Goal: Communication & Community: Ask a question

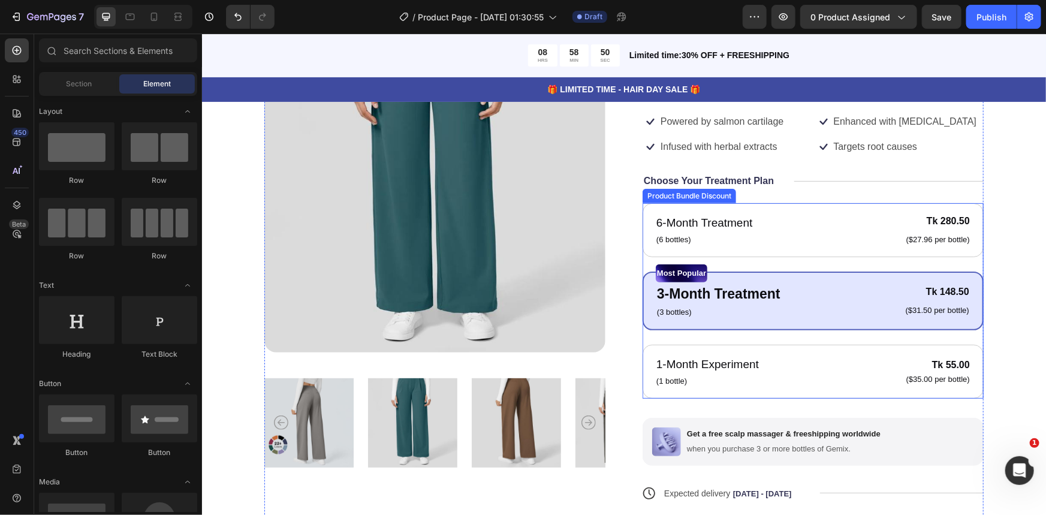
click at [644, 295] on div "Most Popular Text Block 3-Month Treatment Text Block (3 bottles) Text Block Tk …" at bounding box center [812, 300] width 341 height 59
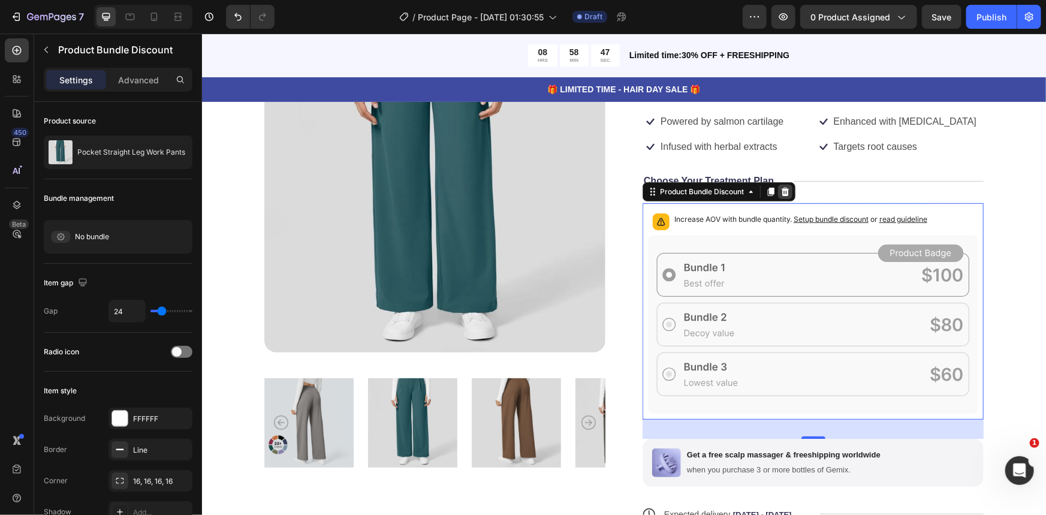
click at [780, 192] on icon at bounding box center [785, 191] width 10 height 10
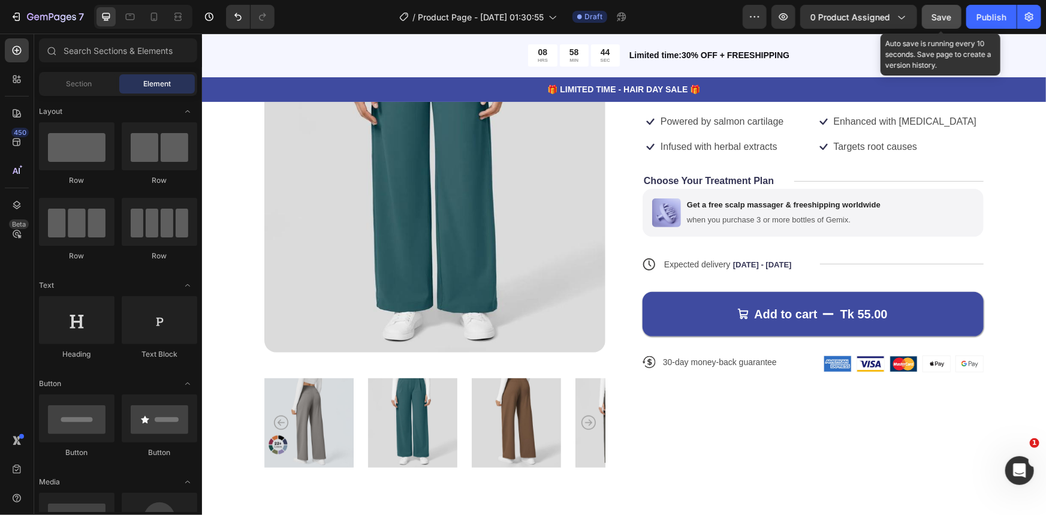
click at [946, 22] on div "Save" at bounding box center [942, 17] width 20 height 13
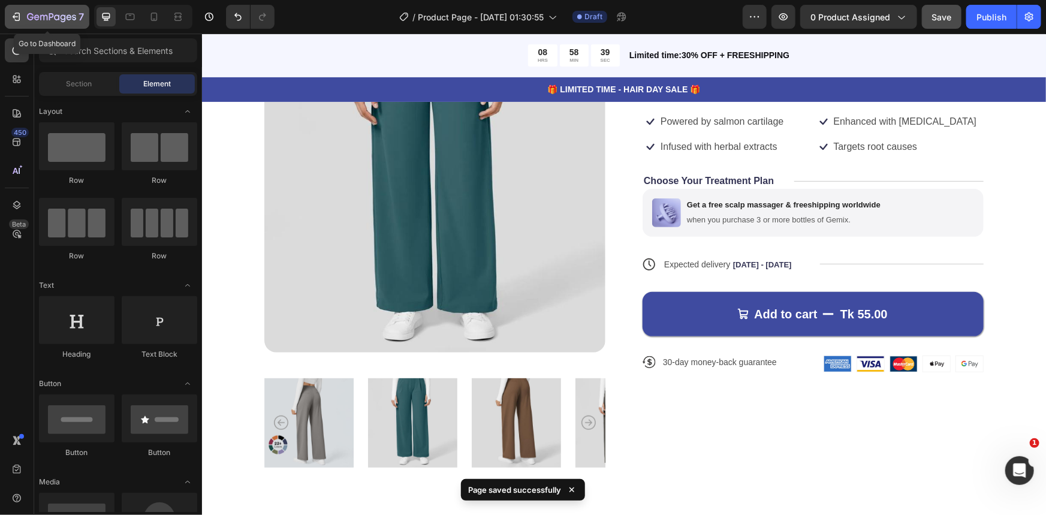
click at [17, 20] on icon "button" at bounding box center [17, 17] width 5 height 8
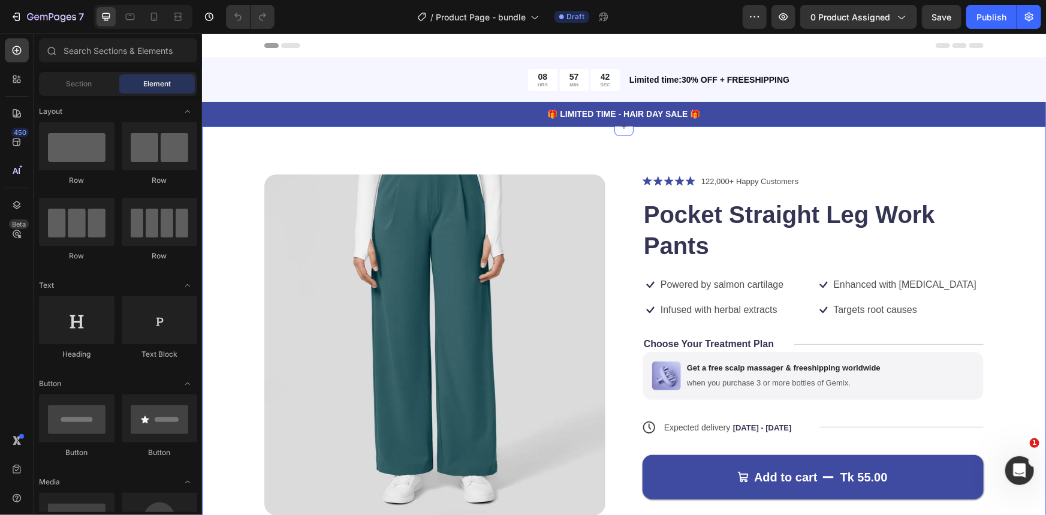
click at [224, 173] on div "Product Images Icon Icon Icon Icon Icon Icon List 122,000+ Happy Customers Text…" at bounding box center [623, 411] width 844 height 571
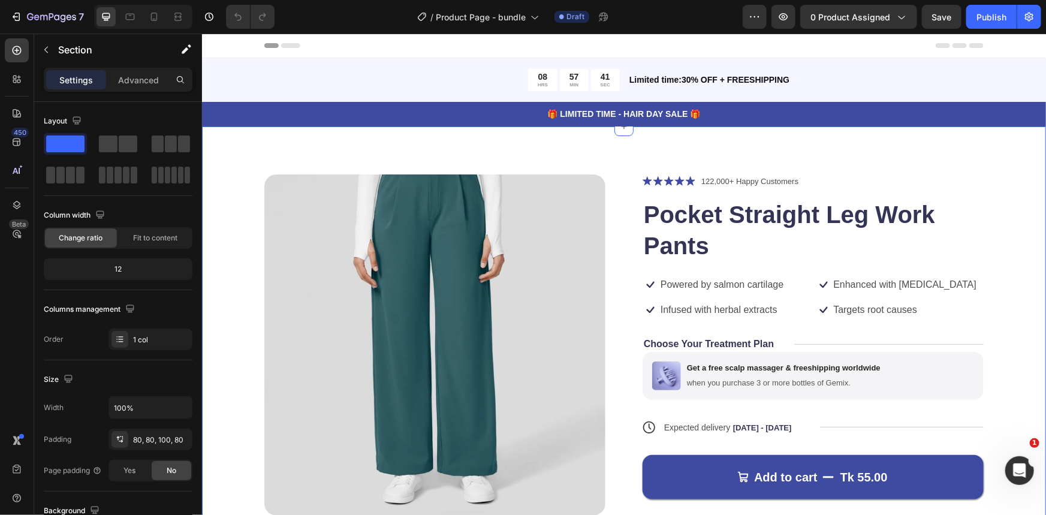
click at [224, 173] on div "Product Images Icon Icon Icon Icon Icon Icon List 122,000+ Happy Customers Text…" at bounding box center [623, 411] width 844 height 571
click at [222, 171] on div "Product Images Icon Icon Icon Icon Icon Icon List 122,000+ Happy Customers Text…" at bounding box center [623, 411] width 844 height 571
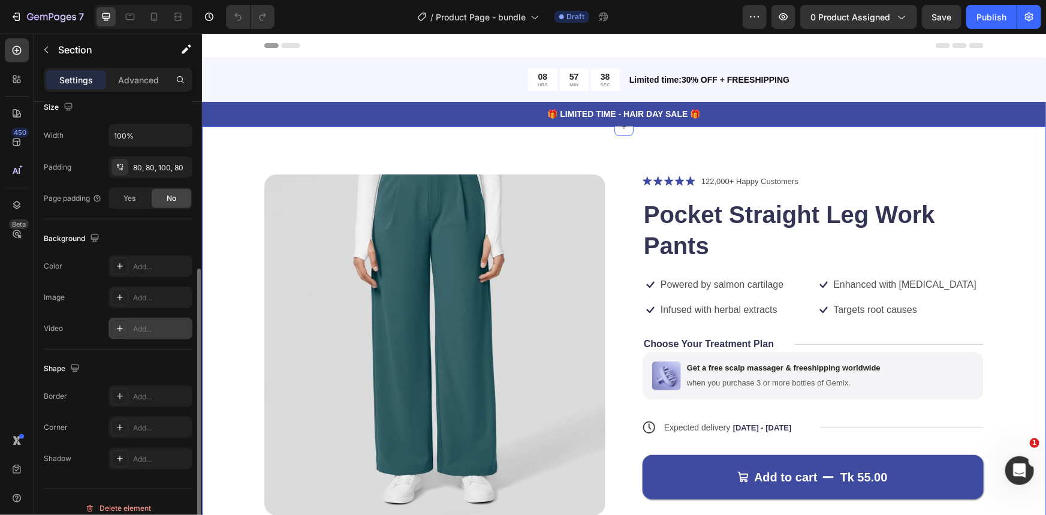
scroll to position [283, 0]
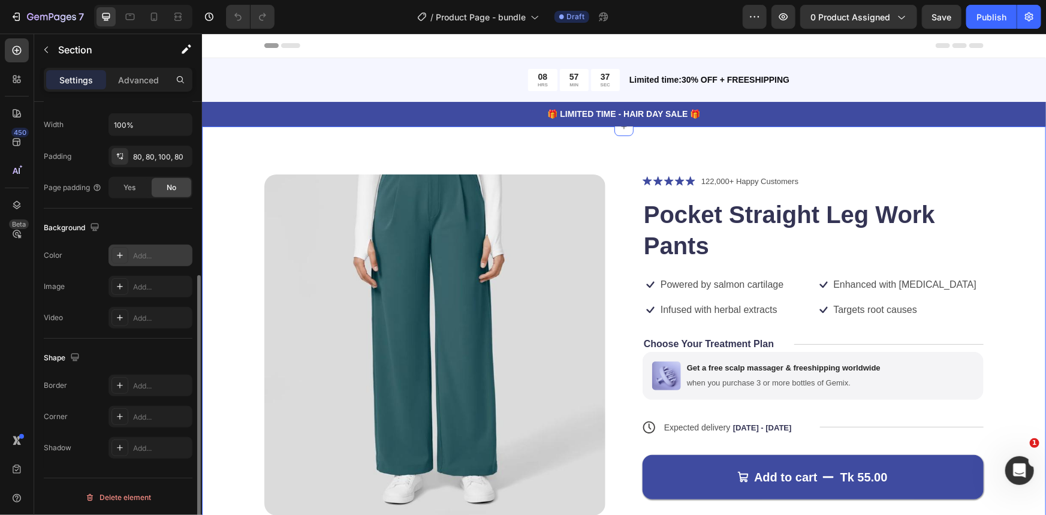
click at [144, 255] on div "Add..." at bounding box center [161, 256] width 56 height 11
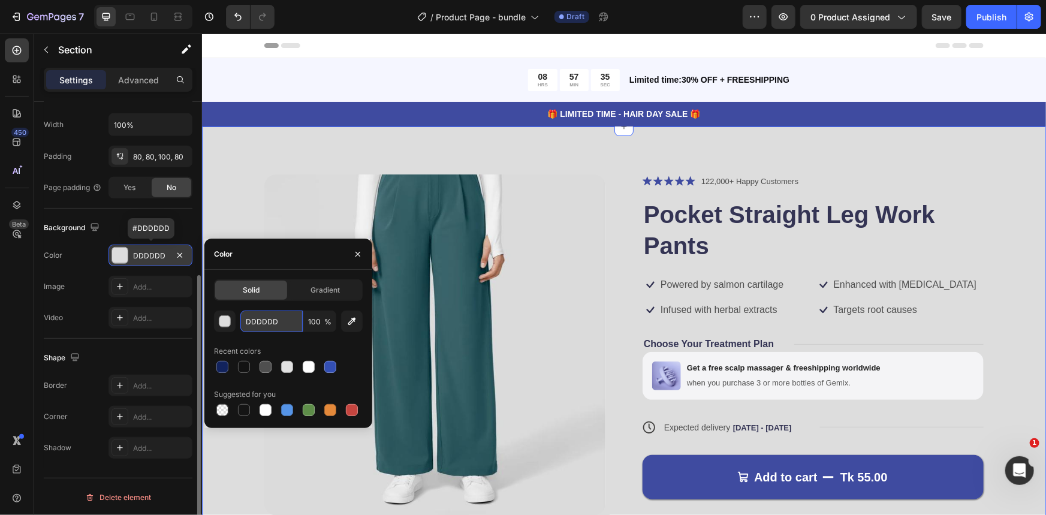
click at [290, 321] on input "DDDDDD" at bounding box center [271, 322] width 62 height 22
paste input "text"
click at [272, 216] on img at bounding box center [434, 344] width 341 height 341
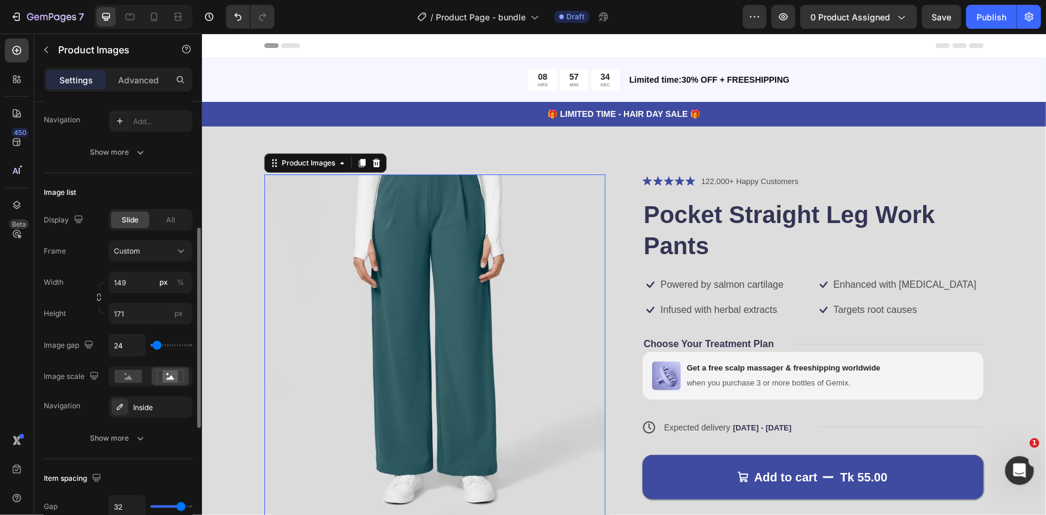
scroll to position [0, 0]
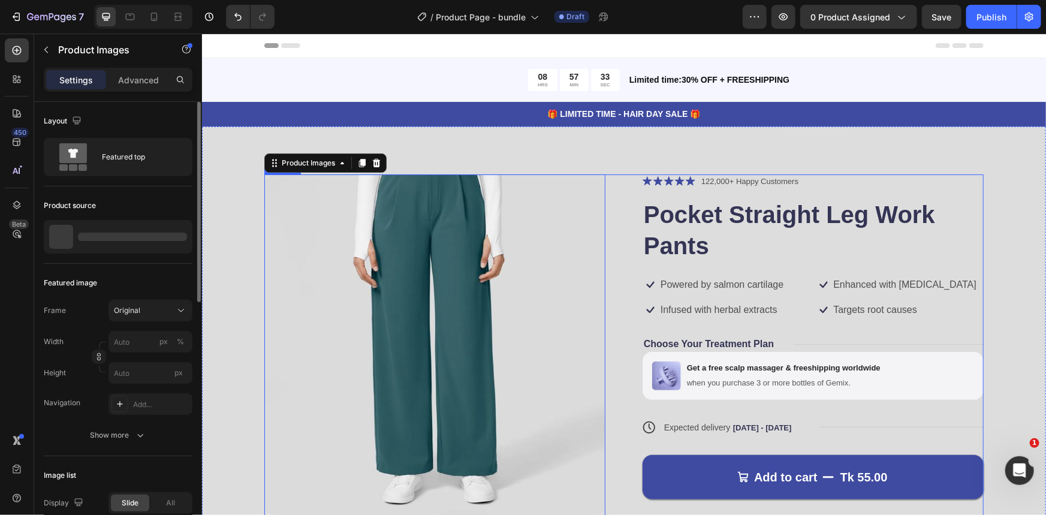
click at [614, 179] on div "Product Images 0 Icon Icon Icon Icon Icon Icon List 122,000+ Happy Customers Te…" at bounding box center [623, 405] width 719 height 463
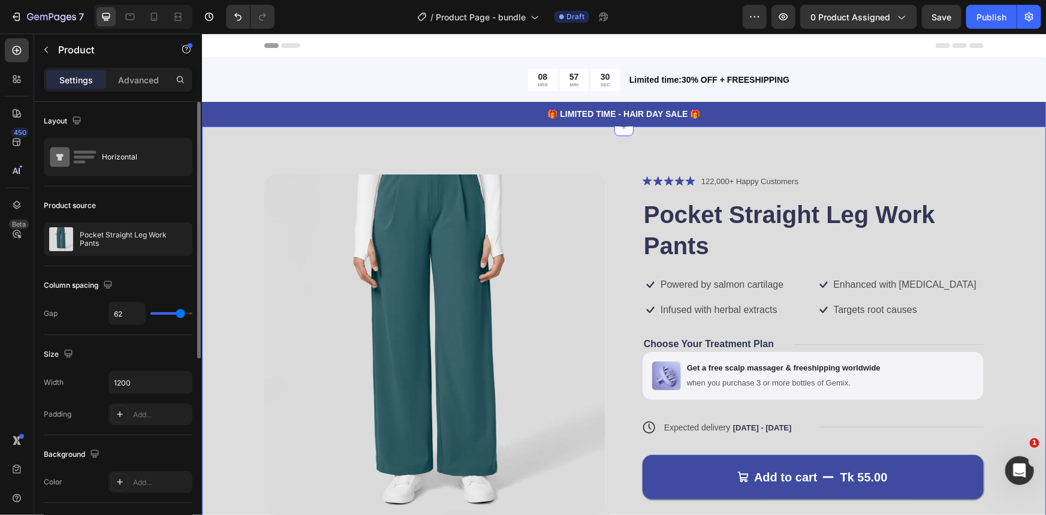
click at [237, 189] on div "Product Images Icon Icon Icon Icon Icon Icon List 122,000+ Happy Customers Text…" at bounding box center [623, 411] width 844 height 571
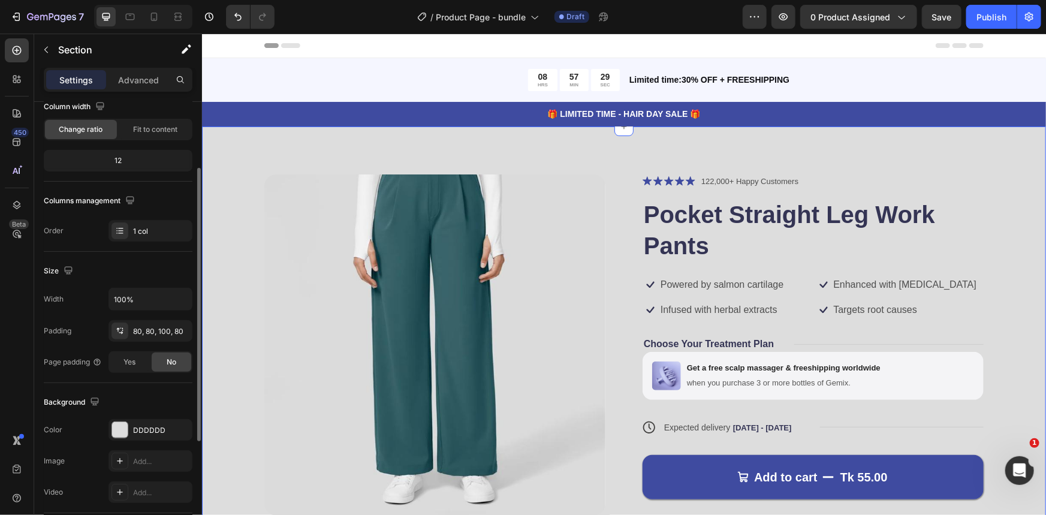
scroll to position [163, 0]
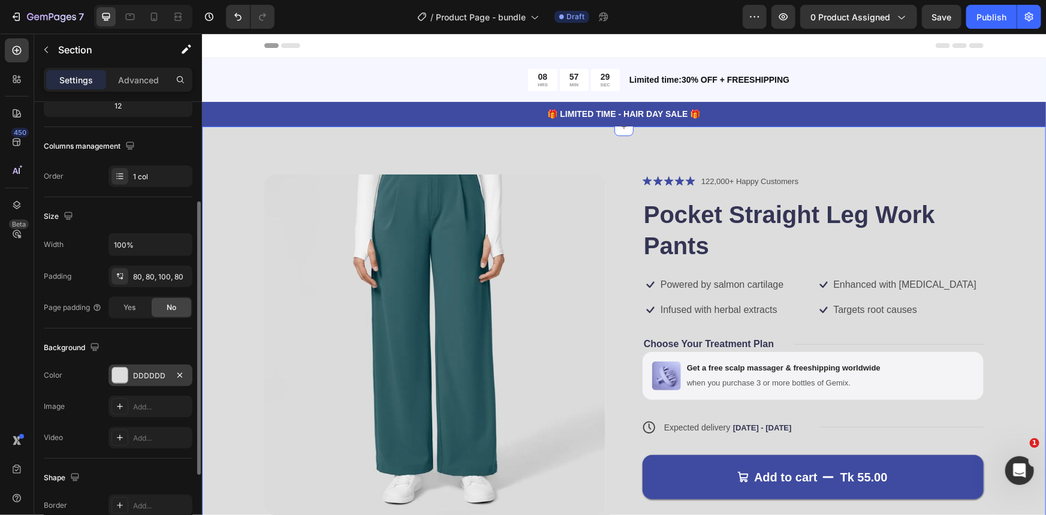
click at [148, 374] on div "DDDDDD" at bounding box center [150, 375] width 35 height 11
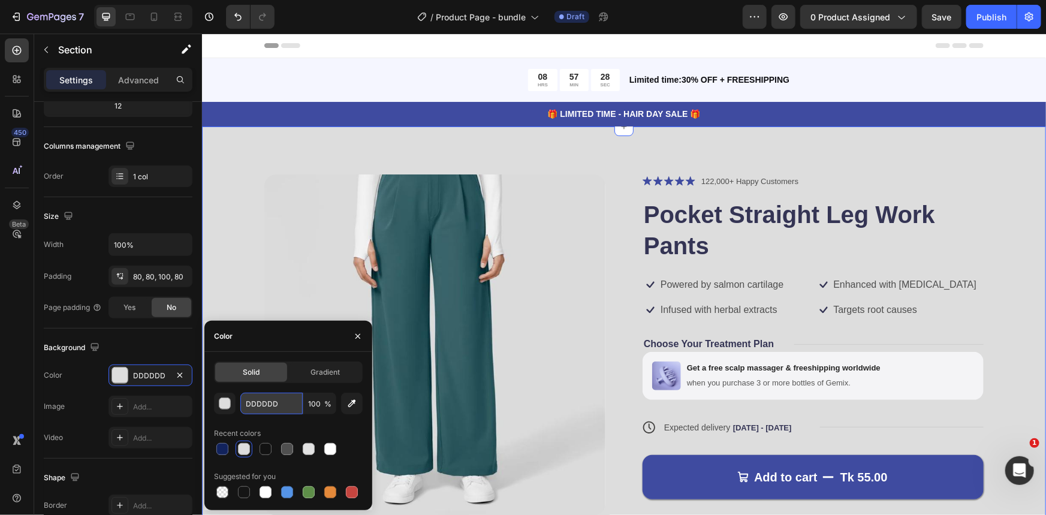
click at [281, 403] on input "DDDDDD" at bounding box center [271, 404] width 62 height 22
paste input "text"
paste input "CBF3B"
type input "CBF3BD"
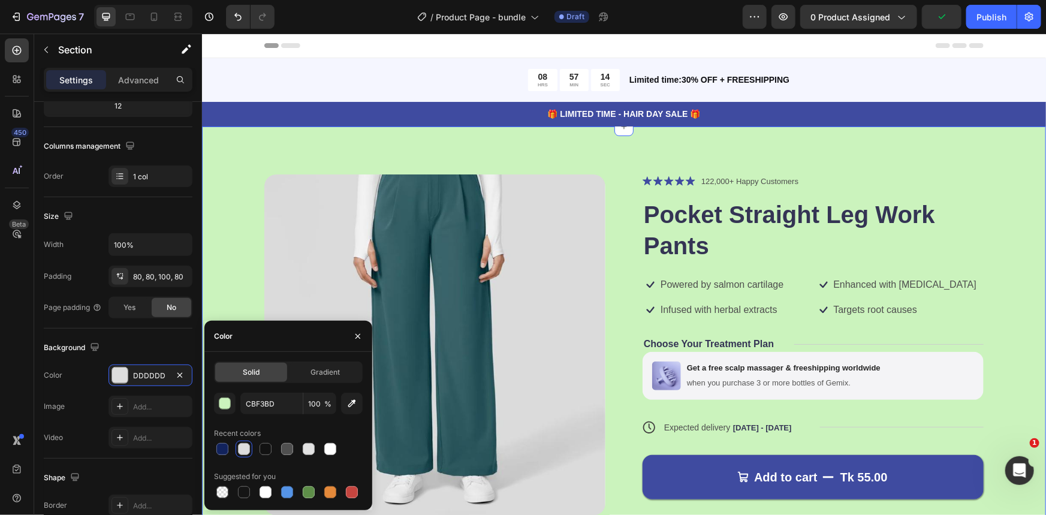
click at [237, 162] on div "Product Images Icon Icon Icon Icon Icon Icon List 122,000+ Happy Customers Text…" at bounding box center [623, 411] width 844 height 571
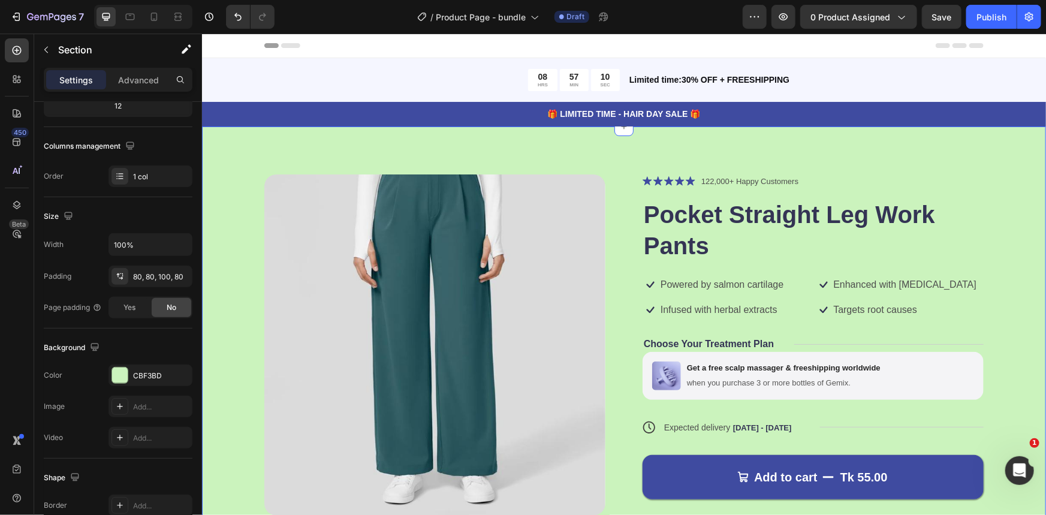
click at [619, 145] on div "Product Images Icon Icon Icon Icon Icon Icon List 122,000+ Happy Customers Text…" at bounding box center [623, 411] width 844 height 571
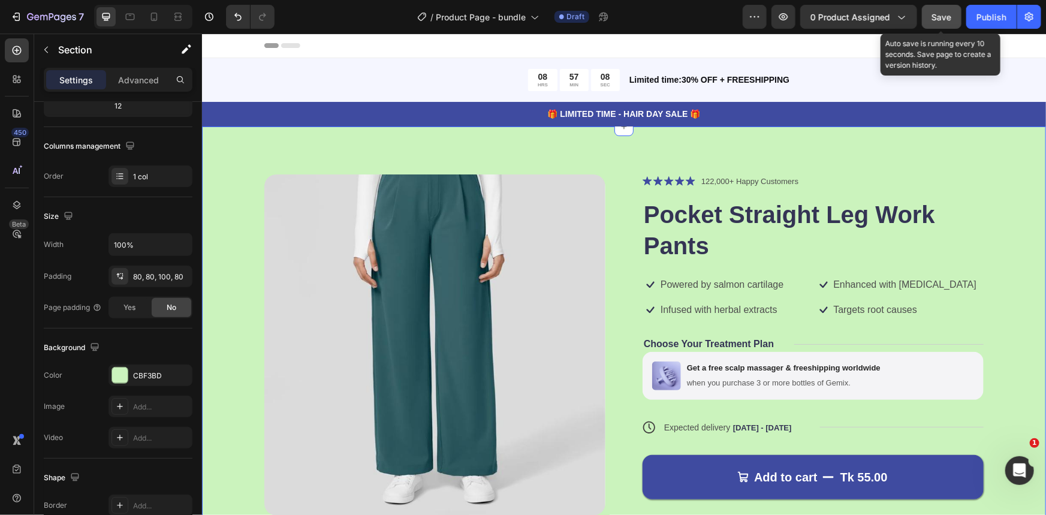
click at [941, 17] on span "Save" at bounding box center [942, 17] width 20 height 10
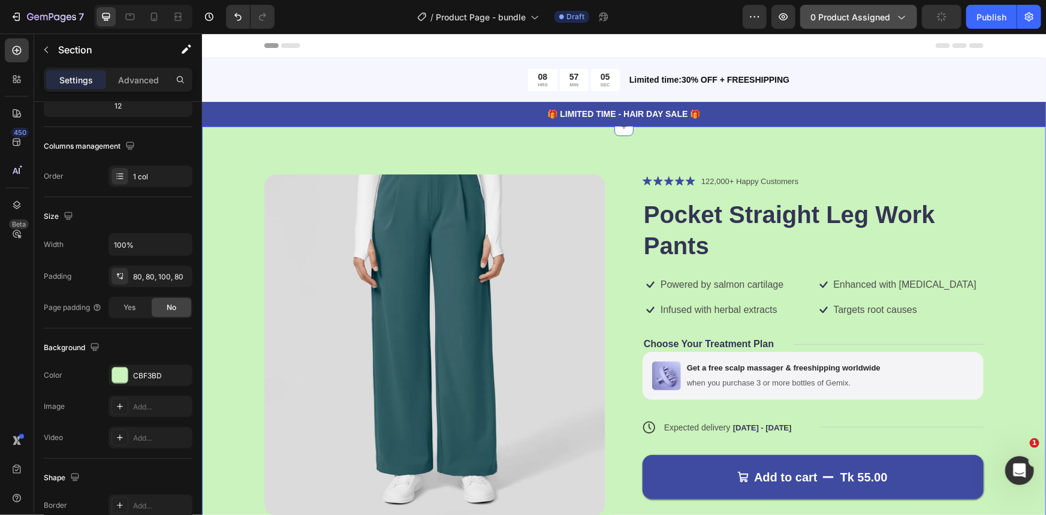
click at [837, 12] on span "0 product assigned" at bounding box center [850, 17] width 80 height 13
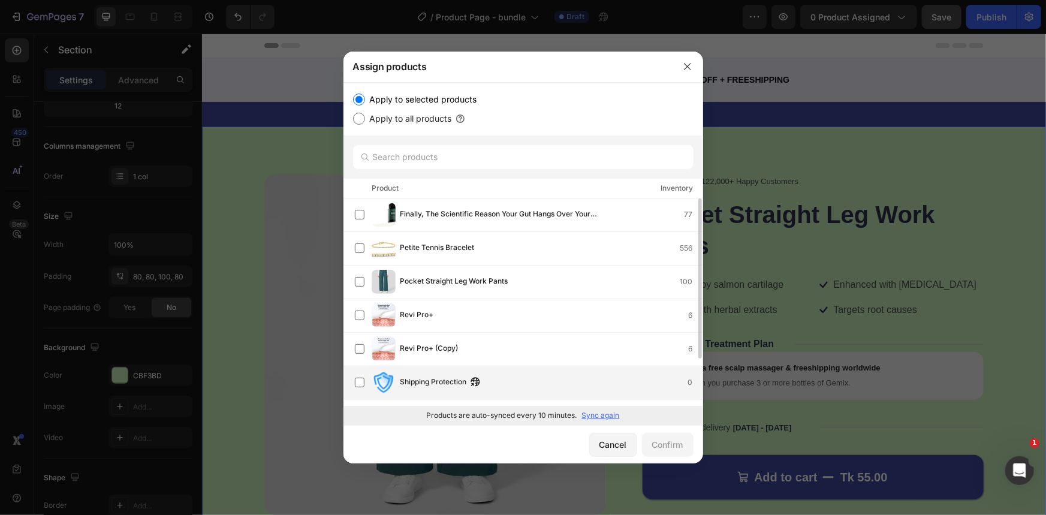
scroll to position [61, 0]
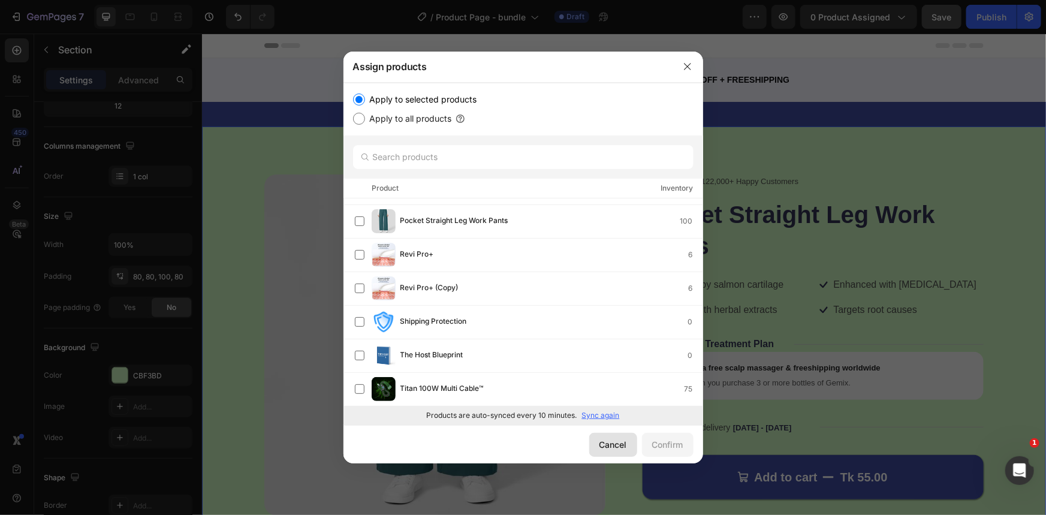
click at [614, 447] on div "Cancel" at bounding box center [613, 444] width 28 height 13
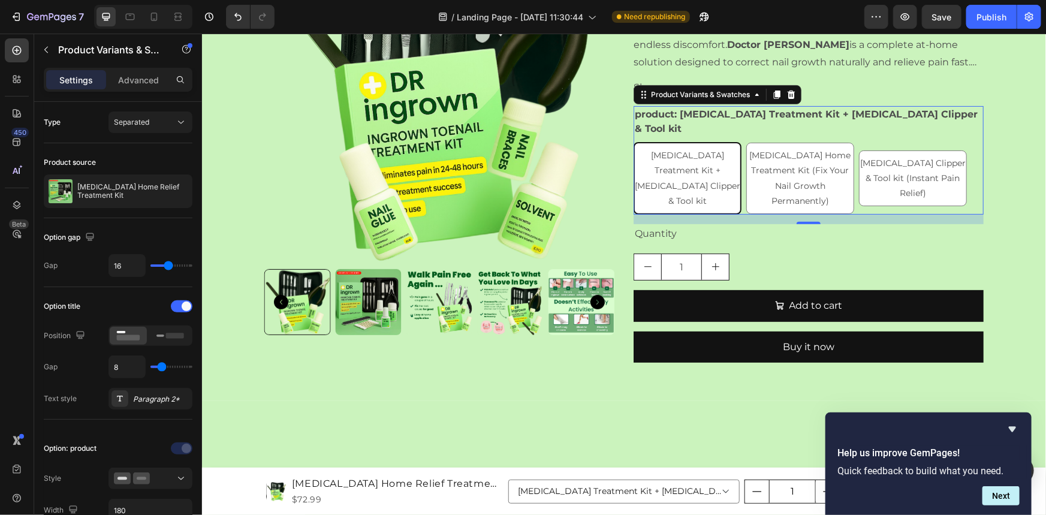
scroll to position [327, 0]
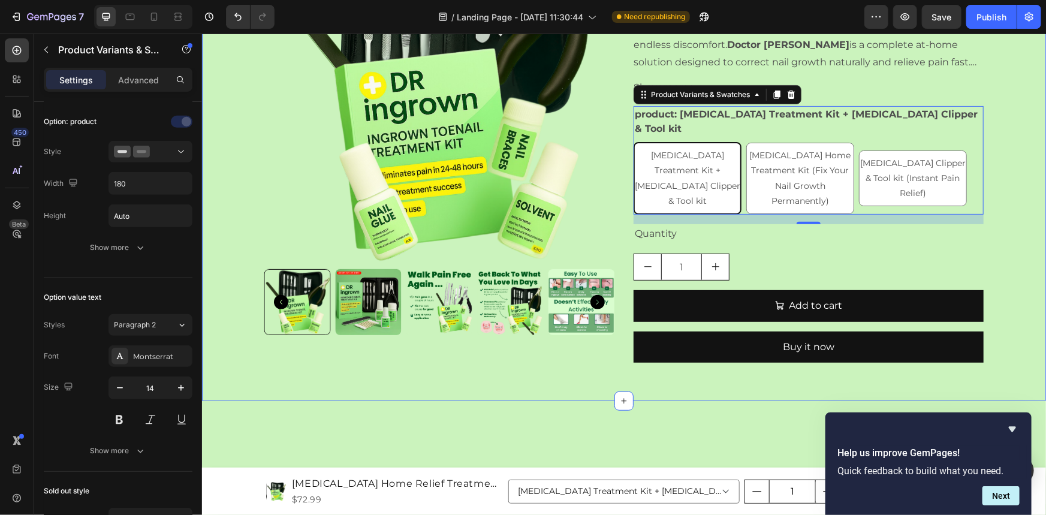
click at [234, 348] on div "Product Images Ingrown Toenail Home Relief Treatment Kit Product Title $72.99 P…" at bounding box center [623, 148] width 844 height 468
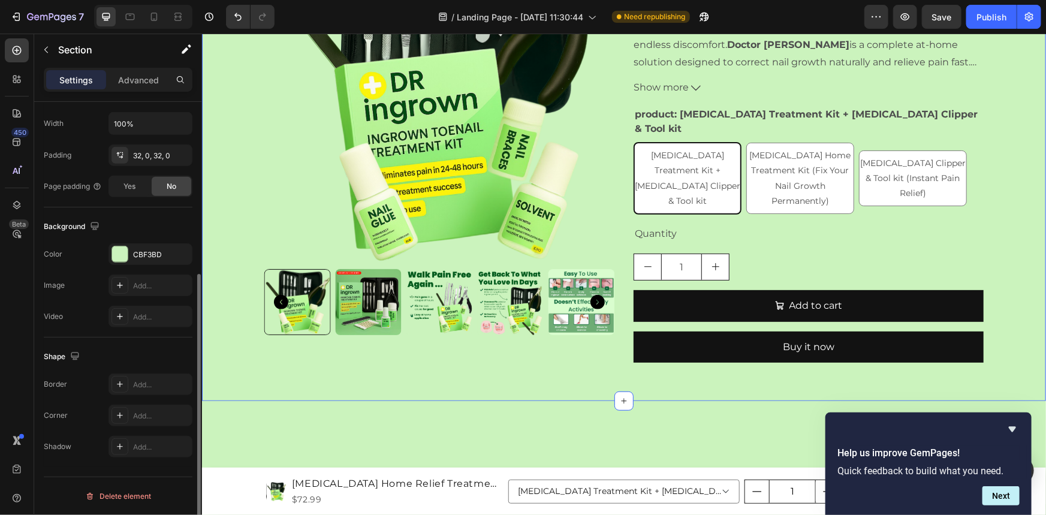
scroll to position [0, 0]
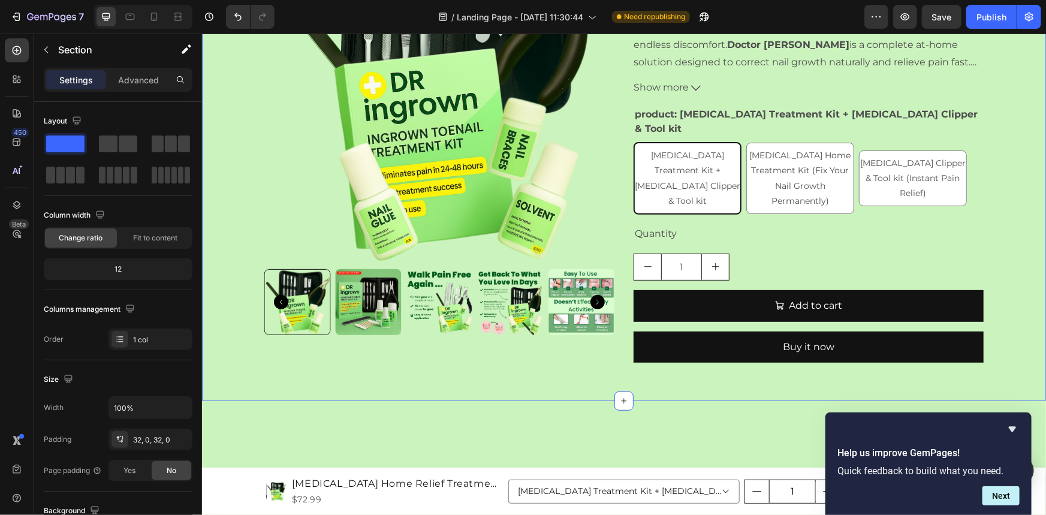
click at [237, 361] on div "Product Images Ingrown Toenail Home Relief Treatment Kit Product Title $72.99 P…" at bounding box center [623, 148] width 844 height 468
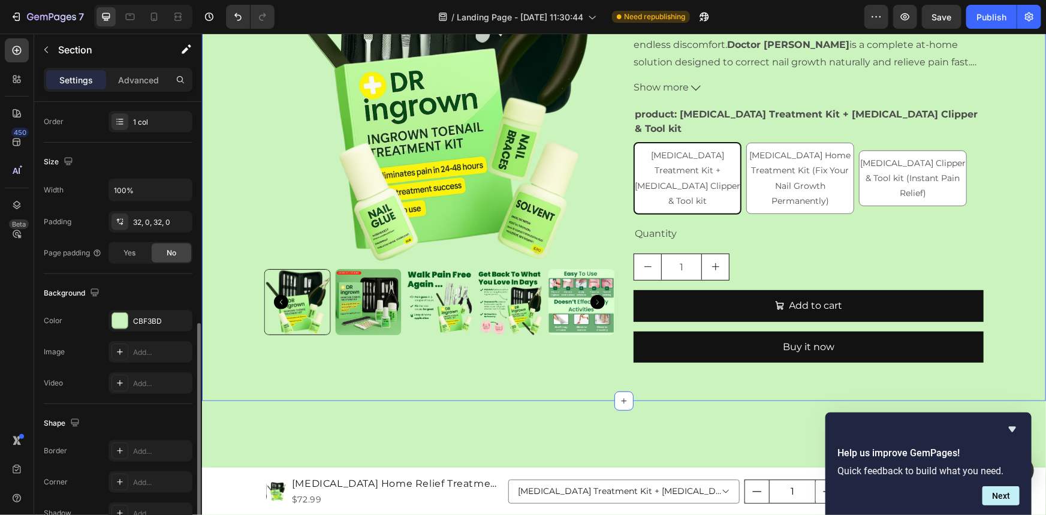
scroll to position [272, 0]
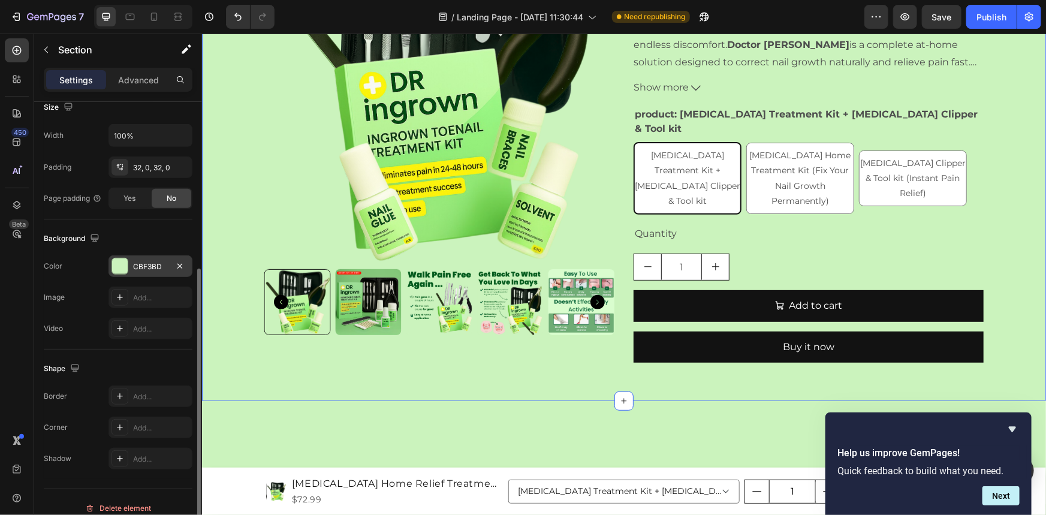
click at [148, 265] on div "CBF3BD" at bounding box center [150, 266] width 35 height 11
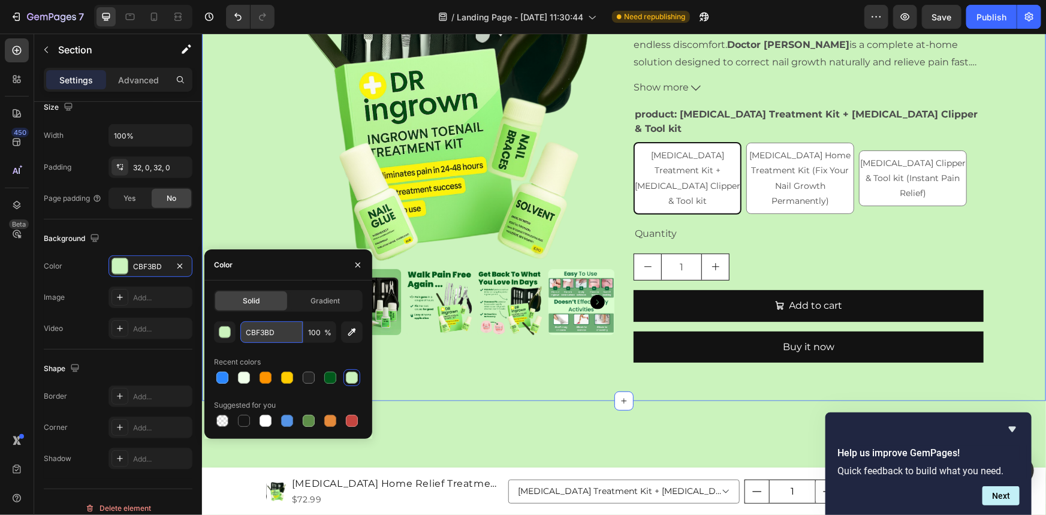
click at [275, 336] on input "CBF3BD" at bounding box center [271, 332] width 62 height 22
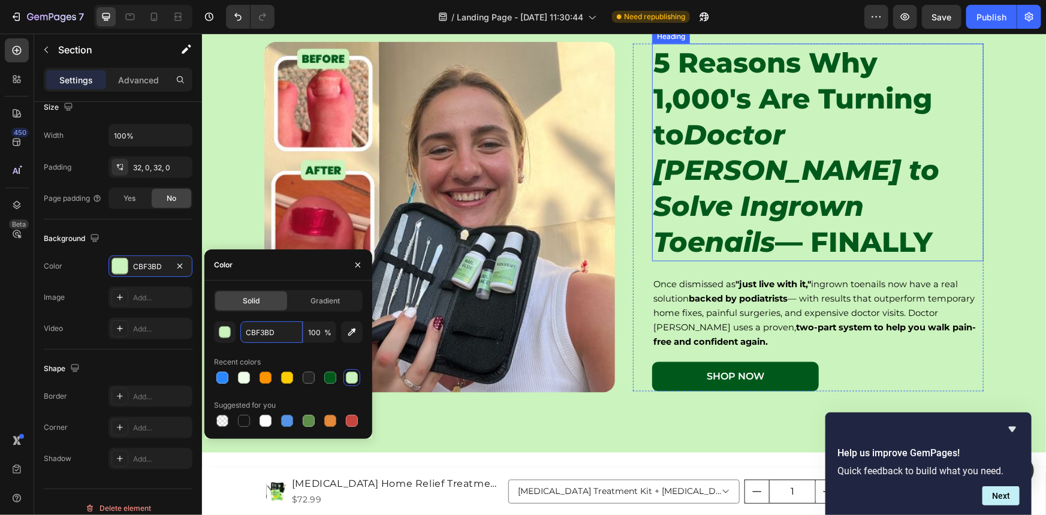
scroll to position [599, 0]
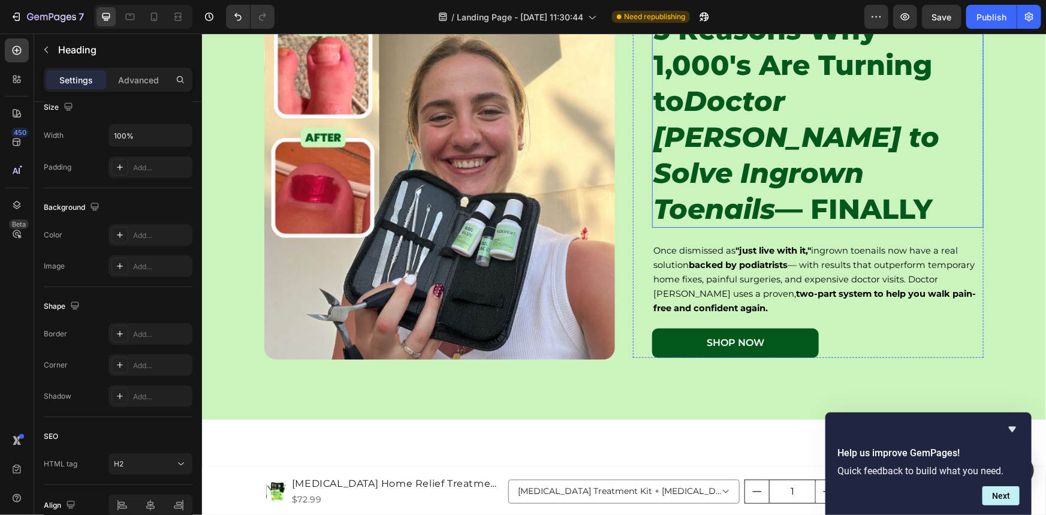
click at [707, 141] on icon "Doctor Ingrown to Solve Ingrown Toenails" at bounding box center [796, 153] width 286 height 141
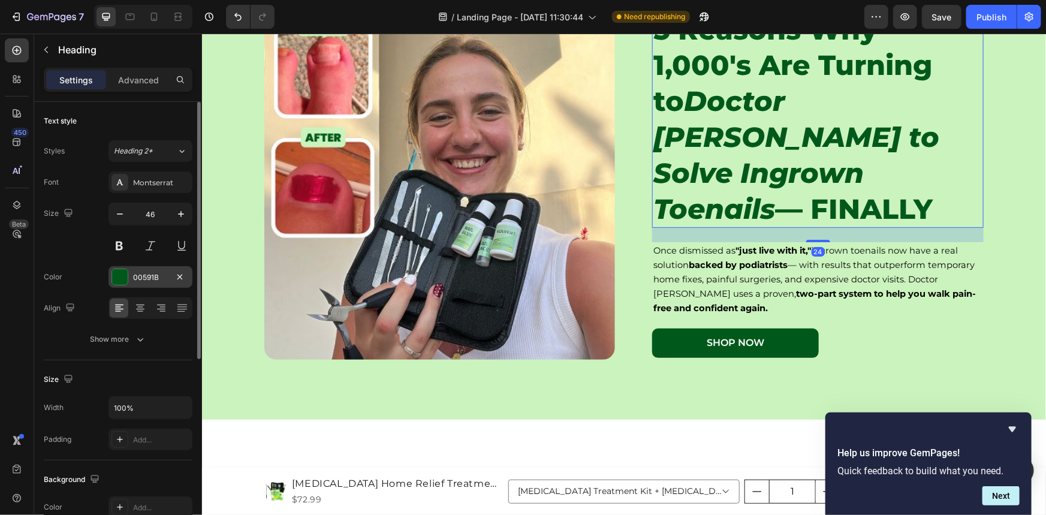
click at [114, 280] on div at bounding box center [120, 277] width 16 height 16
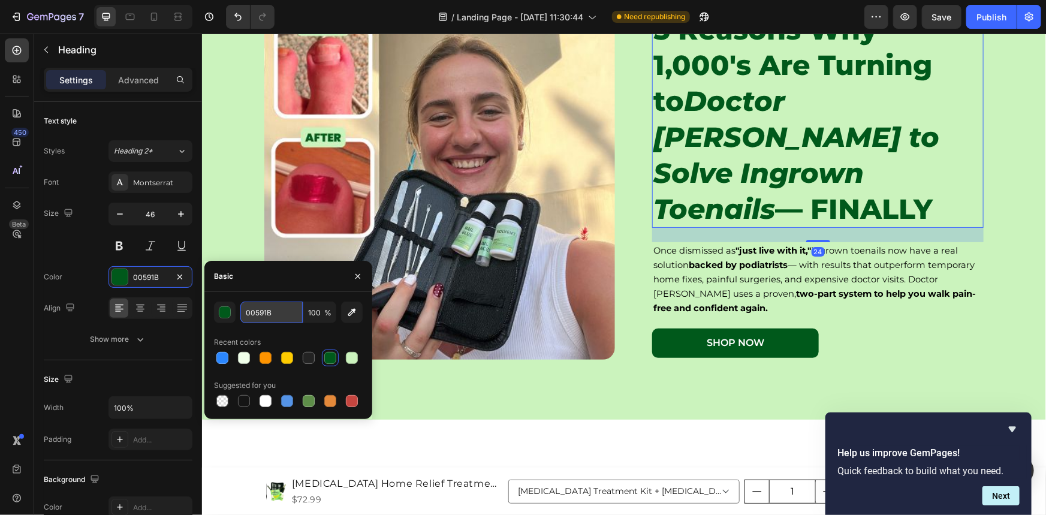
click at [272, 312] on input "00591B" at bounding box center [271, 313] width 62 height 22
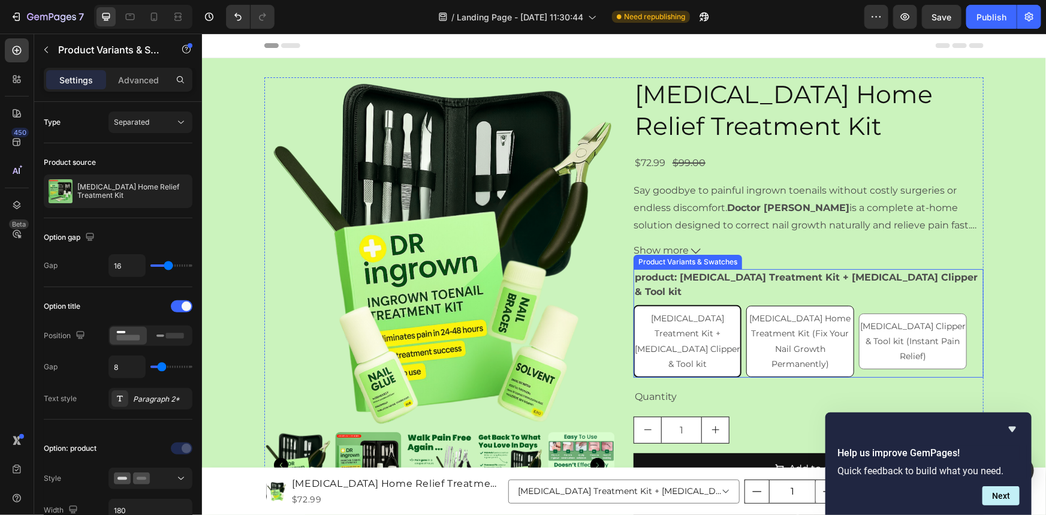
click at [775, 318] on span "Ingrown Toenail Home Treatment Kit (Fix Your Nail Growth Permanently)" at bounding box center [799, 340] width 101 height 56
click at [746, 305] on input "Ingrown Toenail Home Treatment Kit (Fix Your Nail Growth Permanently) Ingrown T…" at bounding box center [745, 305] width 1 height 1
radio input "true"
select select "585776142355661343"
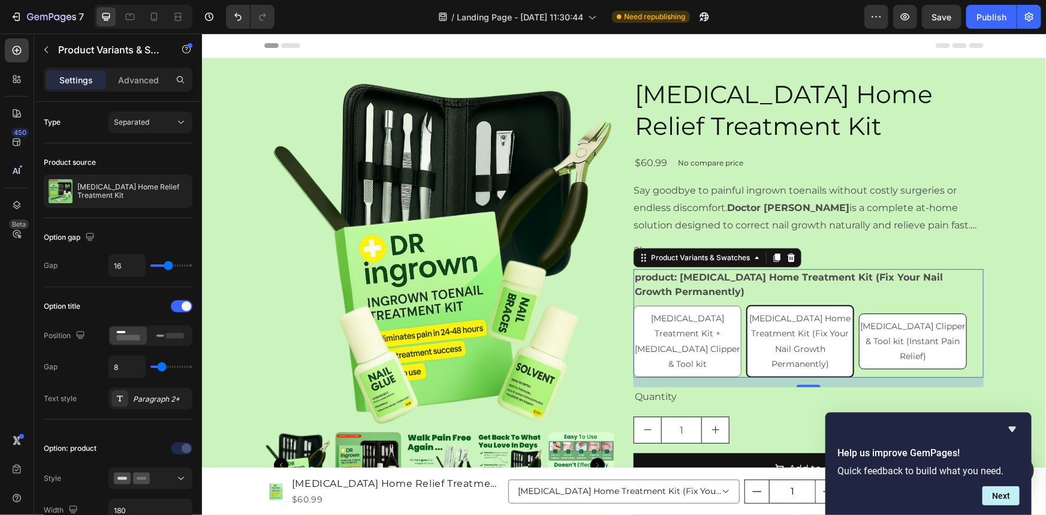
click at [899, 321] on span "Ingrown Toenail Clipper & Tool kit (Instant Pain Relief)" at bounding box center [913, 340] width 106 height 41
click at [858, 313] on input "Ingrown Toenail Clipper & Tool kit (Instant Pain Relief) Ingrown Toenail Clippe…" at bounding box center [858, 312] width 1 height 1
radio input "true"
select select "585776142355530271"
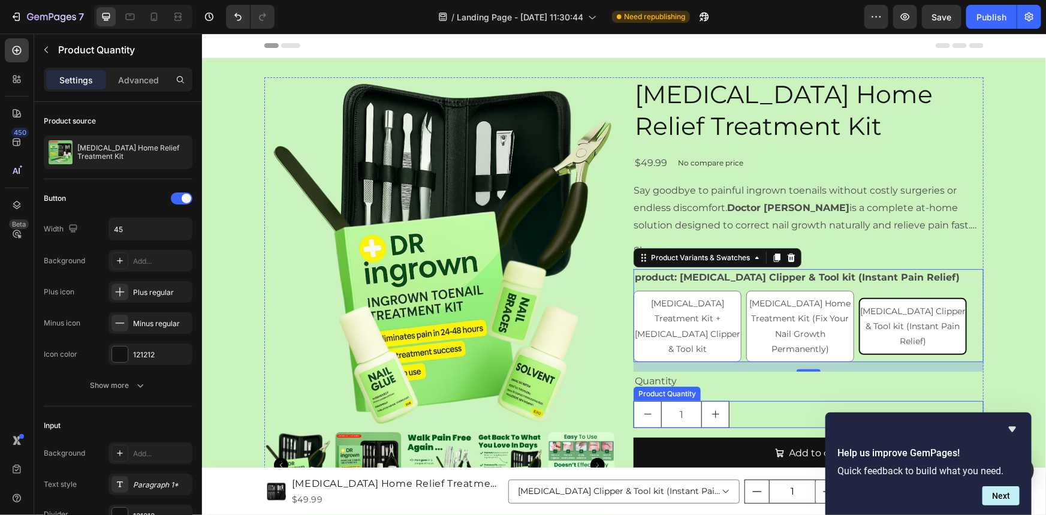
click at [734, 412] on div "1" at bounding box center [808, 413] width 350 height 27
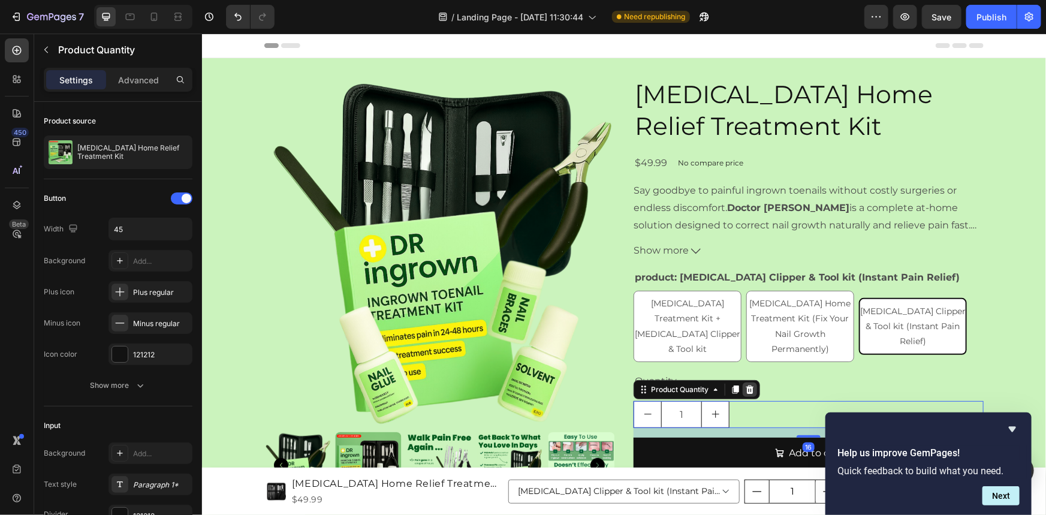
click at [747, 389] on icon at bounding box center [750, 389] width 8 height 8
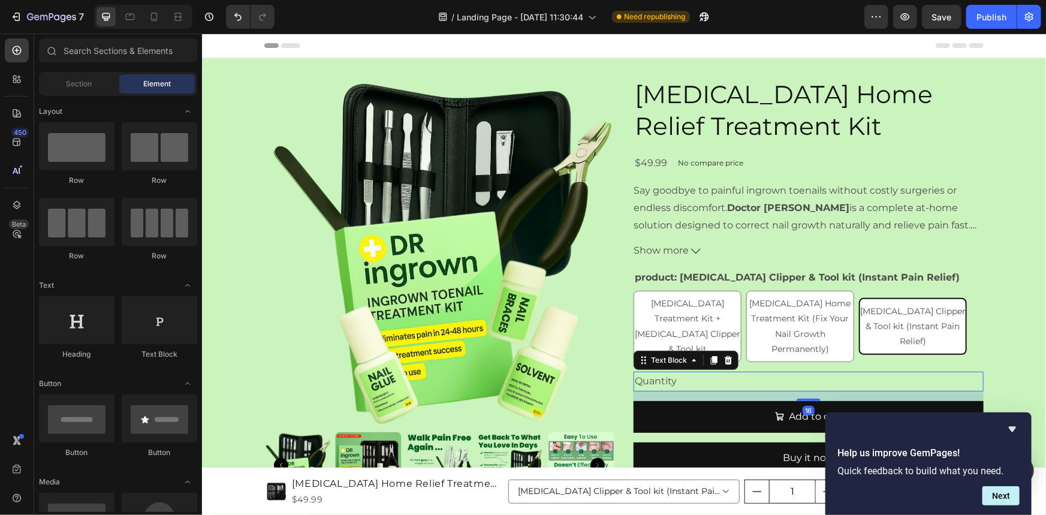
click at [721, 383] on div "Quantity" at bounding box center [808, 381] width 350 height 20
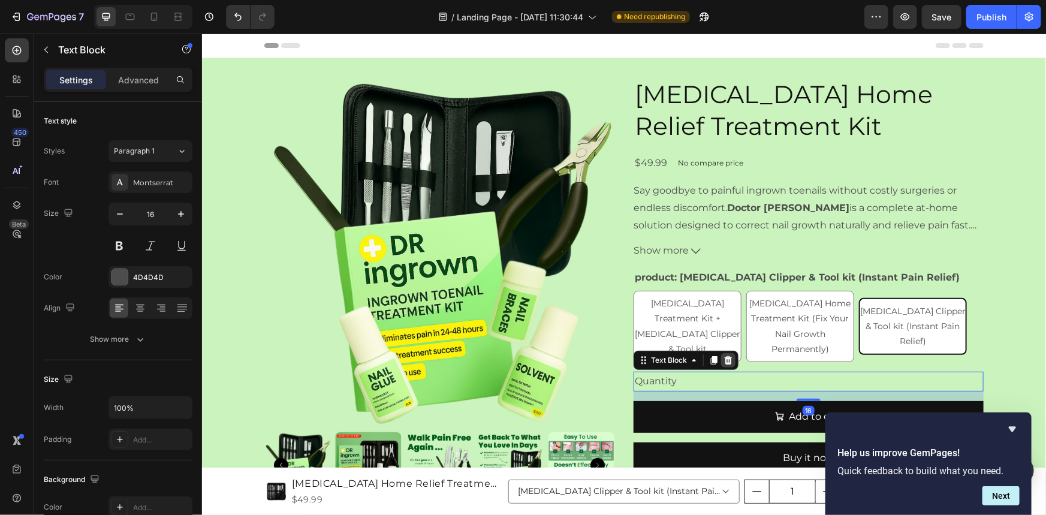
click at [724, 360] on icon at bounding box center [728, 360] width 10 height 10
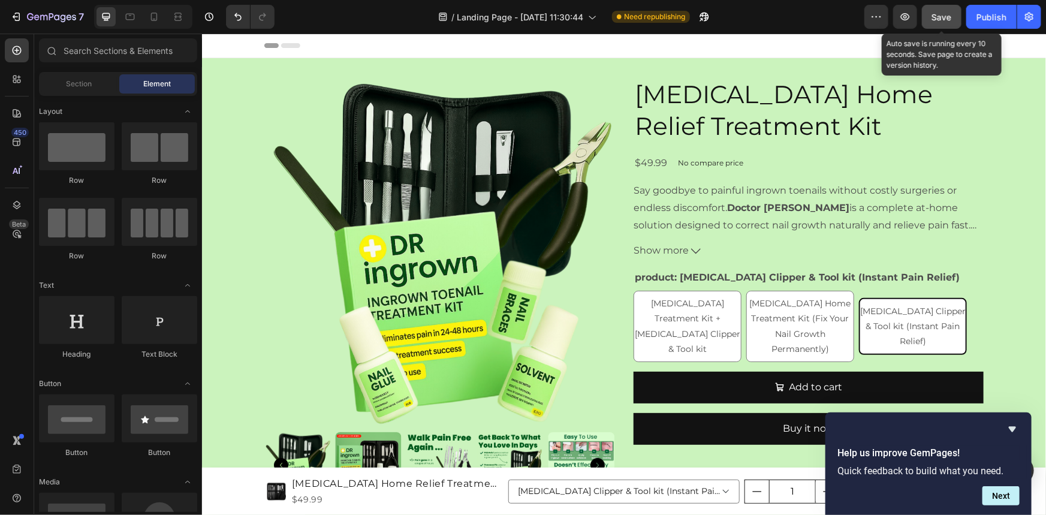
click at [944, 17] on span "Save" at bounding box center [942, 17] width 20 height 10
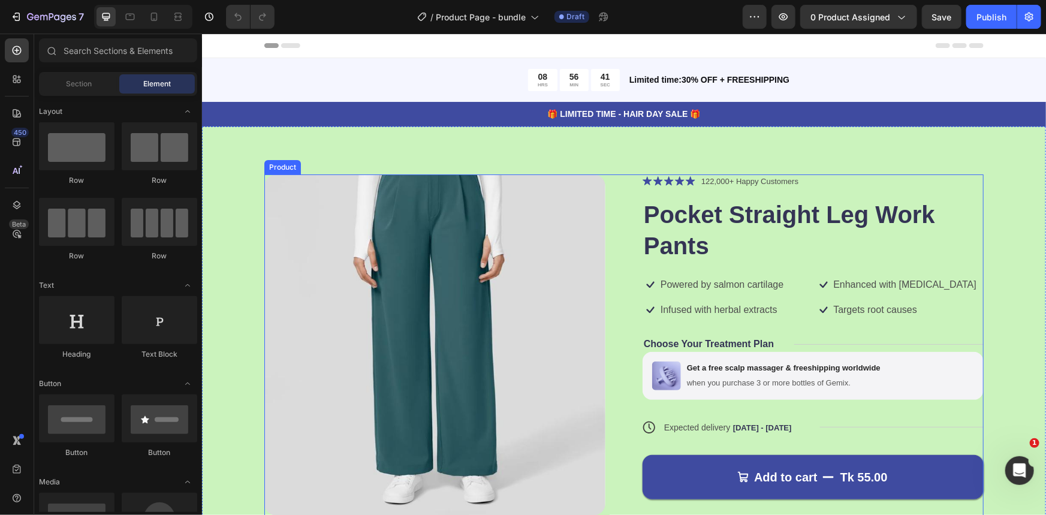
click at [607, 189] on div "Product Images Icon Icon Icon Icon Icon Icon List 122,000+ Happy Customers Text…" at bounding box center [623, 405] width 719 height 463
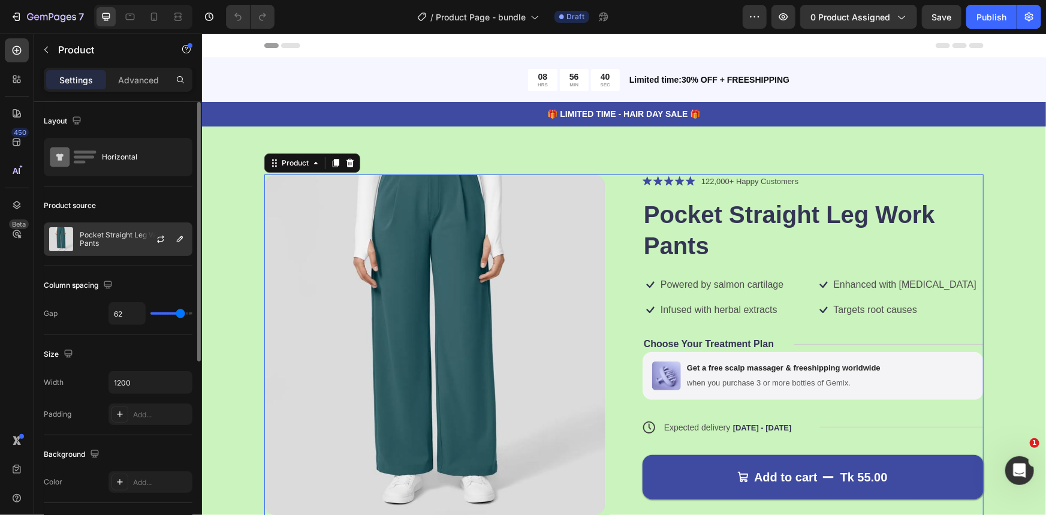
click at [110, 240] on p "Pocket Straight Leg Work Pants" at bounding box center [133, 239] width 107 height 17
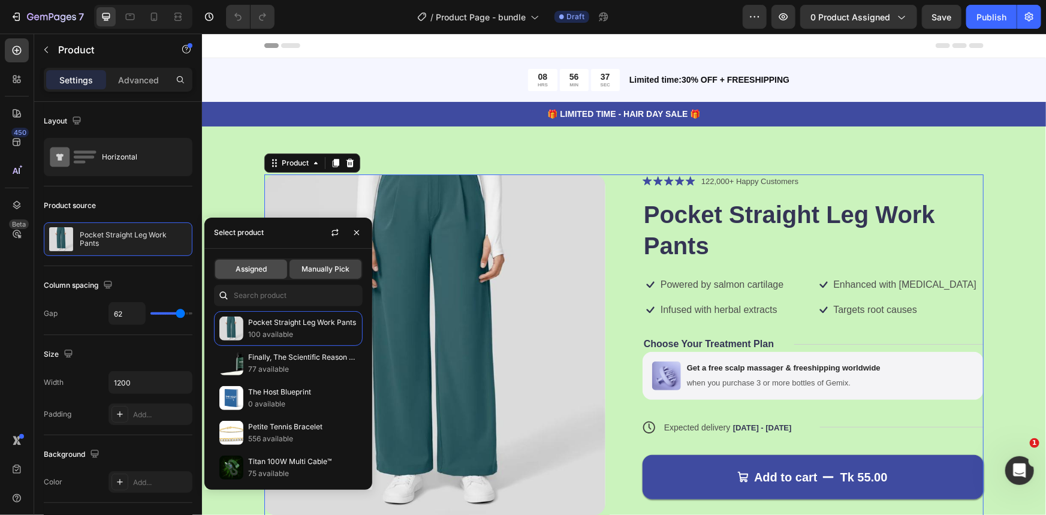
click at [253, 267] on span "Assigned" at bounding box center [251, 269] width 31 height 11
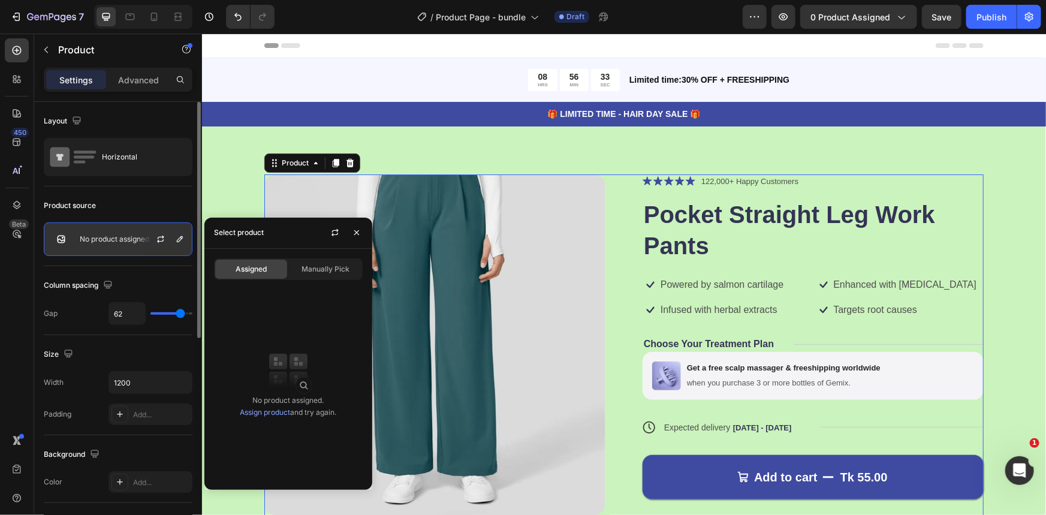
click at [132, 243] on p "No product assigned" at bounding box center [115, 239] width 70 height 8
click at [240, 275] on div "Assigned" at bounding box center [251, 269] width 72 height 19
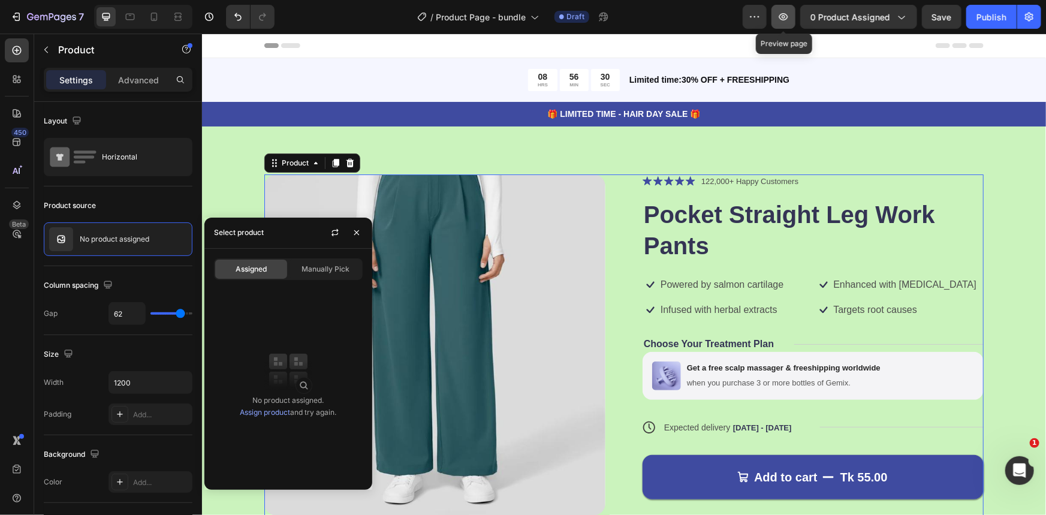
click at [780, 20] on icon "button" at bounding box center [783, 17] width 12 height 12
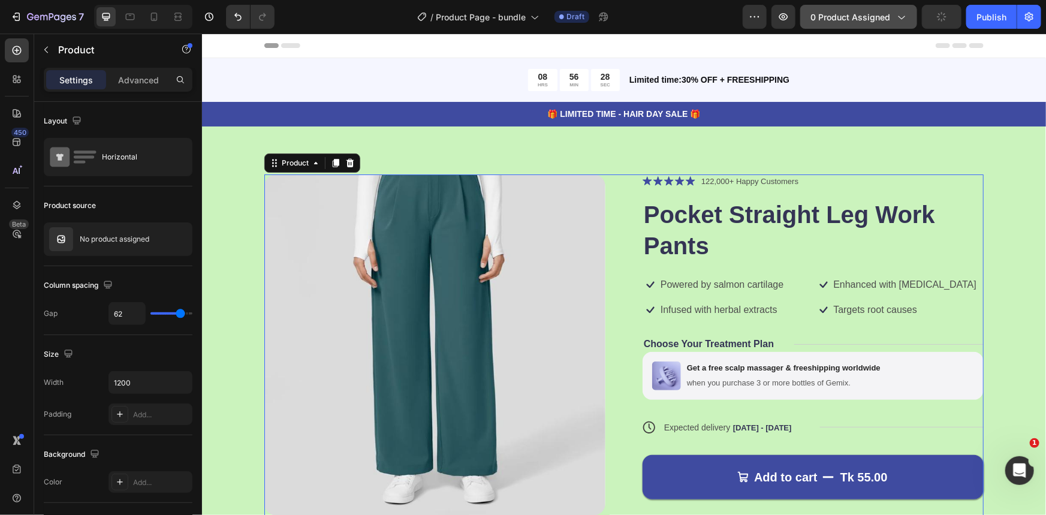
click at [844, 16] on span "0 product assigned" at bounding box center [850, 17] width 80 height 13
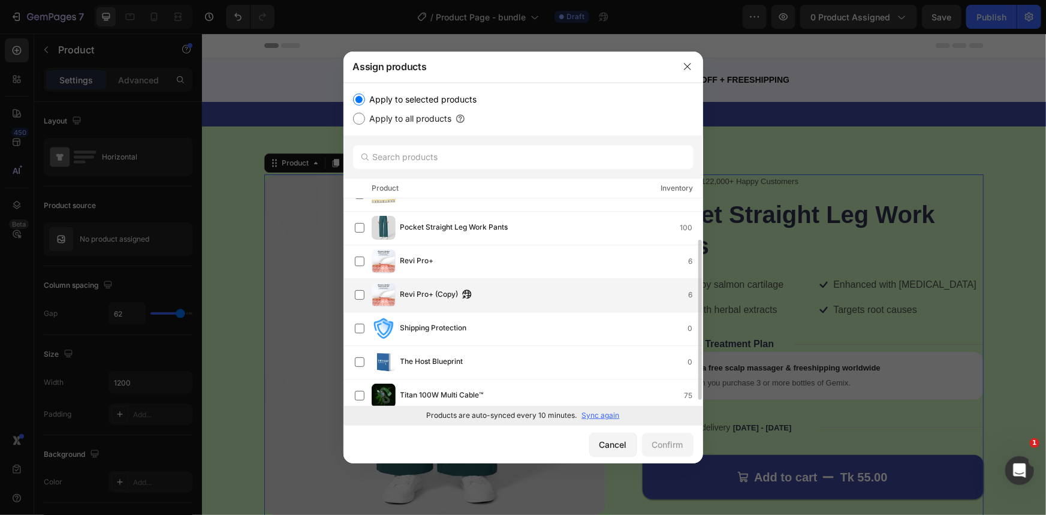
scroll to position [61, 0]
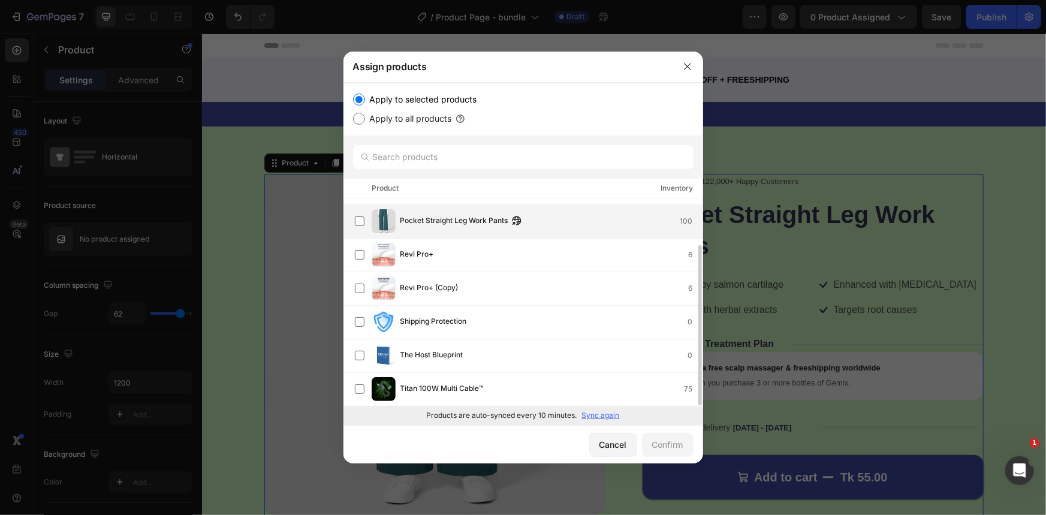
click at [431, 223] on span "Pocket Straight Leg Work Pants" at bounding box center [454, 221] width 108 height 13
click at [665, 446] on div "Confirm" at bounding box center [667, 444] width 31 height 13
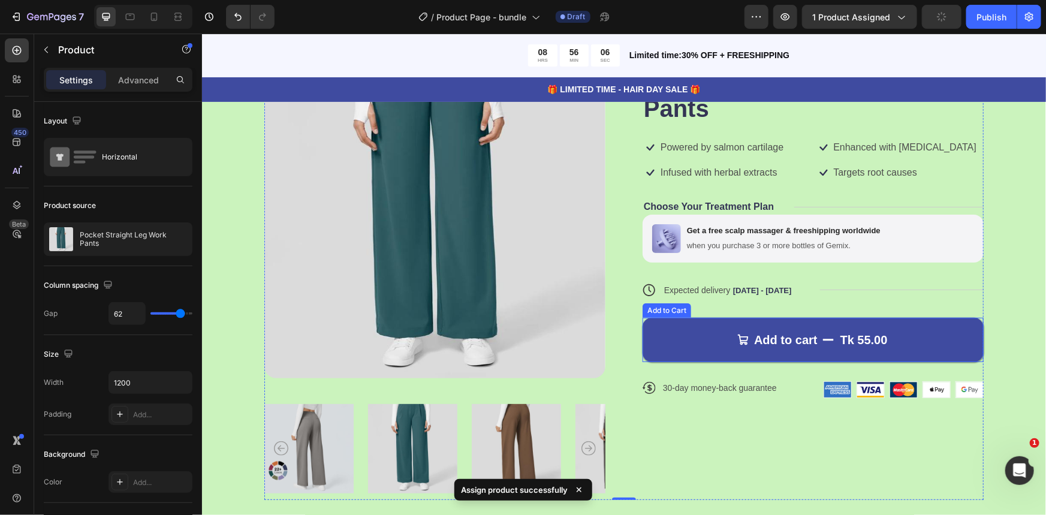
scroll to position [163, 0]
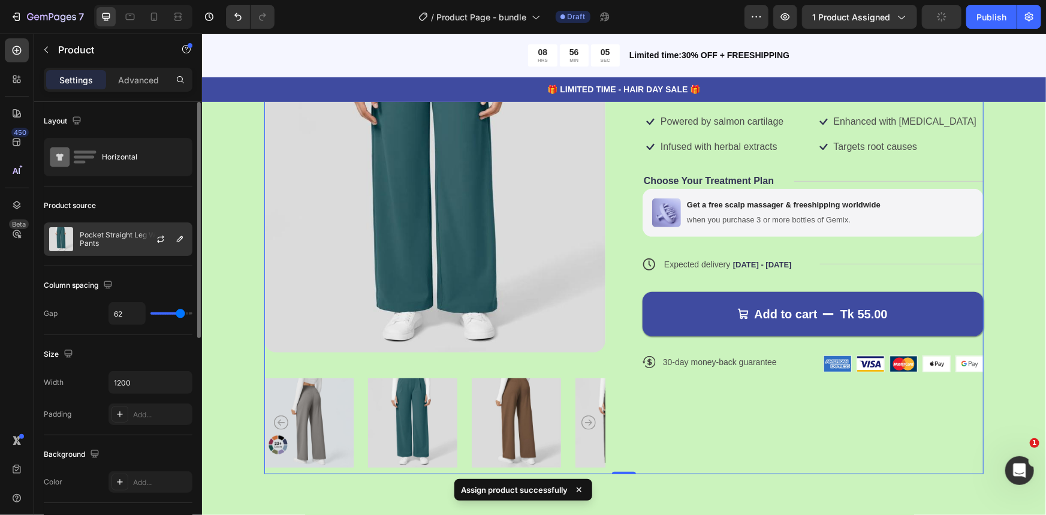
click at [123, 239] on p "Pocket Straight Leg Work Pants" at bounding box center [133, 239] width 107 height 17
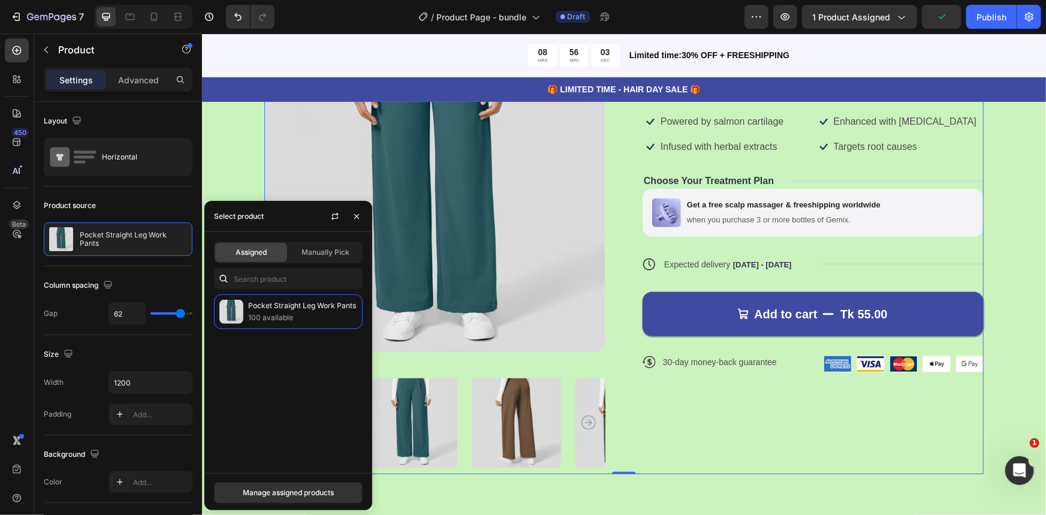
click at [738, 410] on div "Icon Icon Icon Icon Icon Icon List 122,000+ Happy Customers Text Block Row Pock…" at bounding box center [812, 242] width 341 height 463
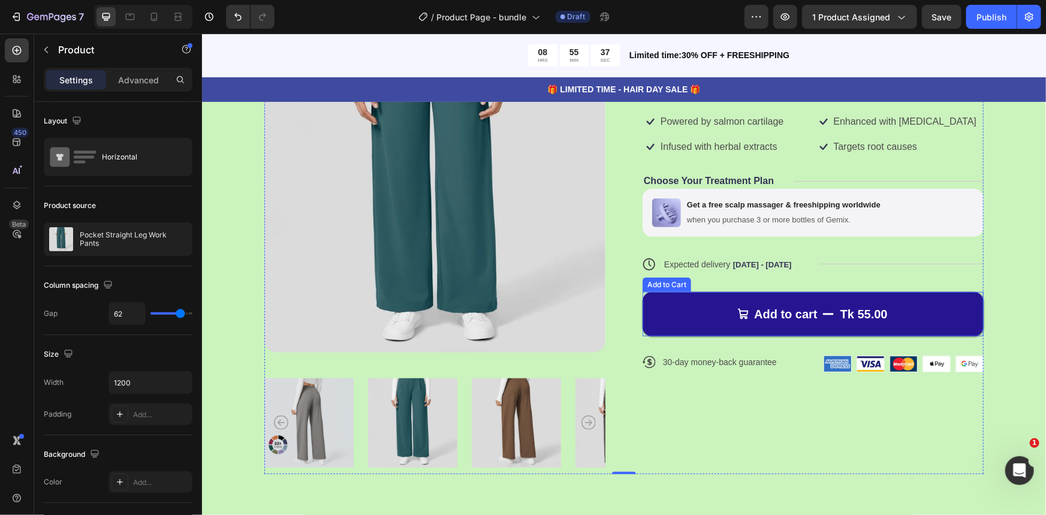
scroll to position [0, 0]
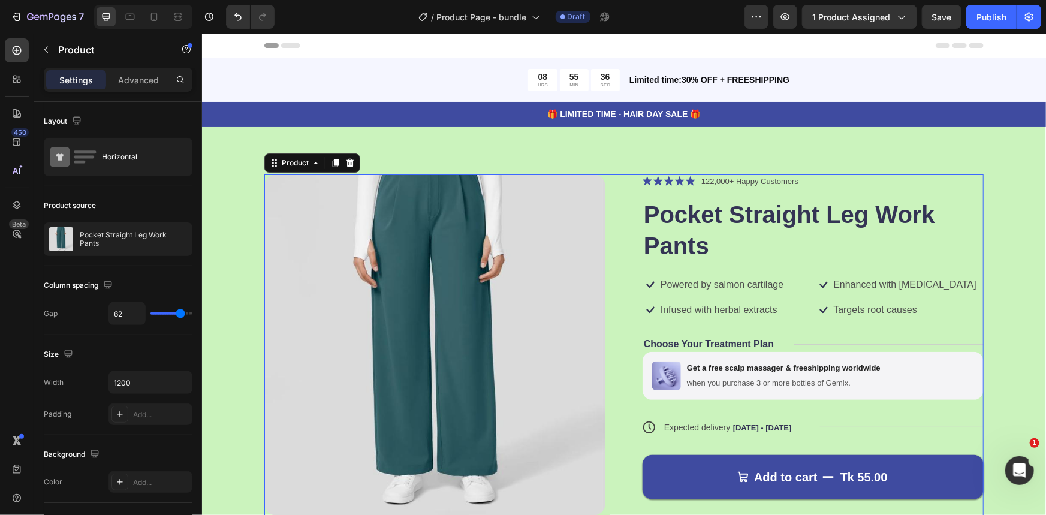
click at [615, 213] on div "Product Images Icon Icon Icon Icon Icon Icon List 122,000+ Happy Customers Text…" at bounding box center [623, 405] width 719 height 463
click at [1022, 471] on icon "Open Intercom Messenger" at bounding box center [1018, 469] width 20 height 20
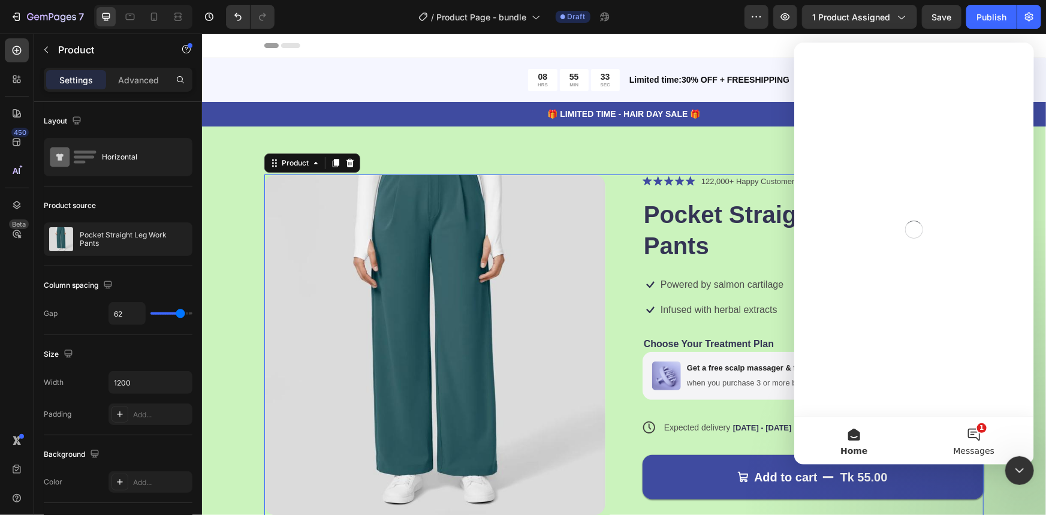
click at [982, 428] on button "1 Messages" at bounding box center [974, 440] width 120 height 48
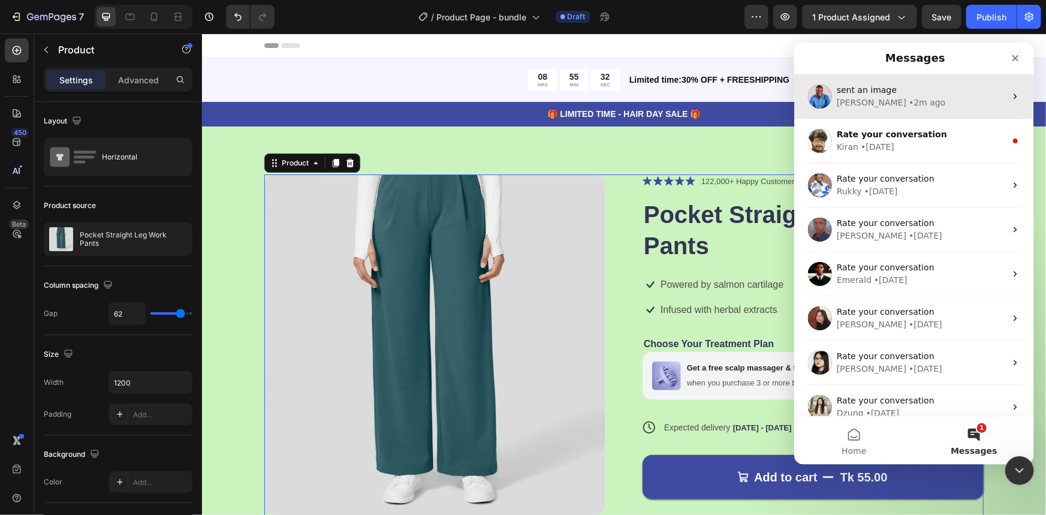
click at [908, 102] on div "• 2m ago" at bounding box center [926, 102] width 37 height 13
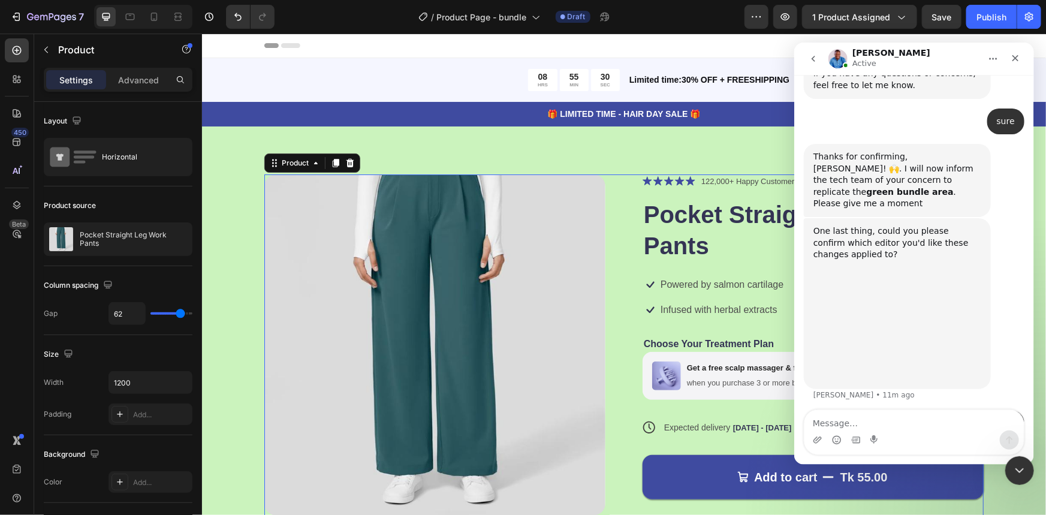
scroll to position [1064, 0]
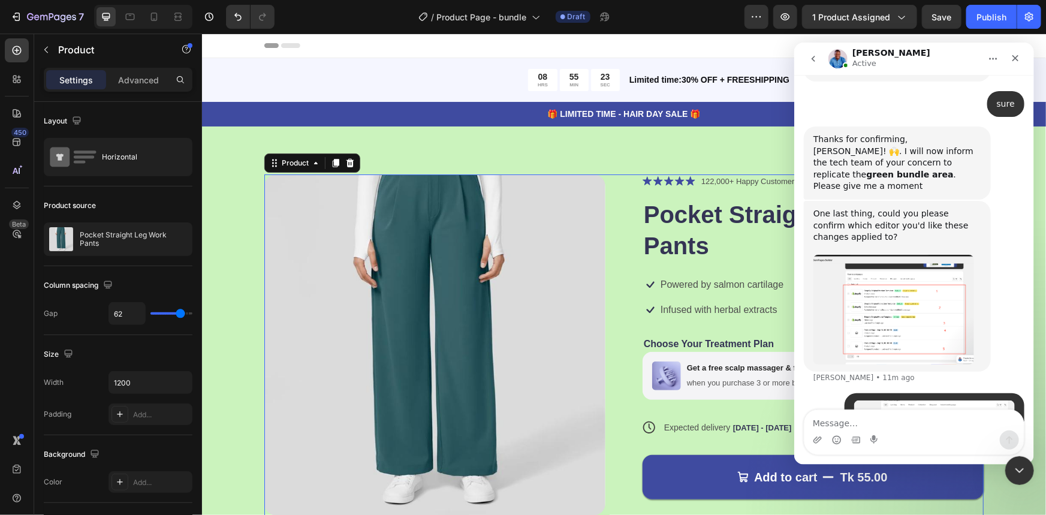
click at [615, 184] on div "Product Images Icon Icon Icon Icon Icon Icon List 122,000+ Happy Customers Text…" at bounding box center [623, 405] width 719 height 463
click at [101, 240] on p "Pocket Straight Leg Work Pants" at bounding box center [133, 239] width 107 height 17
click at [842, 20] on span "1 product assigned" at bounding box center [851, 17] width 78 height 13
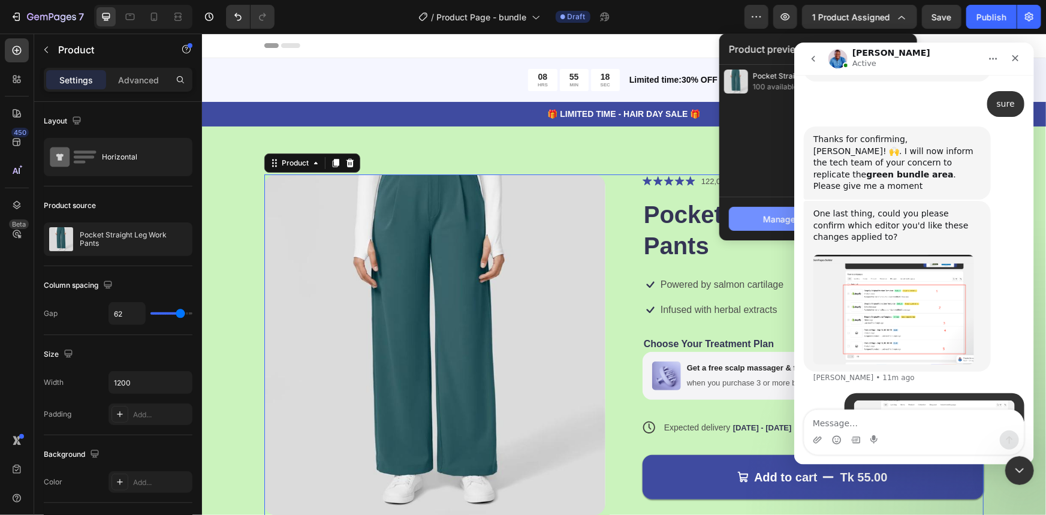
click at [777, 225] on button "Manage assigned products" at bounding box center [818, 219] width 179 height 24
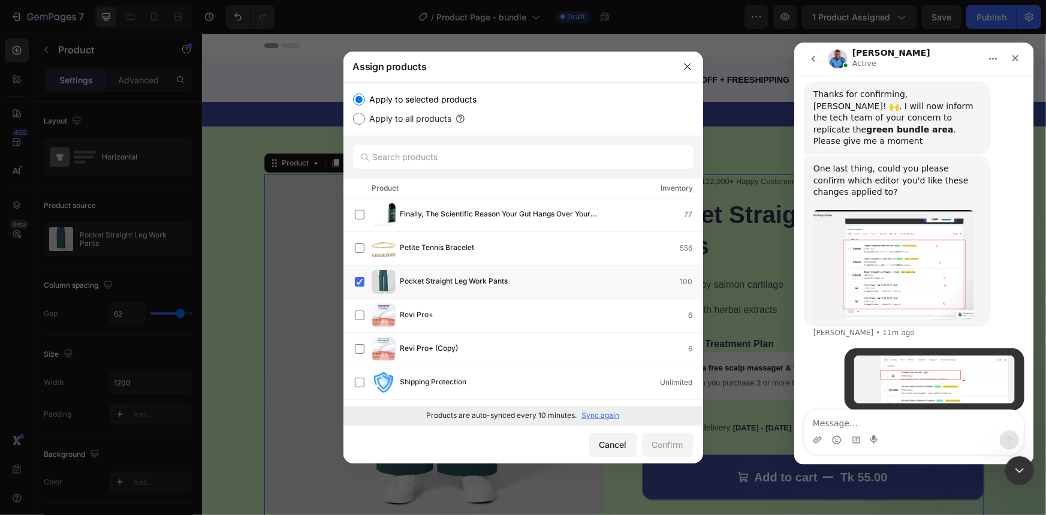
scroll to position [1110, 0]
click at [686, 65] on icon "button" at bounding box center [688, 67] width 10 height 10
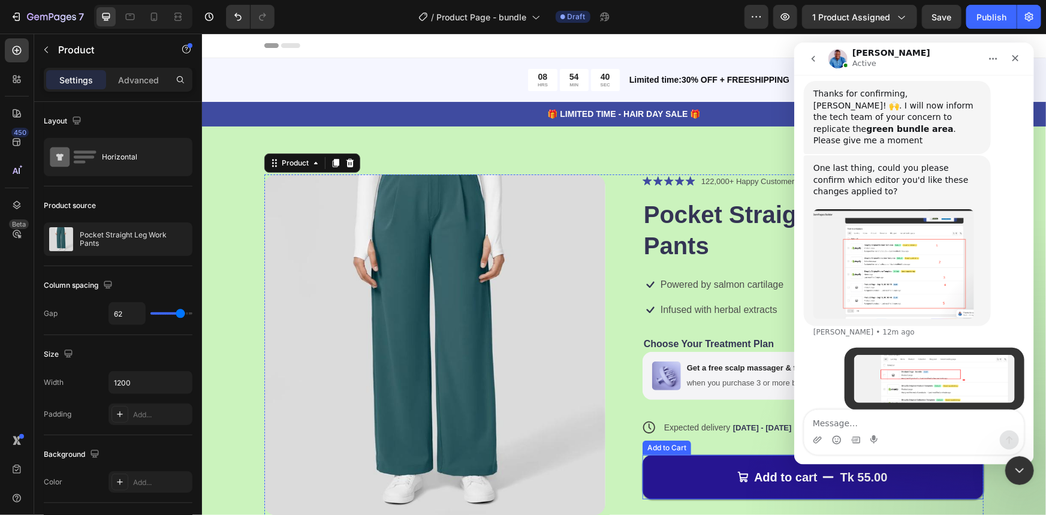
click at [697, 475] on button "Add to cart Tk 55.00" at bounding box center [812, 476] width 341 height 44
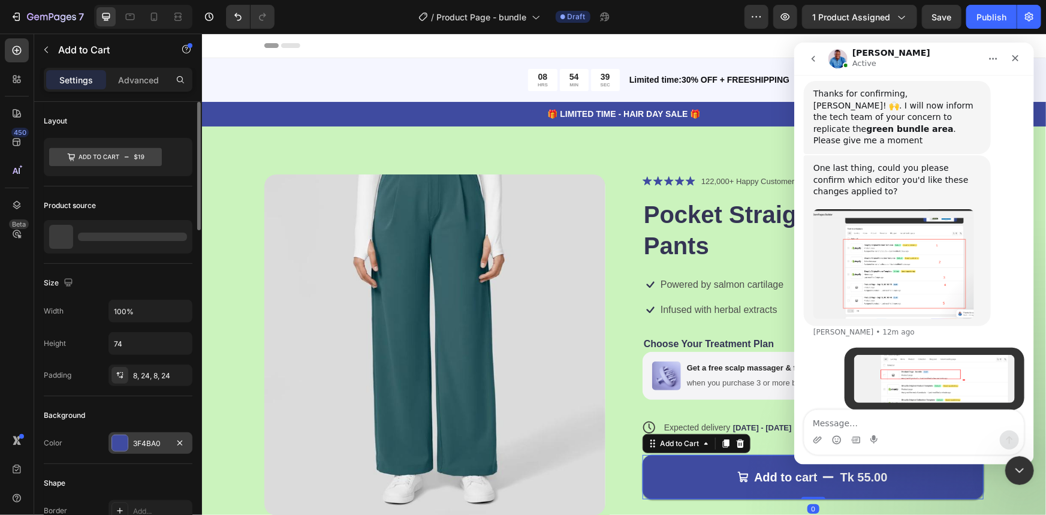
click at [123, 444] on div at bounding box center [120, 443] width 16 height 16
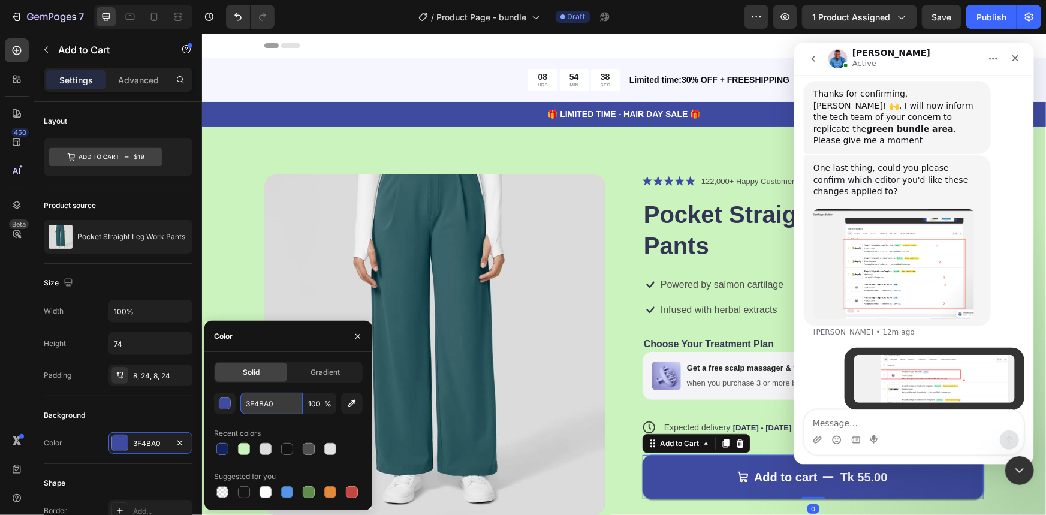
click at [268, 402] on input "3F4BA0" at bounding box center [271, 404] width 62 height 22
paste input "00591B"
type input "00591B"
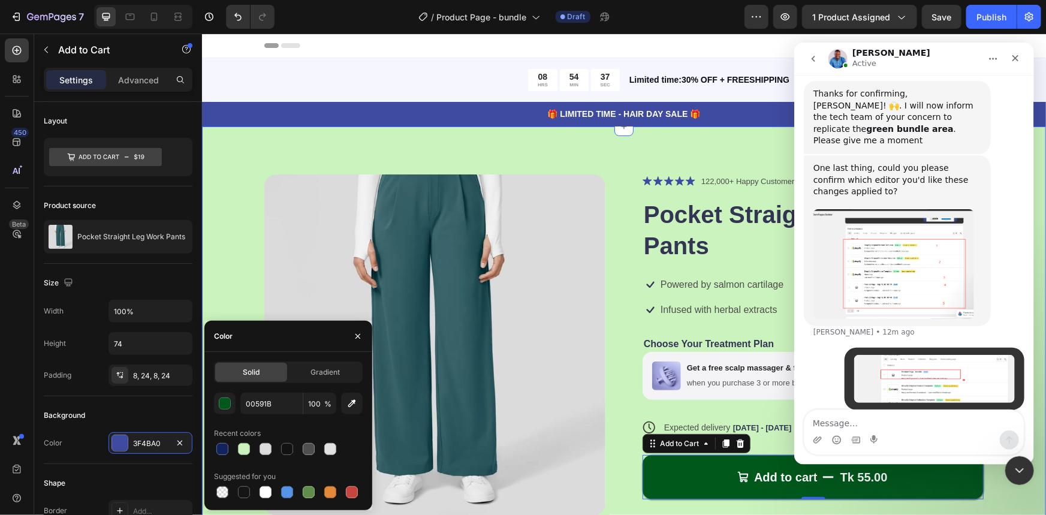
click at [218, 261] on div "Product Images Icon Icon Icon Icon Icon Icon List 122,000+ Happy Customers Text…" at bounding box center [623, 411] width 844 height 571
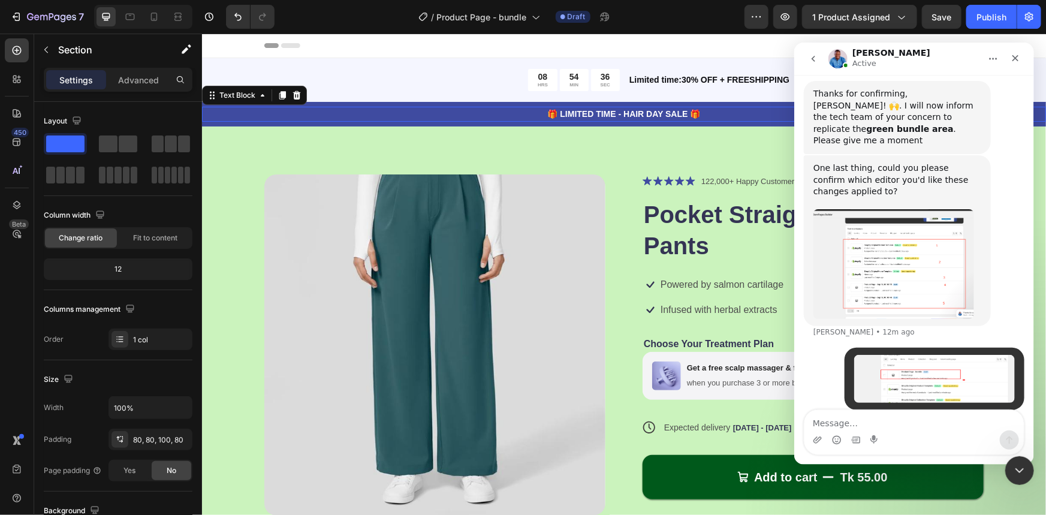
click at [266, 110] on p "🎁 LIMITED TIME - HAIR DAY SALE 🎁" at bounding box center [624, 113] width 842 height 13
click at [259, 125] on div "🎁 LIMITED TIME - HAIR DAY SALE 🎁 Text Block 0 Row" at bounding box center [623, 113] width 844 height 25
click at [276, 89] on icon at bounding box center [276, 89] width 8 height 8
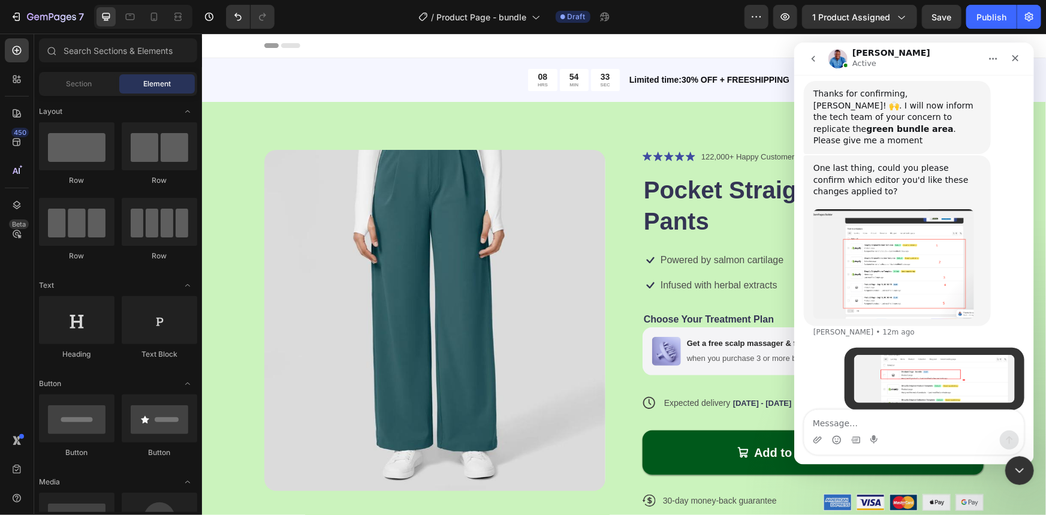
click at [276, 89] on div "08 HRS 54 MIN 33 SEC" at bounding box center [441, 79] width 355 height 22
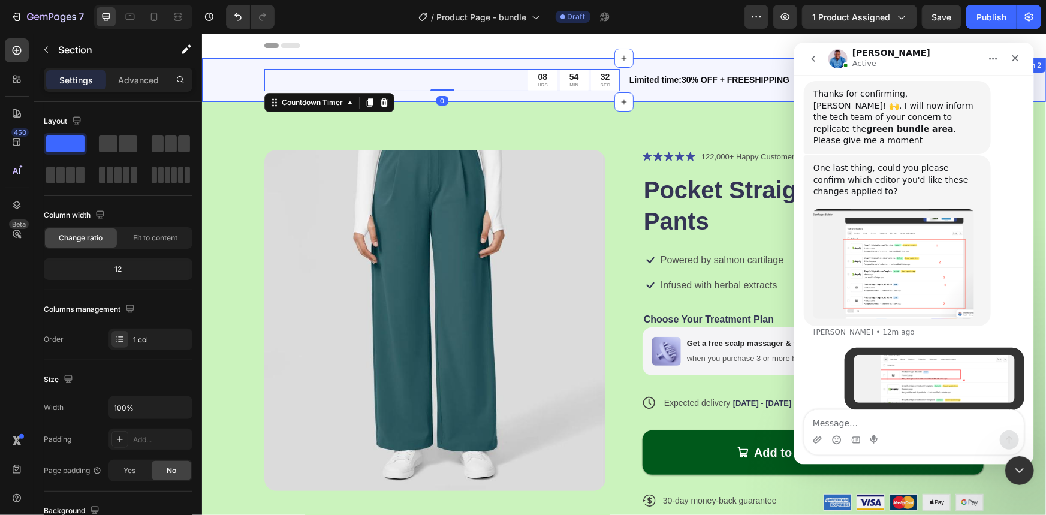
click at [232, 83] on div "08 HRS 54 MIN 32 SEC Countdown Timer 0 Limited time:30% OFF + FREESHIPPING Text…" at bounding box center [623, 80] width 844 height 44
click at [1014, 58] on icon "Close" at bounding box center [1015, 58] width 10 height 10
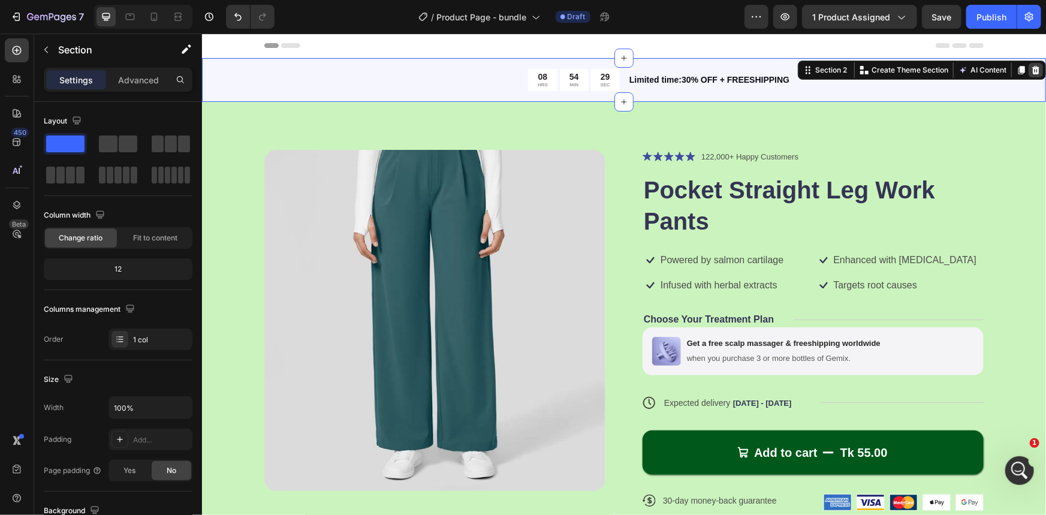
click at [1032, 73] on icon at bounding box center [1036, 69] width 8 height 8
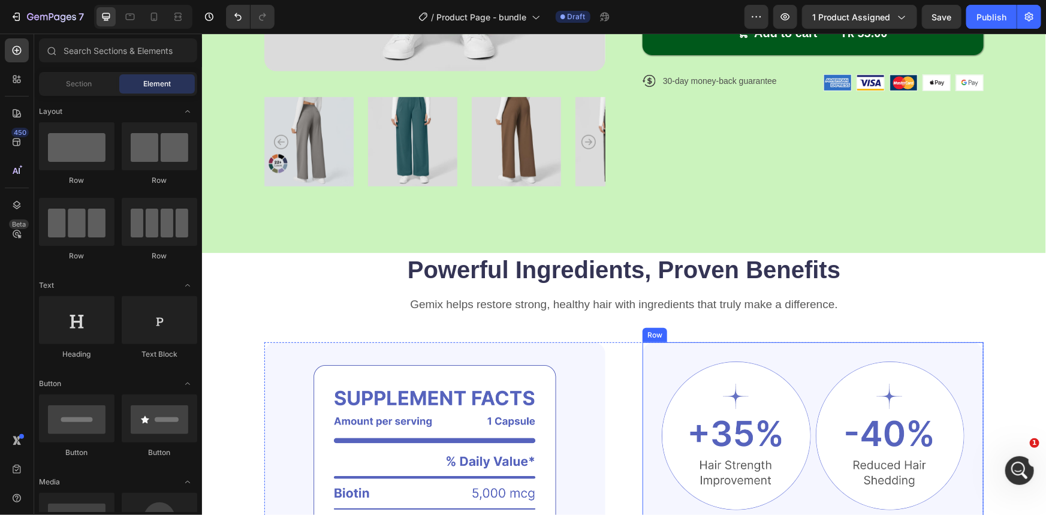
scroll to position [381, 0]
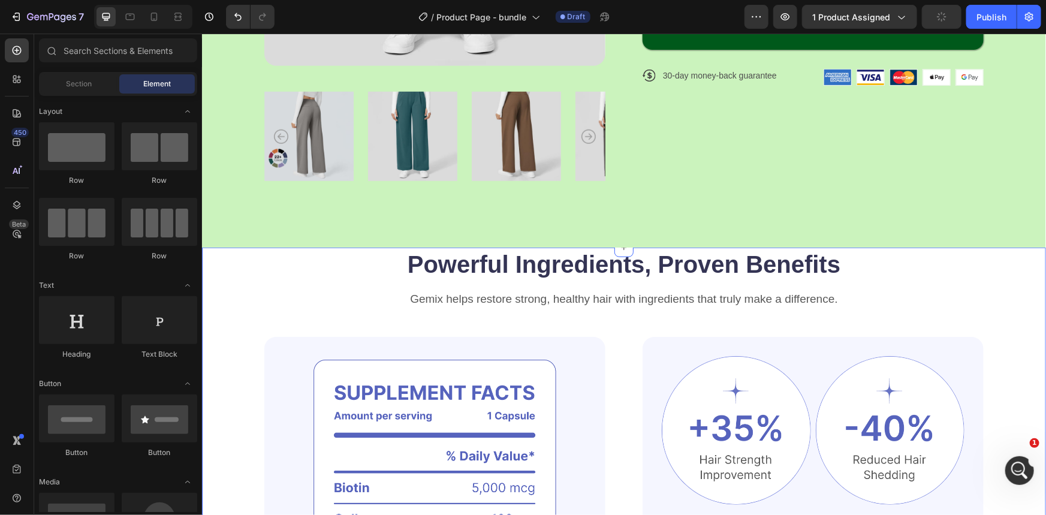
click at [225, 277] on div "Powerful Ingredients, Proven Benefits Heading Gemix helps restore strong, healt…" at bounding box center [623, 516] width 844 height 538
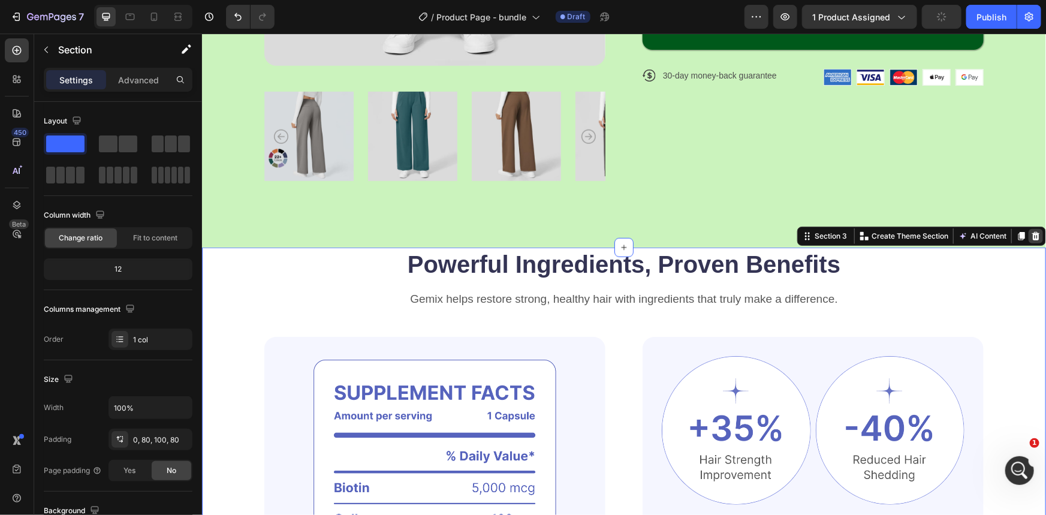
click at [1032, 236] on icon at bounding box center [1036, 235] width 8 height 8
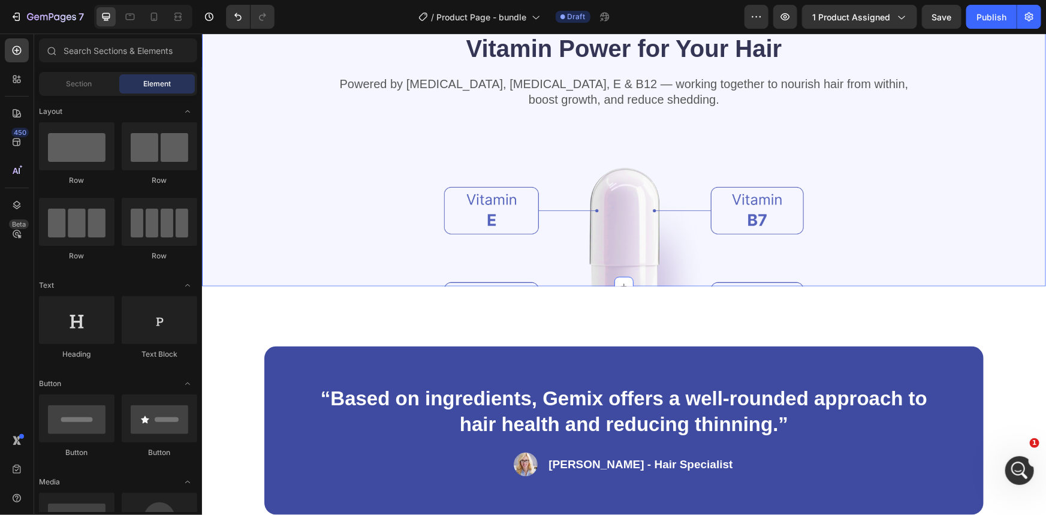
scroll to position [545, 0]
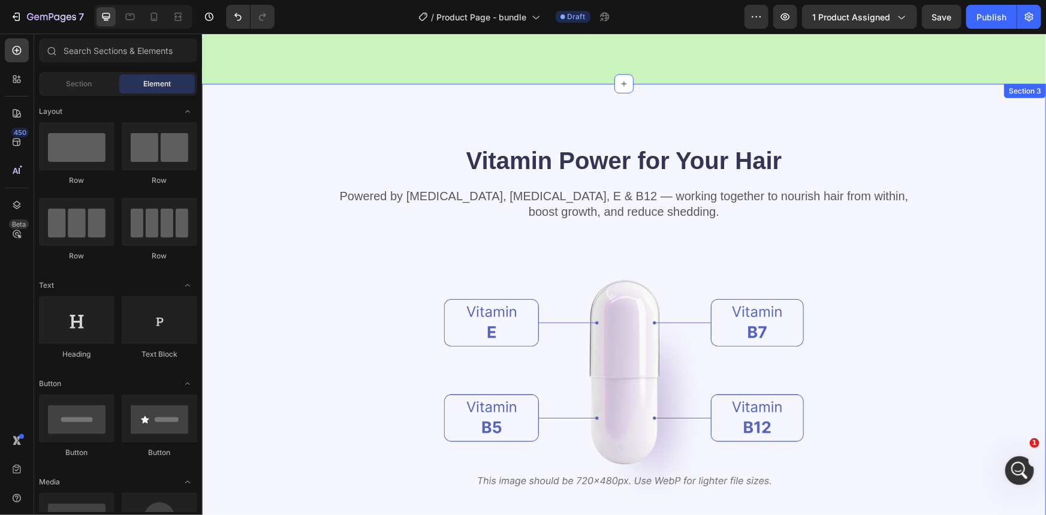
click at [1002, 125] on div "Vitamin Power for Your Hair Heading Powered by Biotin, Vitamin B5, E & B12 — wo…" at bounding box center [623, 371] width 844 height 577
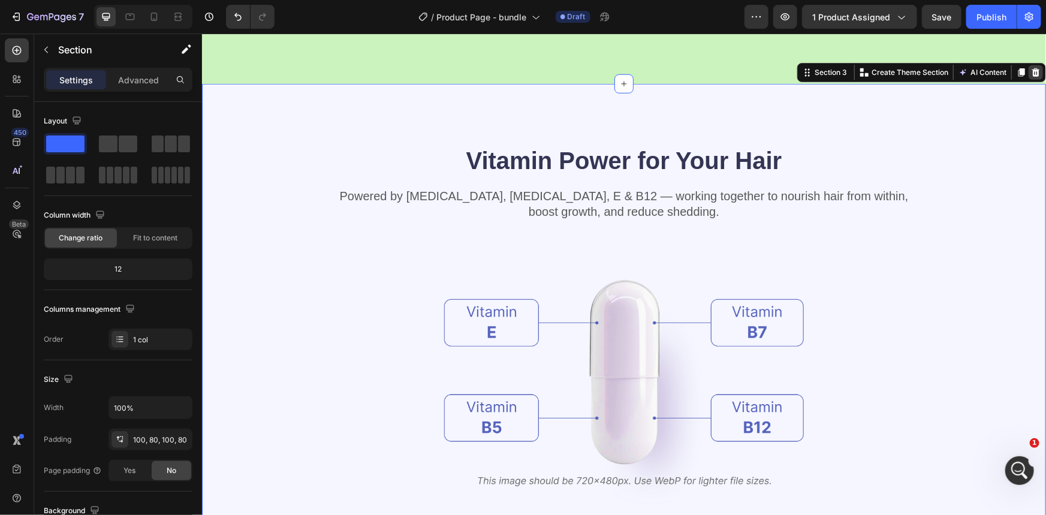
click at [1030, 76] on icon at bounding box center [1035, 72] width 10 height 10
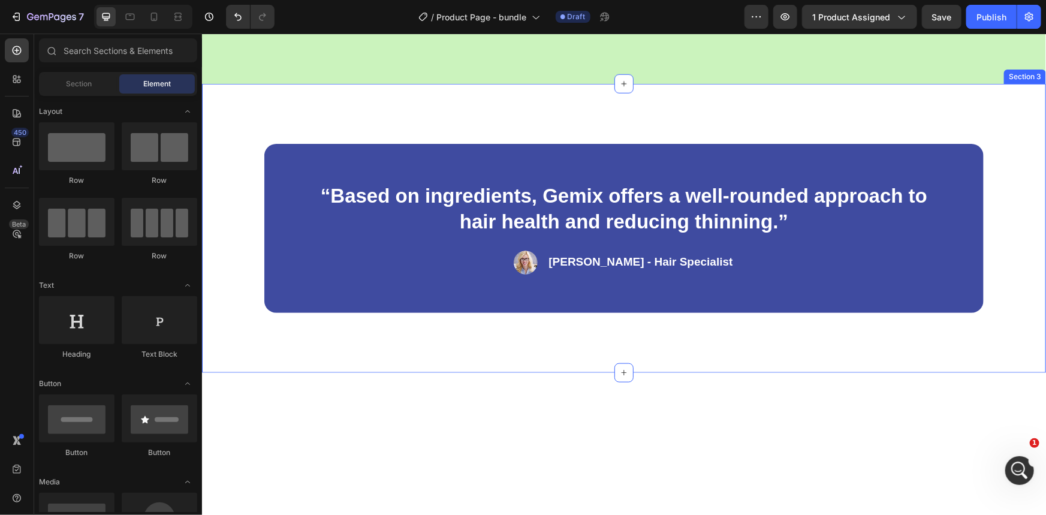
click at [997, 119] on div "“Based on ingredients, Gemix offers a well-rounded approach to hair health and …" at bounding box center [623, 227] width 844 height 289
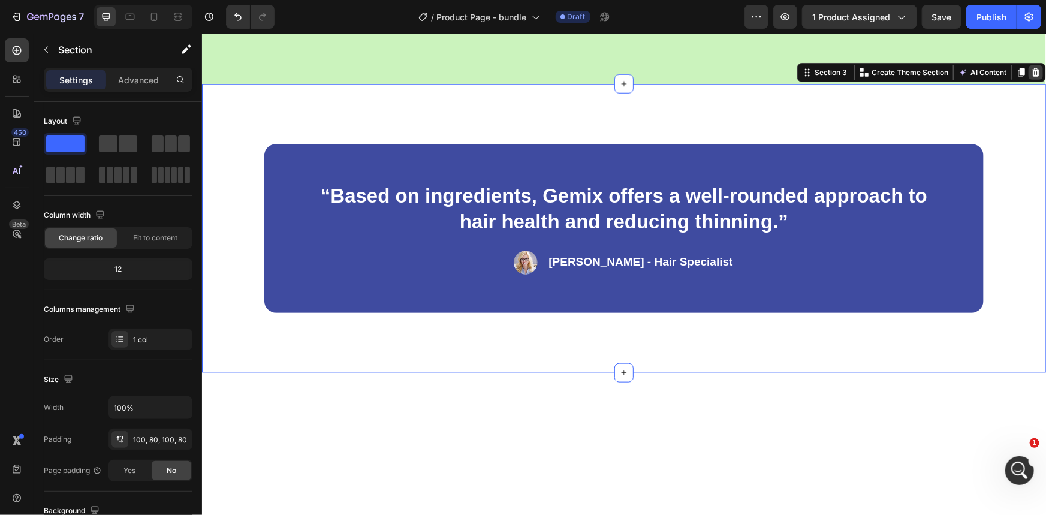
click at [1030, 76] on icon at bounding box center [1035, 72] width 10 height 10
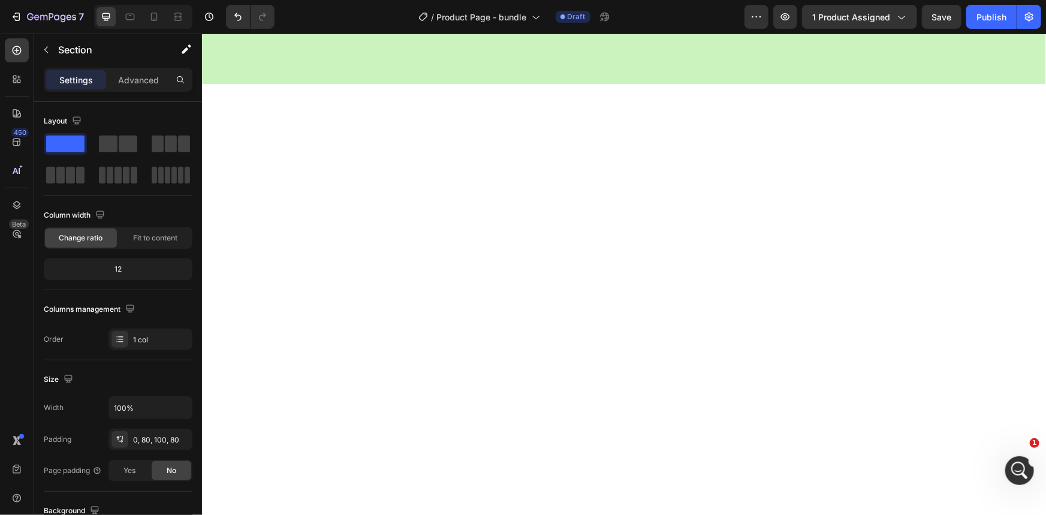
click at [1012, 107] on div at bounding box center [623, 260] width 844 height 355
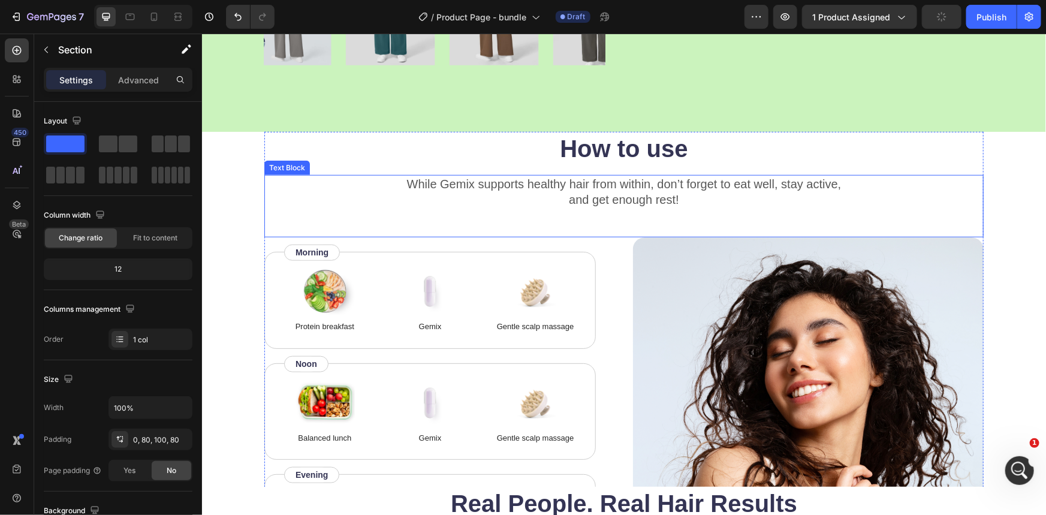
scroll to position [477, 0]
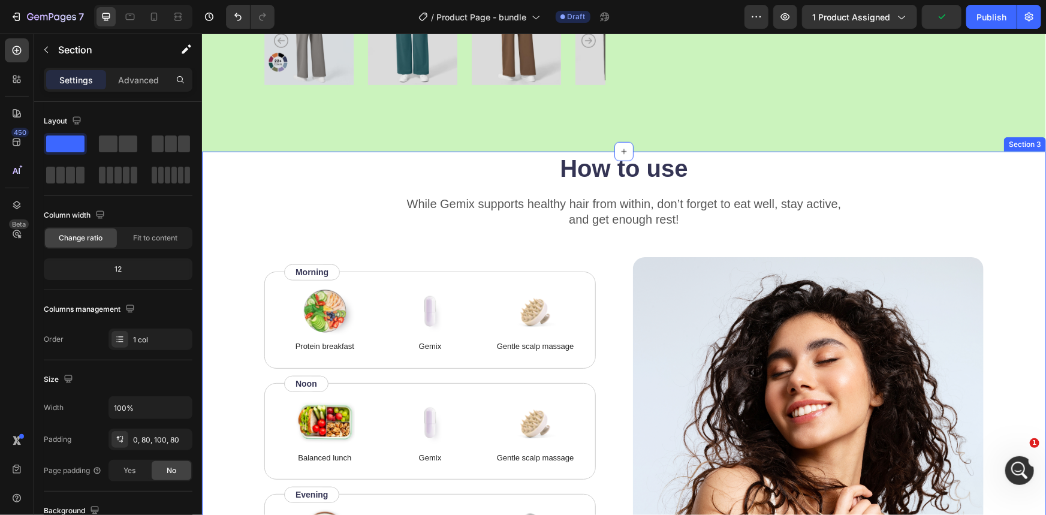
click at [1011, 171] on div "How to use Heading While Gemix supports healthy hair from within, don’t forget …" at bounding box center [623, 400] width 844 height 499
click at [993, 168] on div "How to use Heading While Gemix supports healthy hair from within, don’t forget …" at bounding box center [623, 400] width 844 height 499
click at [990, 168] on div "How to use Heading While Gemix supports healthy hair from within, don’t forget …" at bounding box center [623, 400] width 844 height 499
click at [240, 209] on div "How to use Heading While Gemix supports healthy hair from within, don’t forget …" at bounding box center [623, 400] width 844 height 499
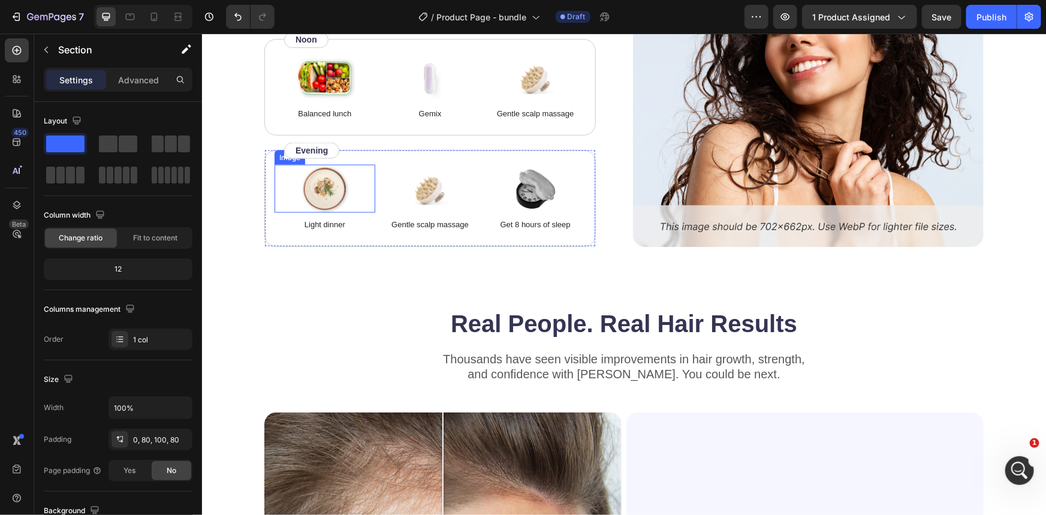
scroll to position [913, 0]
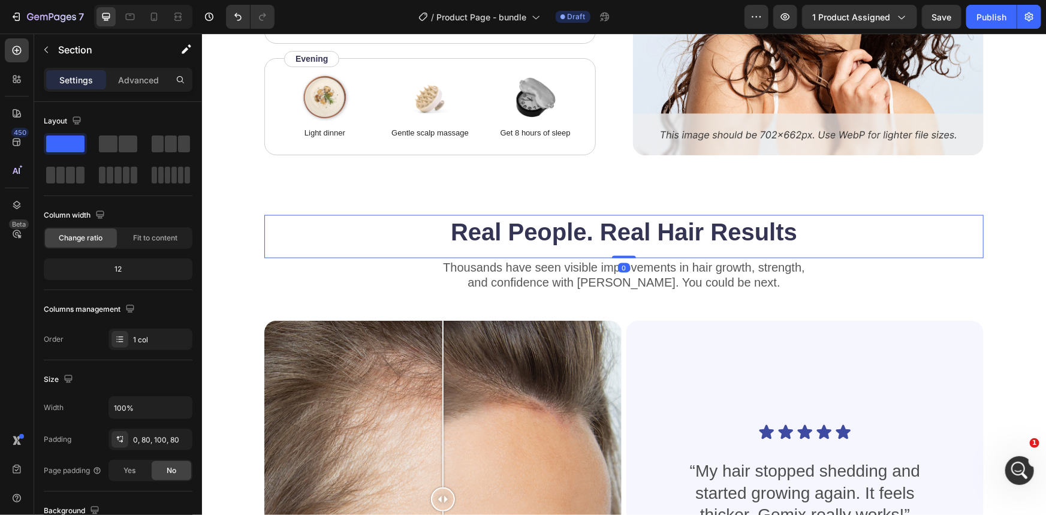
click at [285, 249] on div "Real People. Real Hair Results Heading 0" at bounding box center [623, 236] width 719 height 43
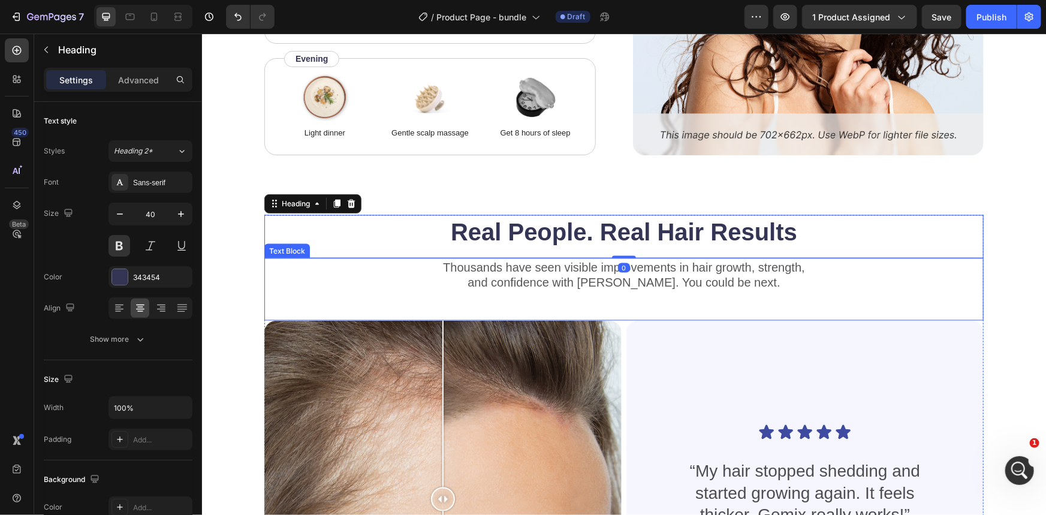
click at [278, 279] on p "and confidence with Gemix. You could be next." at bounding box center [623, 283] width 717 height 16
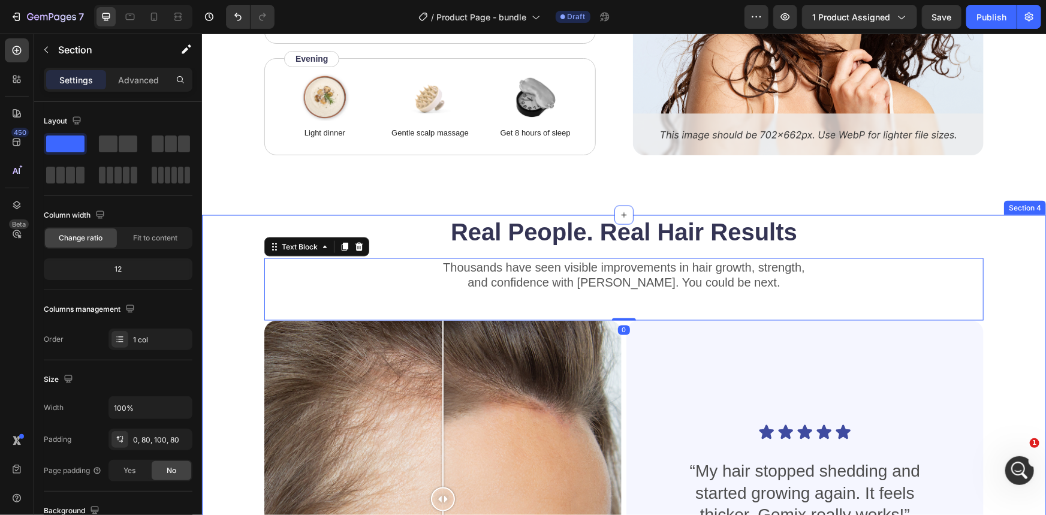
click at [225, 261] on div "Real People. Real Hair Results Heading Thousands have seen visible improvements…" at bounding box center [623, 481] width 844 height 532
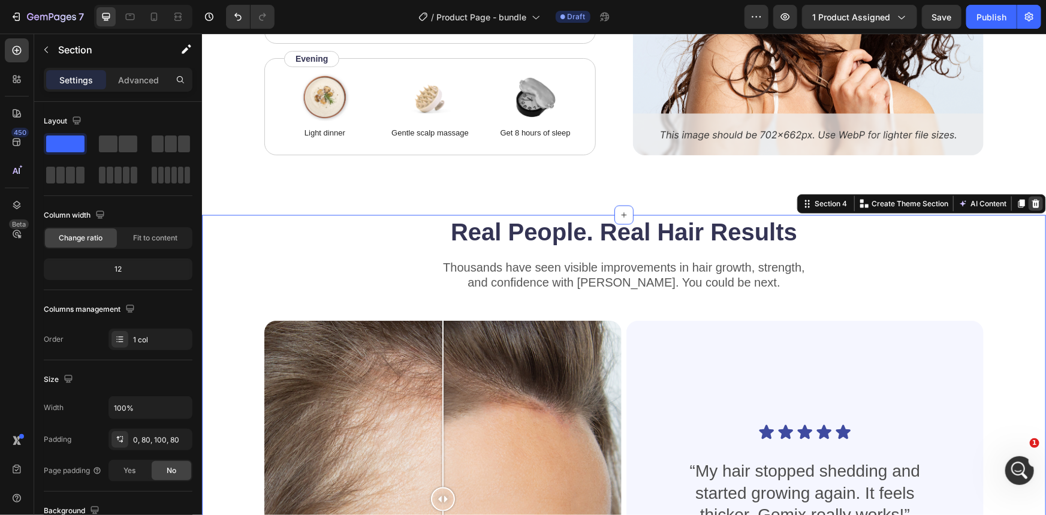
click at [1030, 198] on icon at bounding box center [1035, 203] width 10 height 10
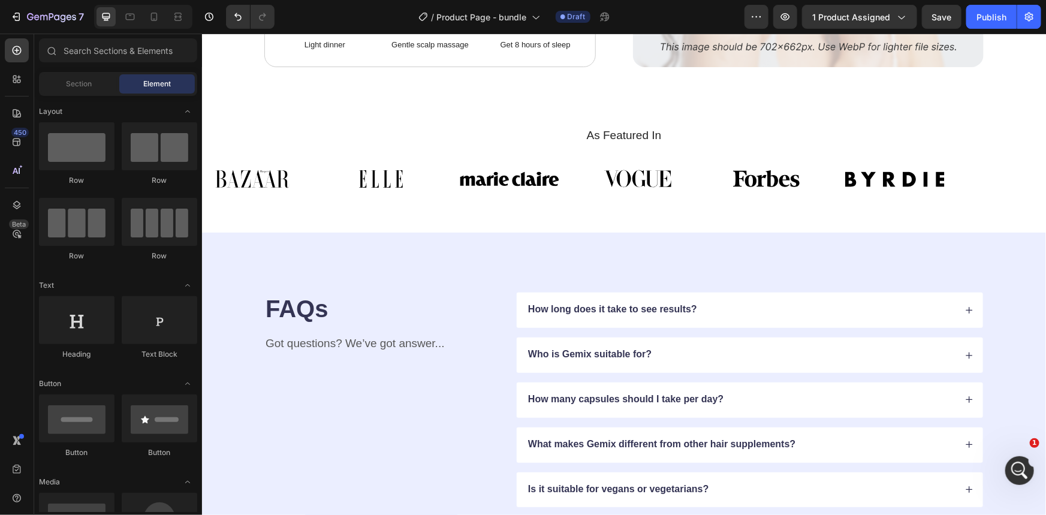
scroll to position [1022, 0]
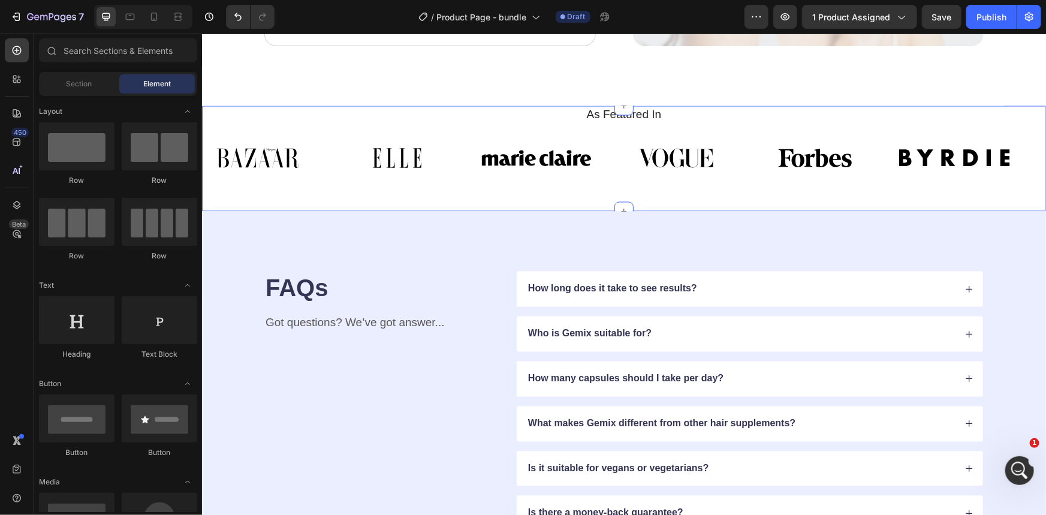
click at [999, 122] on div "As Featured In Heading Image Image Image Image Image Image Image Image Image Im…" at bounding box center [623, 149] width 844 height 87
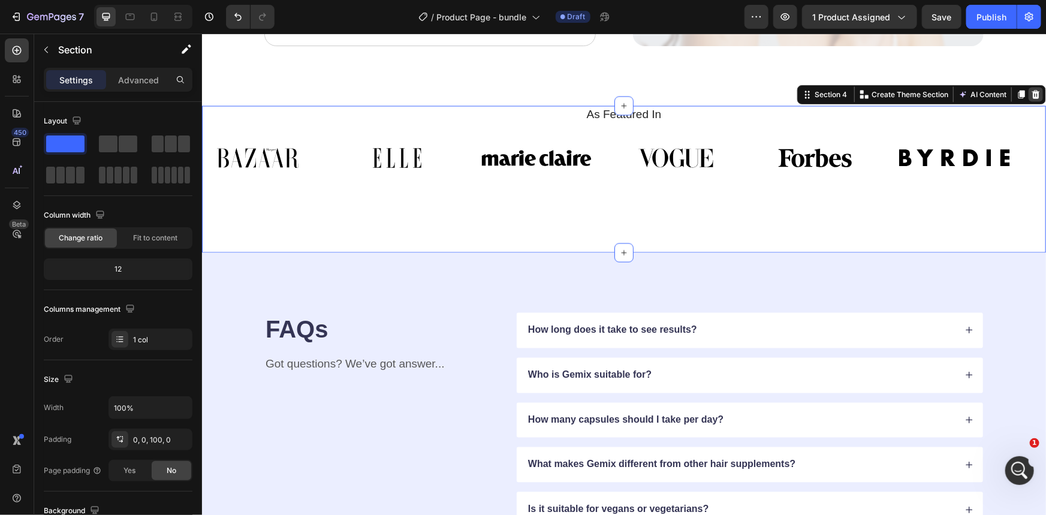
click at [1034, 87] on div at bounding box center [1035, 94] width 14 height 14
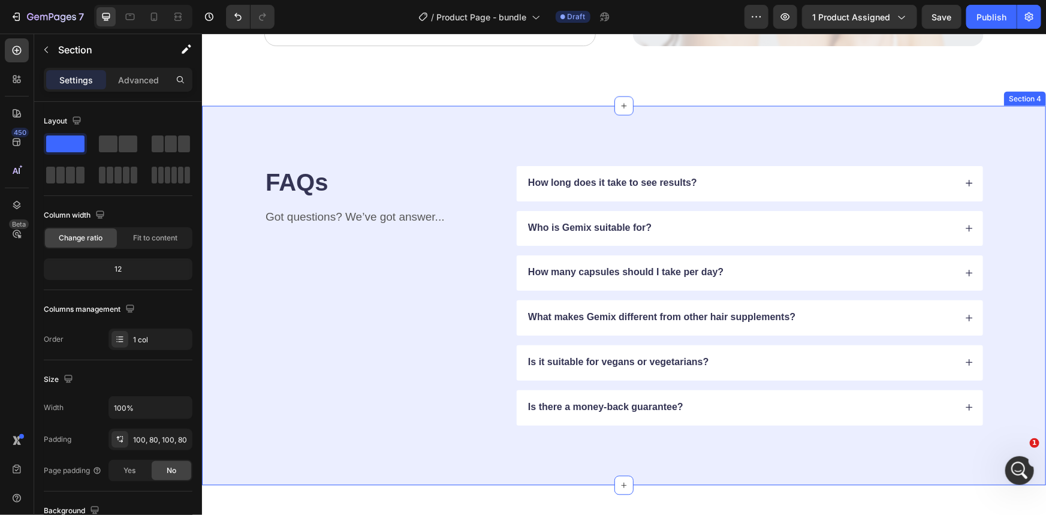
click at [1007, 124] on div "FAQs Heading Got questions? We’ve got answer... Text Block How long does it tak…" at bounding box center [623, 295] width 844 height 379
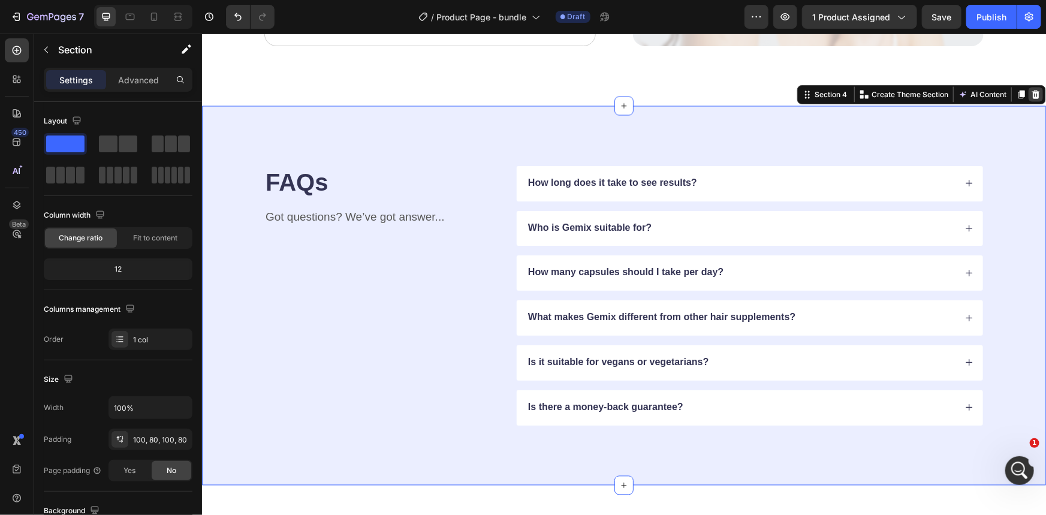
click at [1030, 95] on icon at bounding box center [1035, 94] width 10 height 10
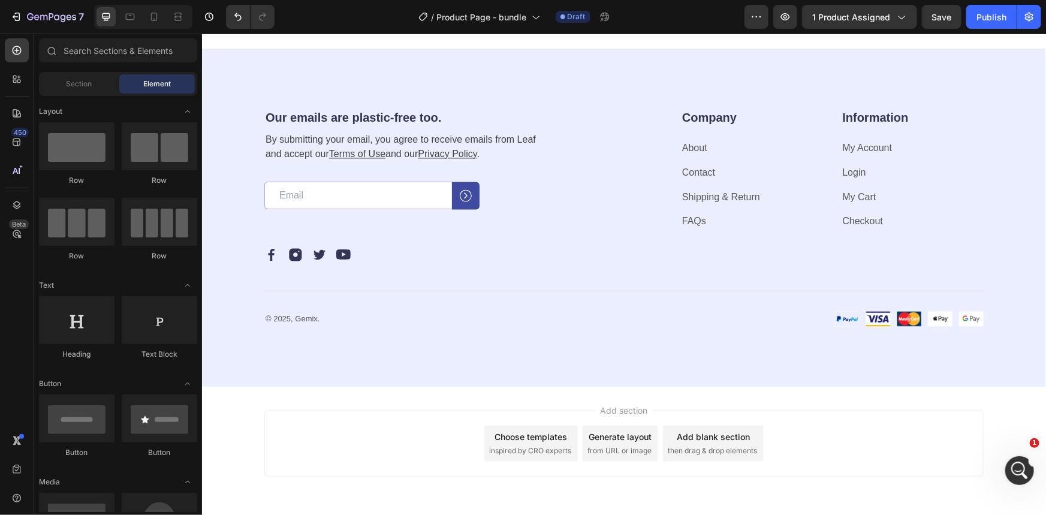
scroll to position [1240, 0]
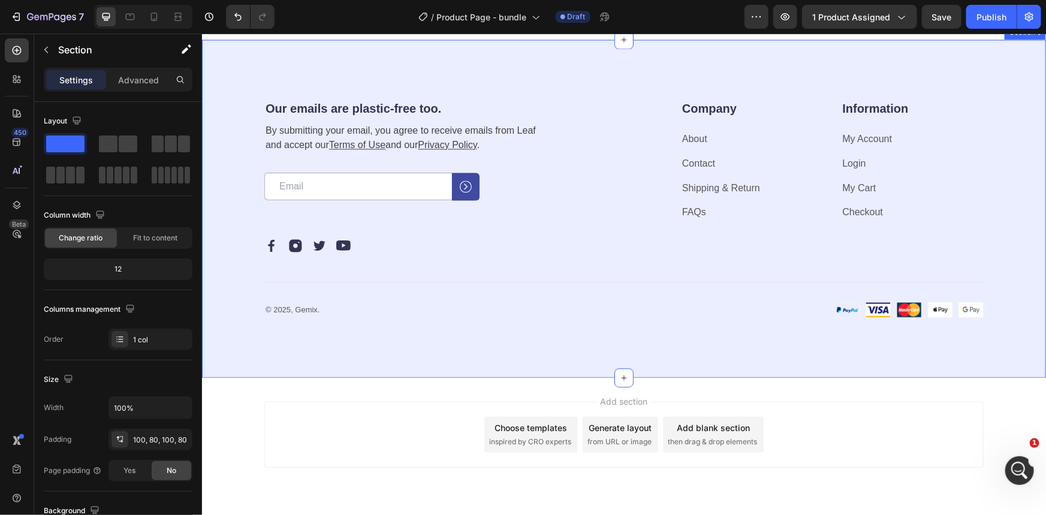
click at [972, 211] on div "Our emails are plastic-free too. Heading By submitting your email, you agree to…" at bounding box center [623, 208] width 844 height 338
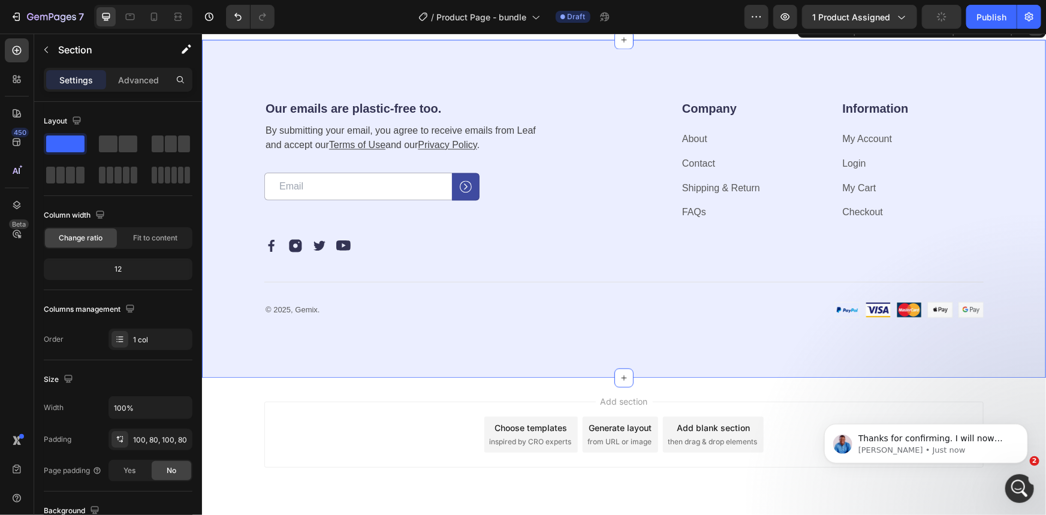
scroll to position [1135, 0]
click at [1030, 32] on icon at bounding box center [1035, 28] width 10 height 10
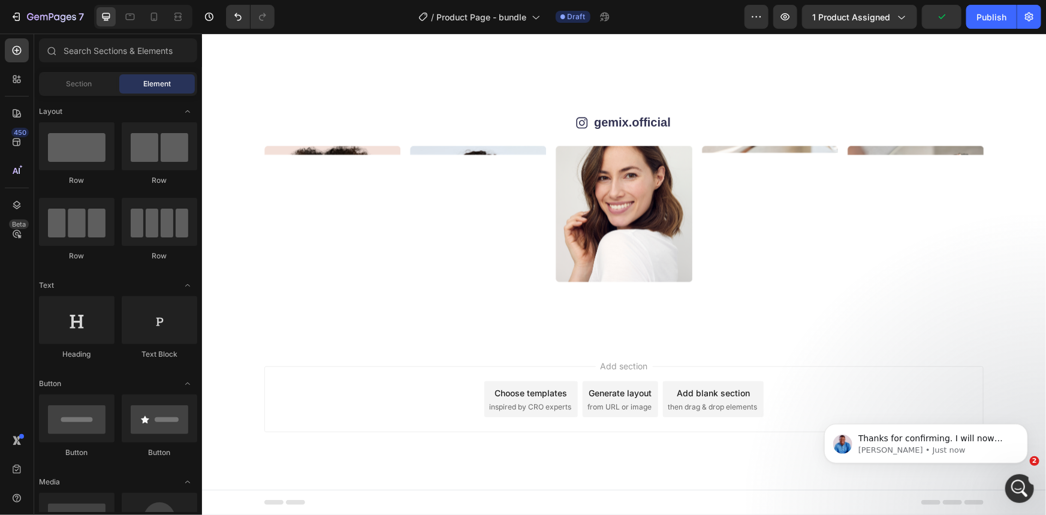
scroll to position [1073, 0]
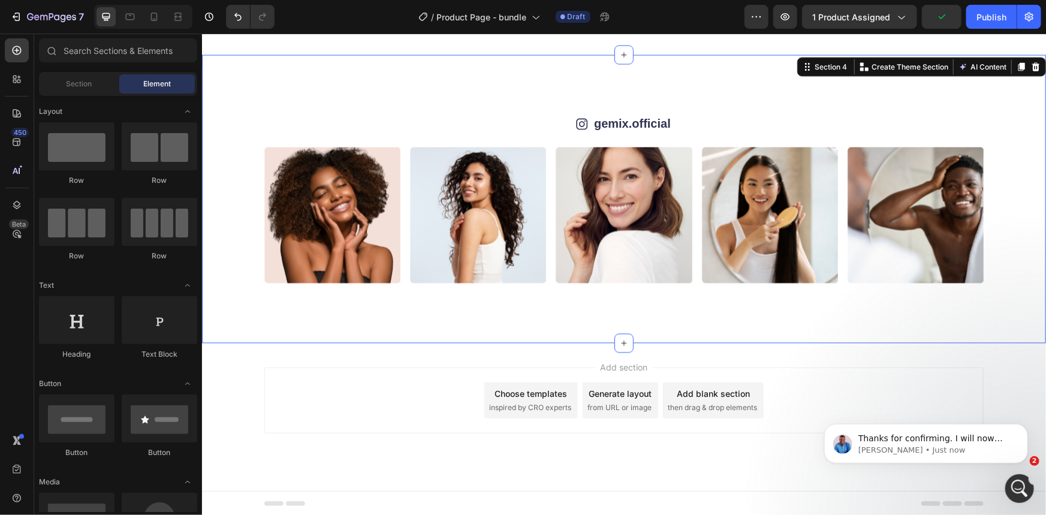
click at [1005, 253] on div "Icon gemix.official Text Block Row Image Image Image Image Image Image Image Im…" at bounding box center [623, 199] width 844 height 288
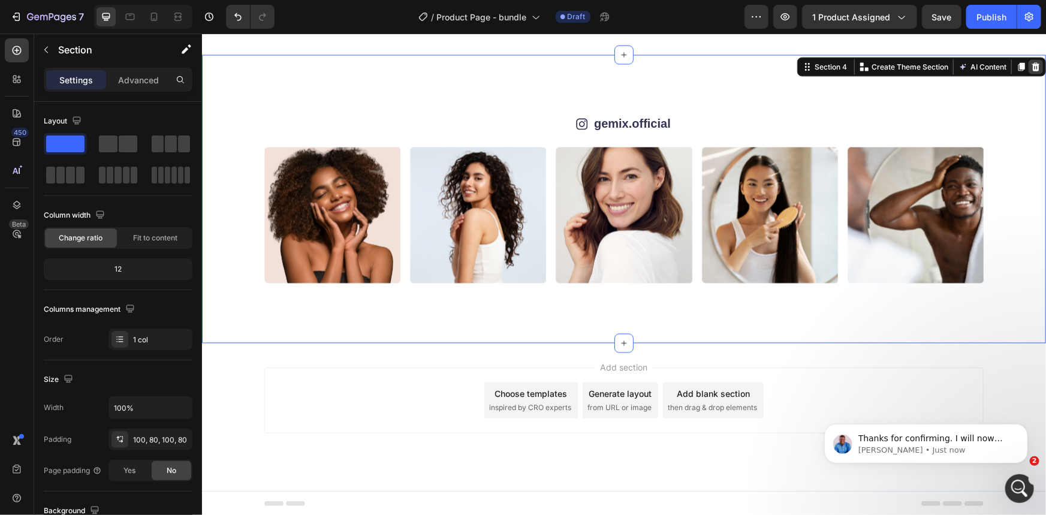
click at [1032, 63] on icon at bounding box center [1036, 66] width 8 height 8
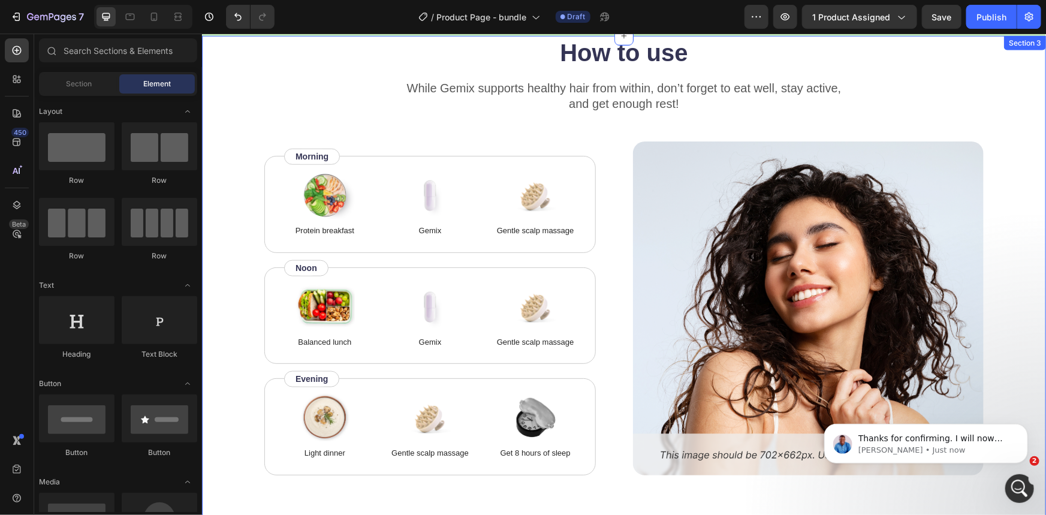
scroll to position [567, 0]
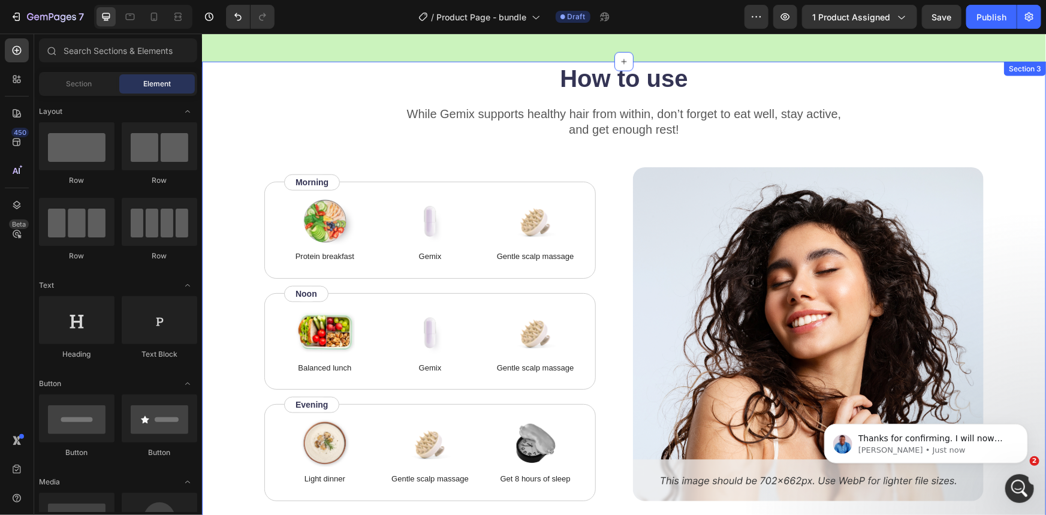
click at [1005, 107] on div "How to use Heading While Gemix supports healthy hair from within, don’t forget …" at bounding box center [623, 310] width 844 height 499
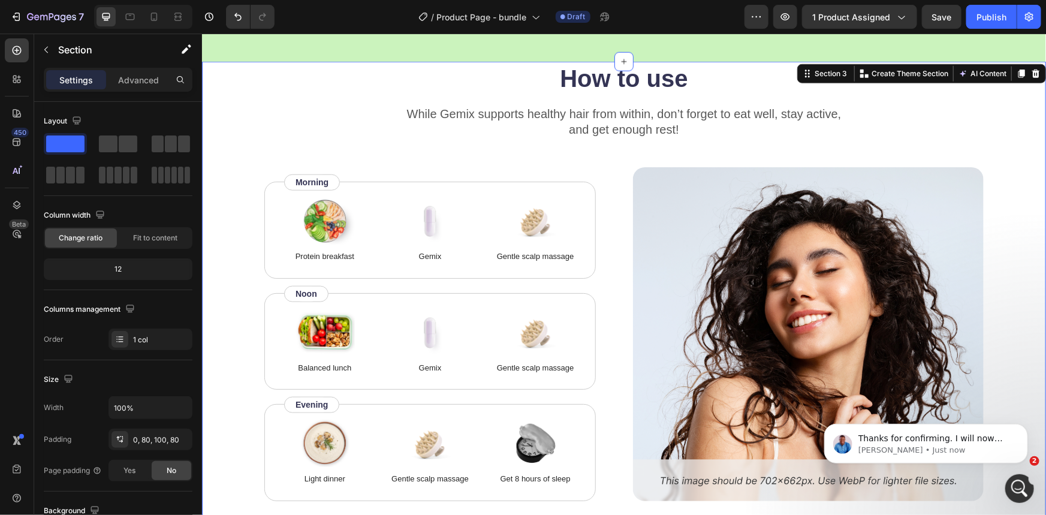
click at [1028, 76] on div at bounding box center [1035, 73] width 14 height 14
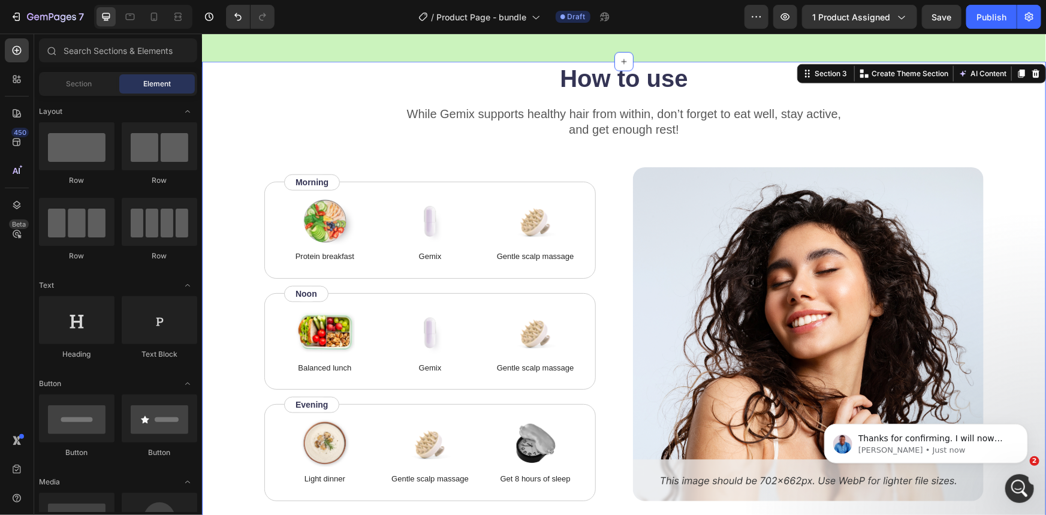
scroll to position [287, 0]
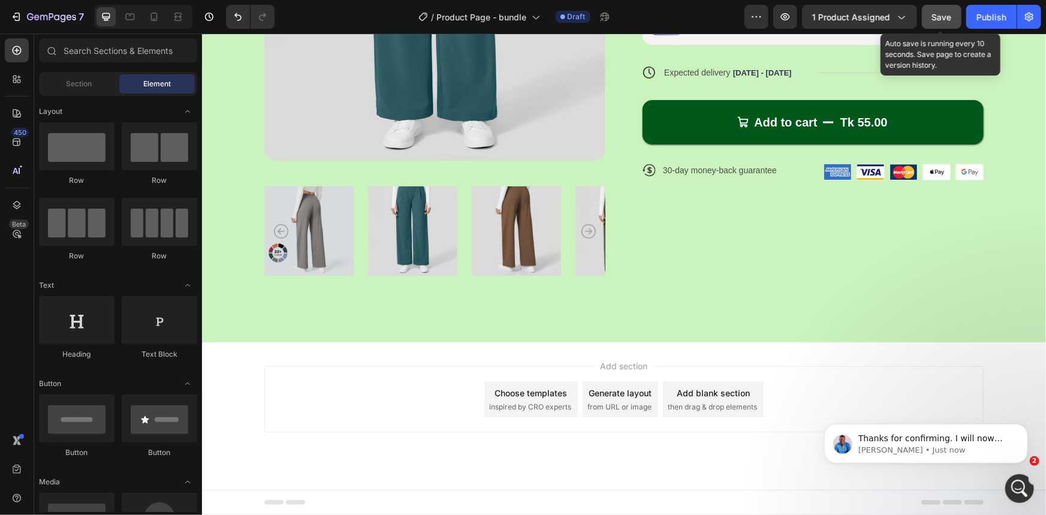
click at [946, 14] on span "Save" at bounding box center [942, 17] width 20 height 10
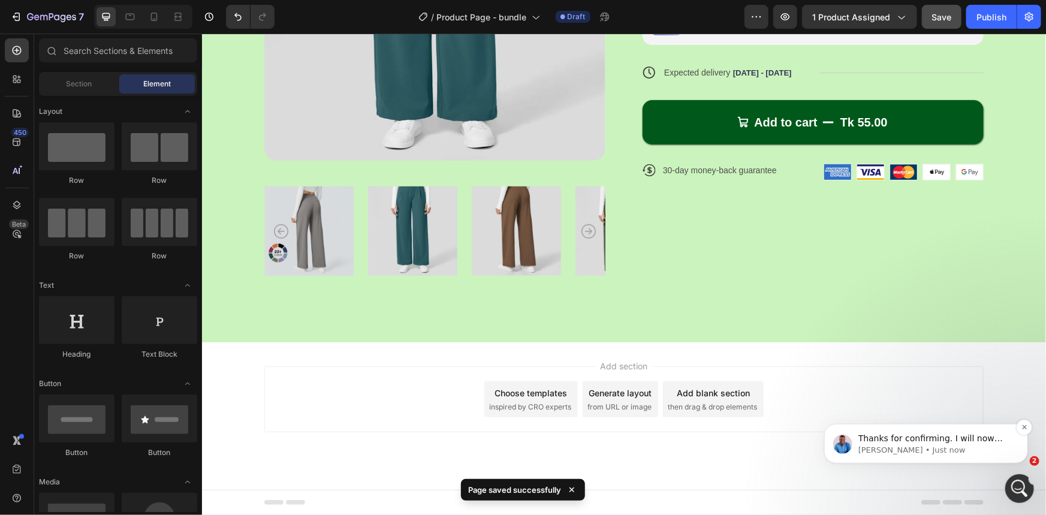
click at [996, 448] on p "Noah • Just now" at bounding box center [935, 449] width 155 height 11
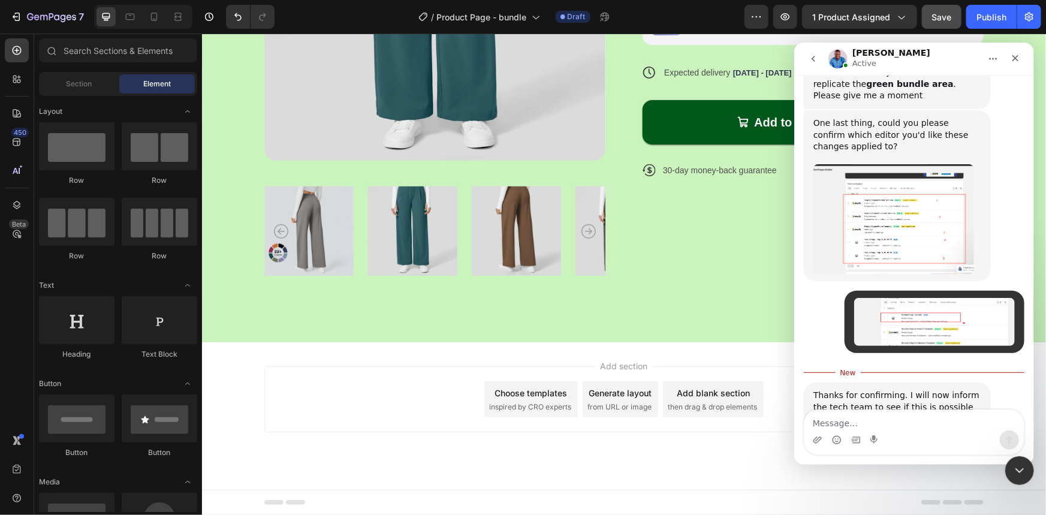
scroll to position [1155, 0]
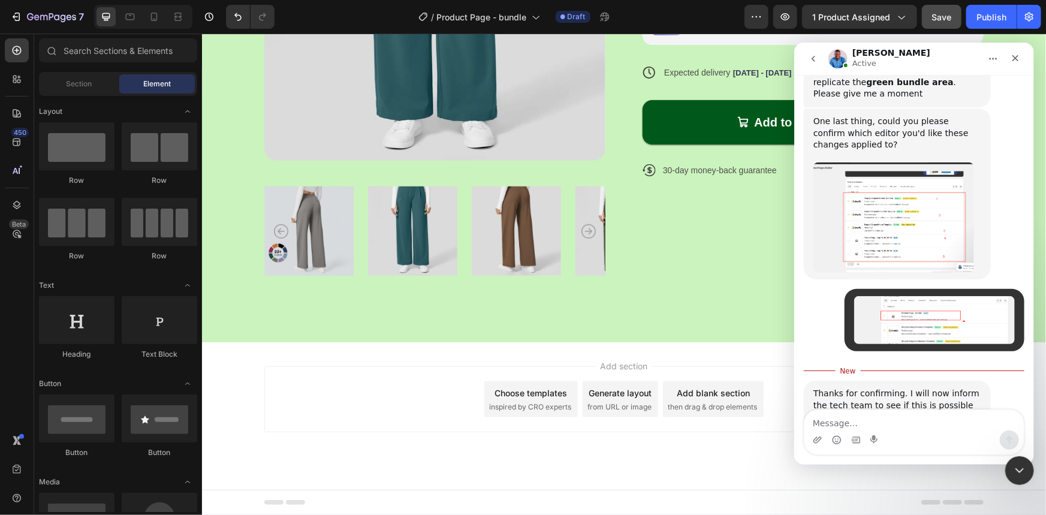
click at [857, 412] on textarea "Message…" at bounding box center [913, 419] width 219 height 20
type textarea "ok"
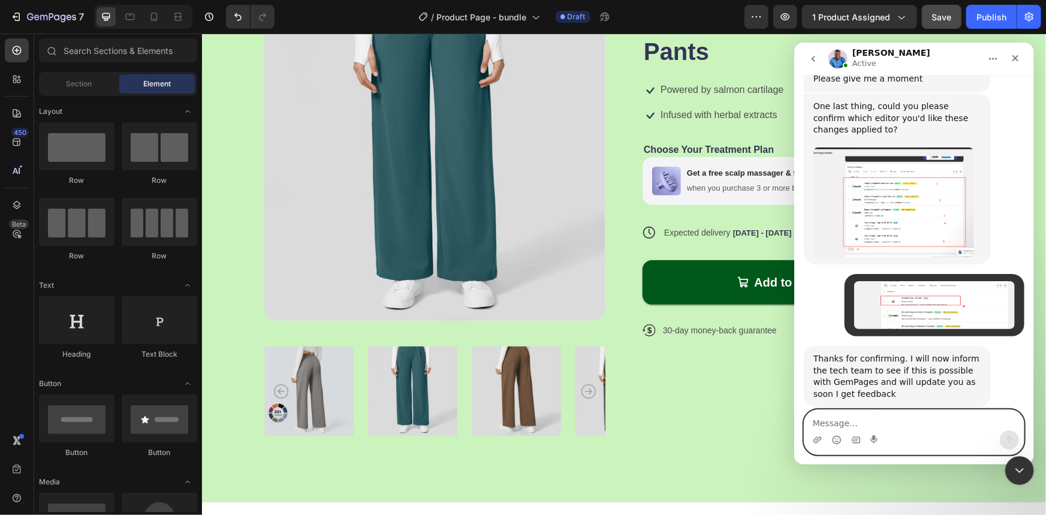
scroll to position [123, 0]
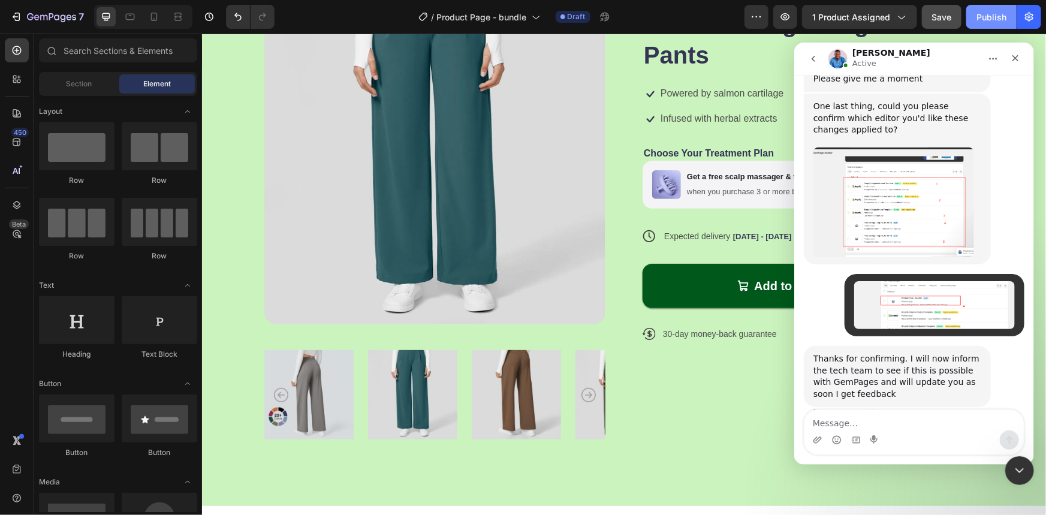
click at [983, 21] on div "Publish" at bounding box center [991, 17] width 30 height 13
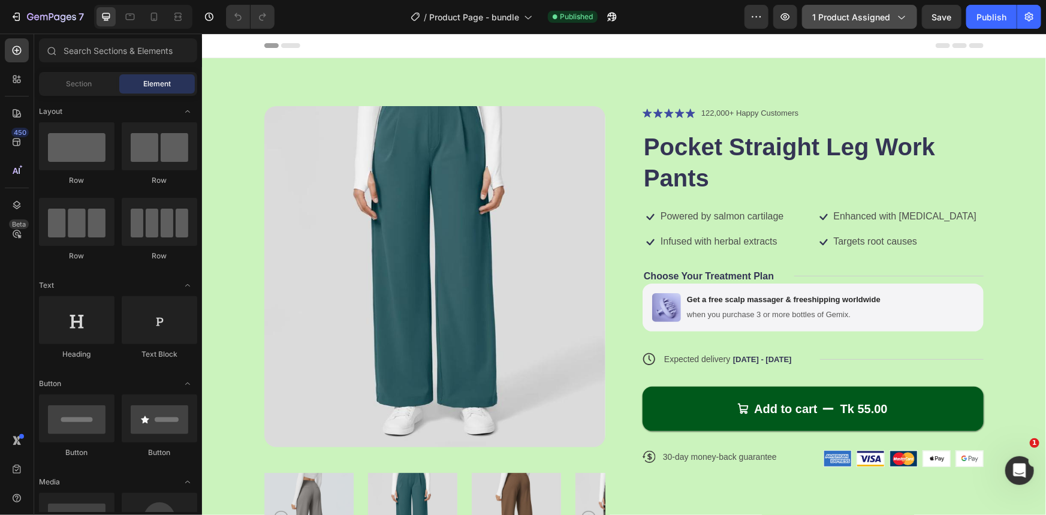
click at [840, 18] on span "1 product assigned" at bounding box center [851, 17] width 78 height 13
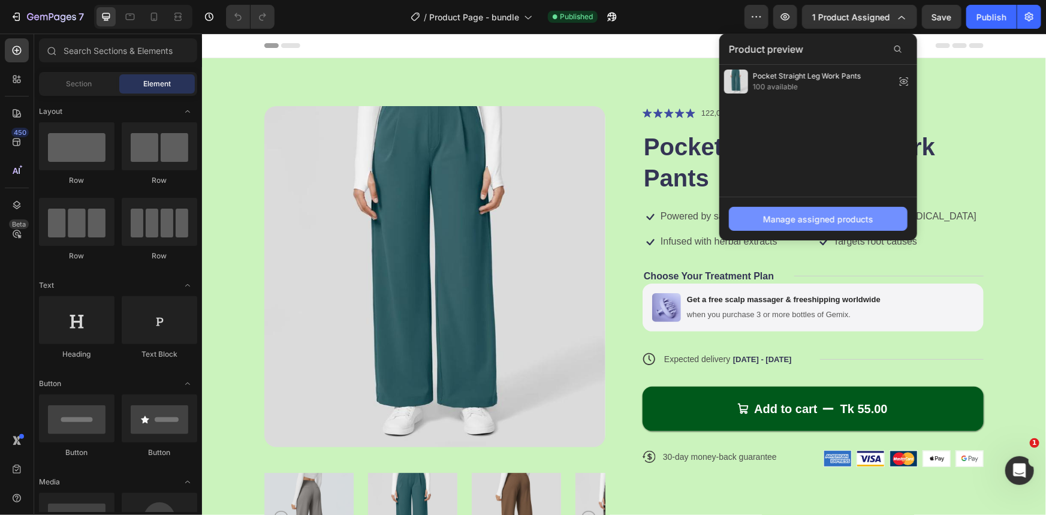
click at [831, 219] on div "Manage assigned products" at bounding box center [818, 219] width 110 height 13
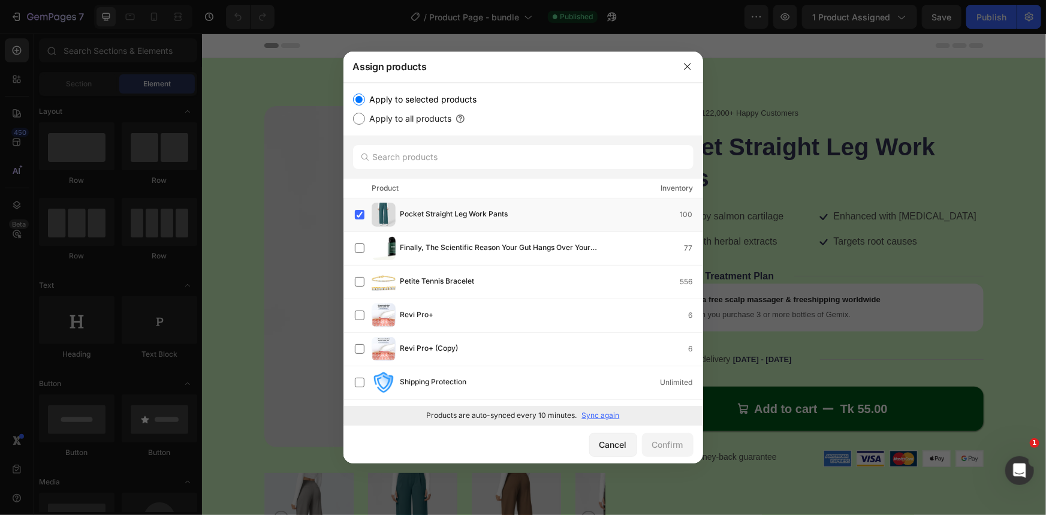
click at [359, 116] on input "Apply to all products" at bounding box center [359, 119] width 12 height 12
radio input "true"
click at [662, 441] on div "Confirm" at bounding box center [667, 444] width 31 height 13
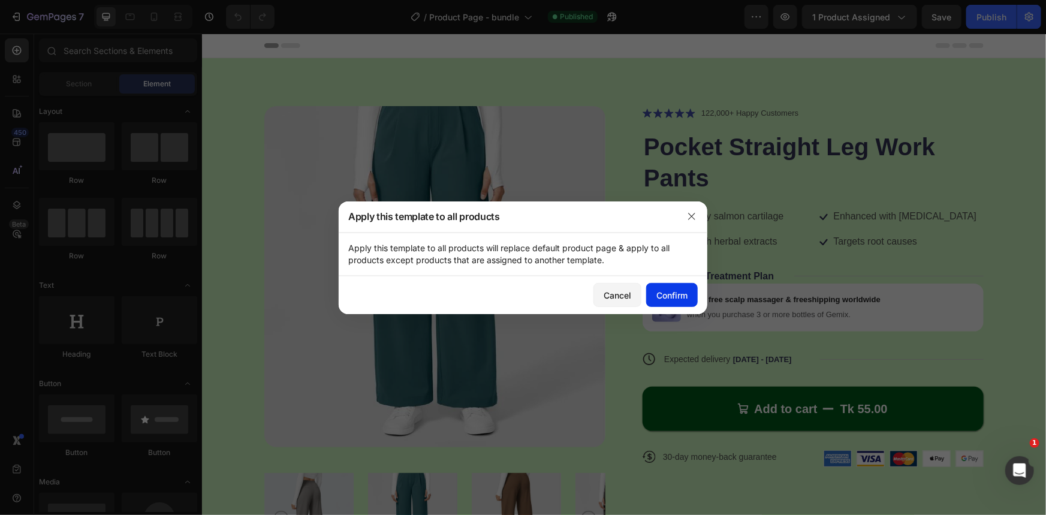
click at [664, 294] on div "Confirm" at bounding box center [671, 295] width 31 height 13
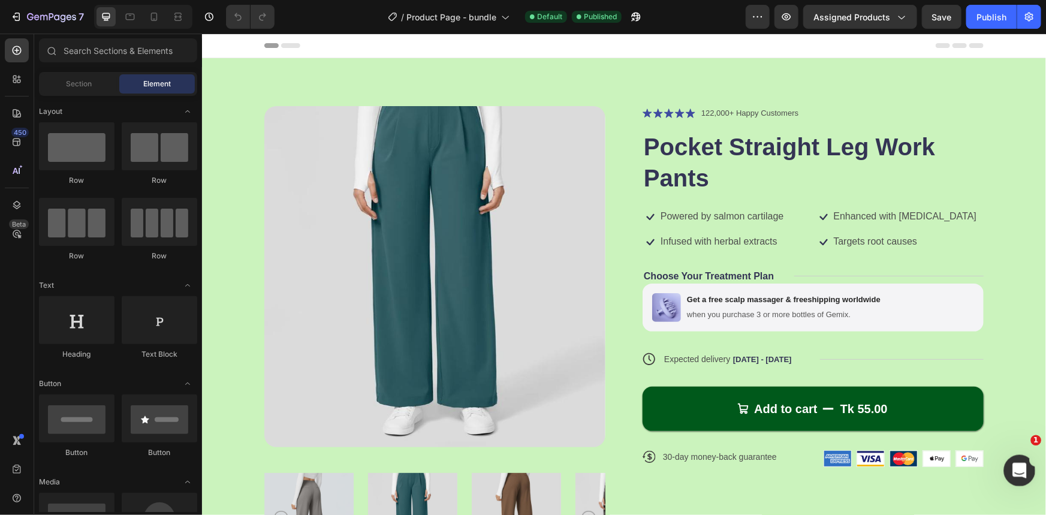
click at [1009, 467] on div "Open Intercom Messenger" at bounding box center [1018, 469] width 40 height 40
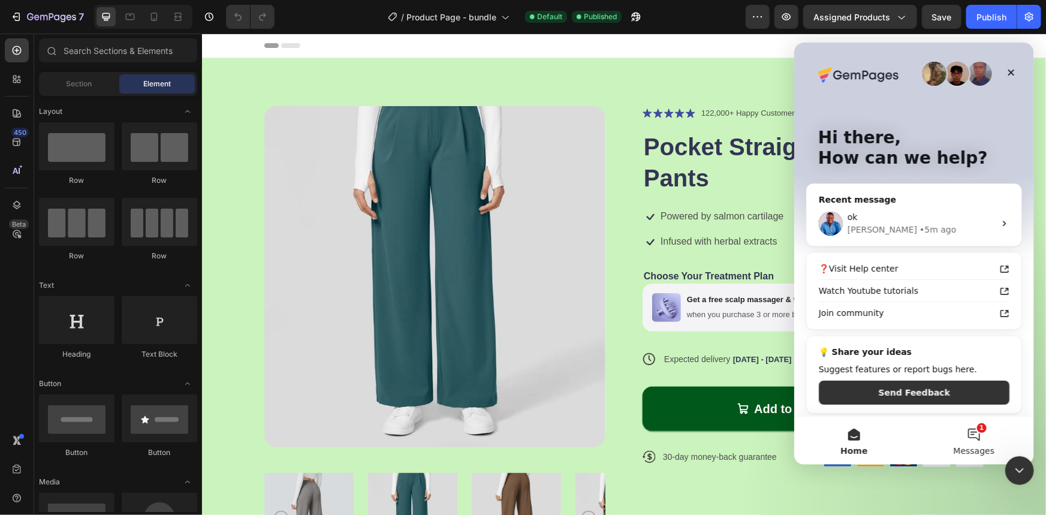
click at [972, 436] on button "1 Messages" at bounding box center [974, 440] width 120 height 48
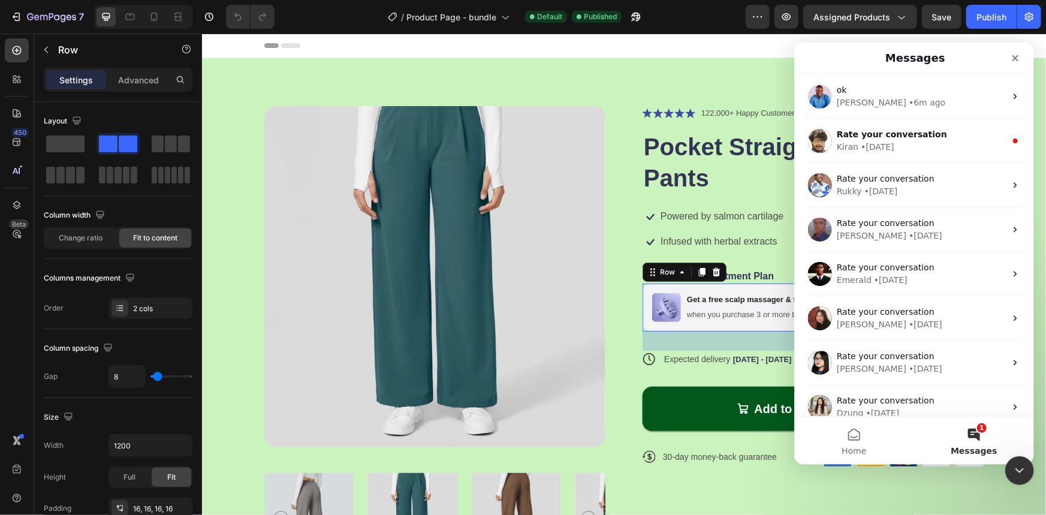
click at [675, 327] on div "Image Get a free scalp massager & freeshipping worldwide Text Block when you pu…" at bounding box center [812, 307] width 341 height 48
click at [1014, 468] on icon "Close Intercom Messenger" at bounding box center [1018, 469] width 14 height 14
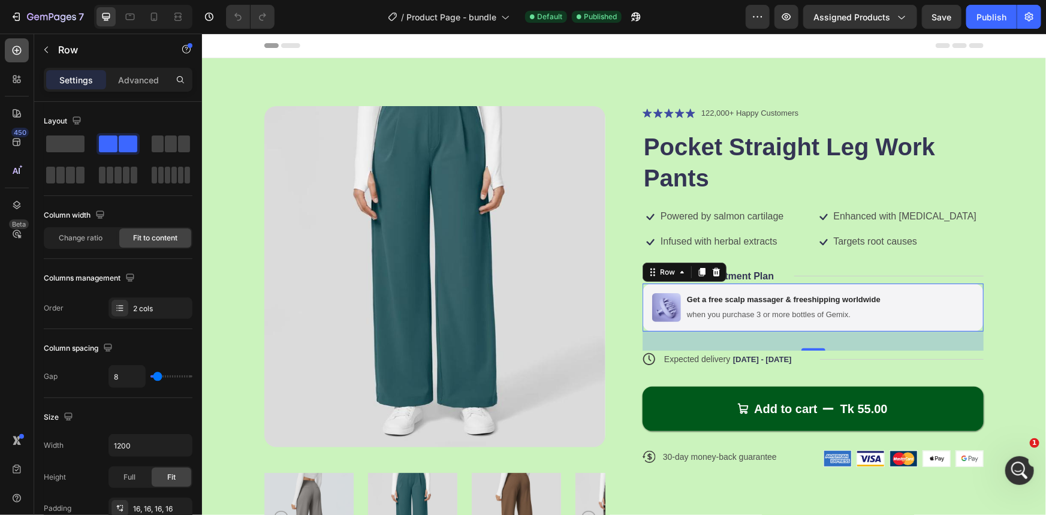
click at [19, 49] on icon at bounding box center [17, 50] width 12 height 12
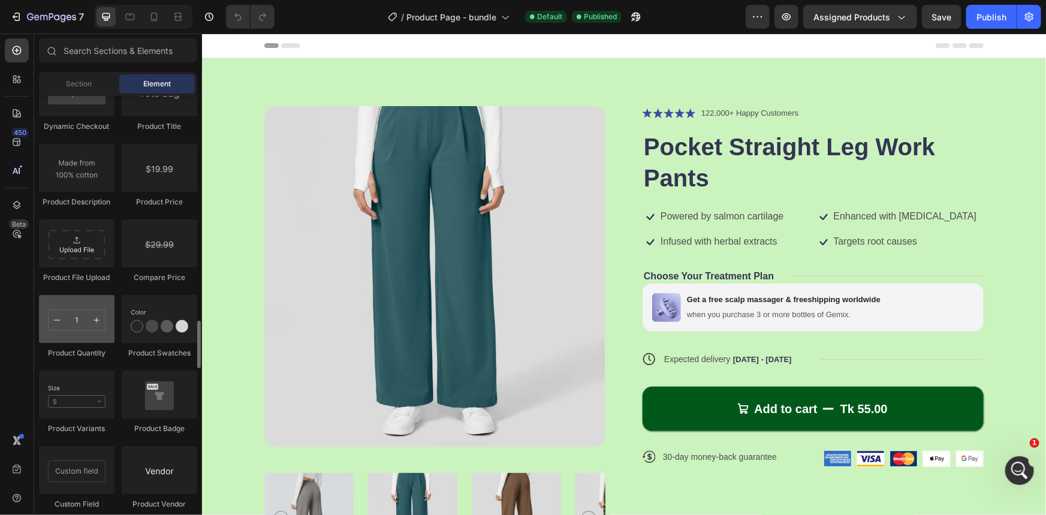
scroll to position [2070, 0]
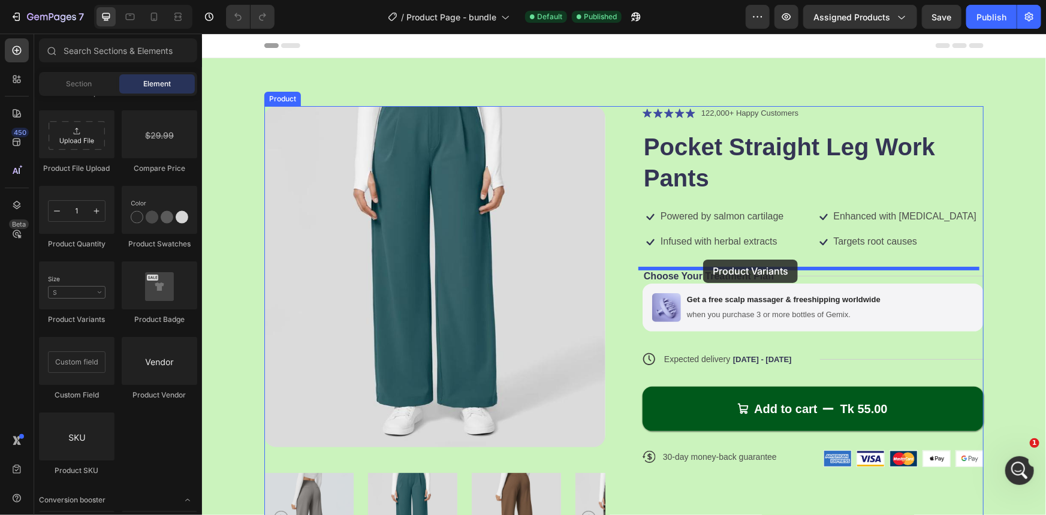
drag, startPoint x: 273, startPoint y: 321, endPoint x: 703, endPoint y: 259, distance: 434.3
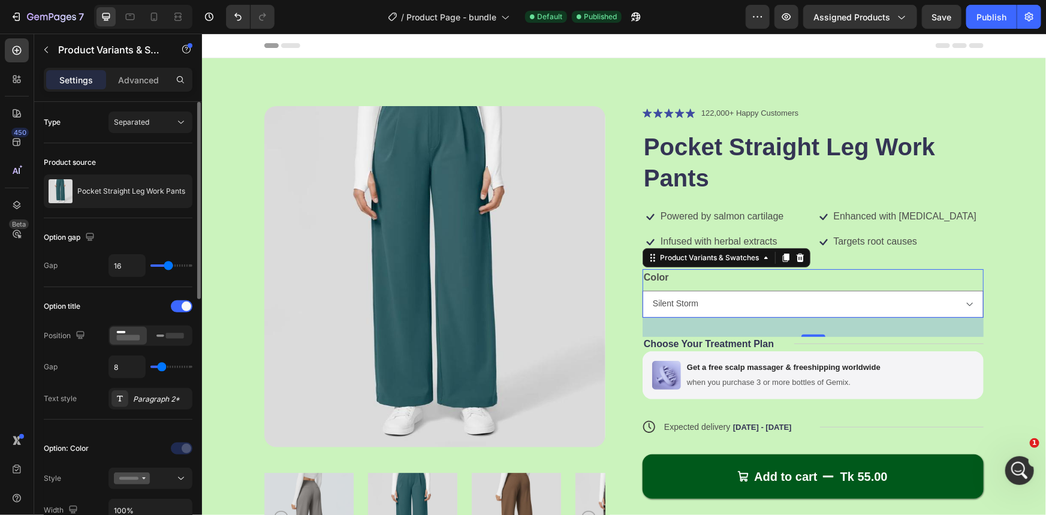
scroll to position [108, 0]
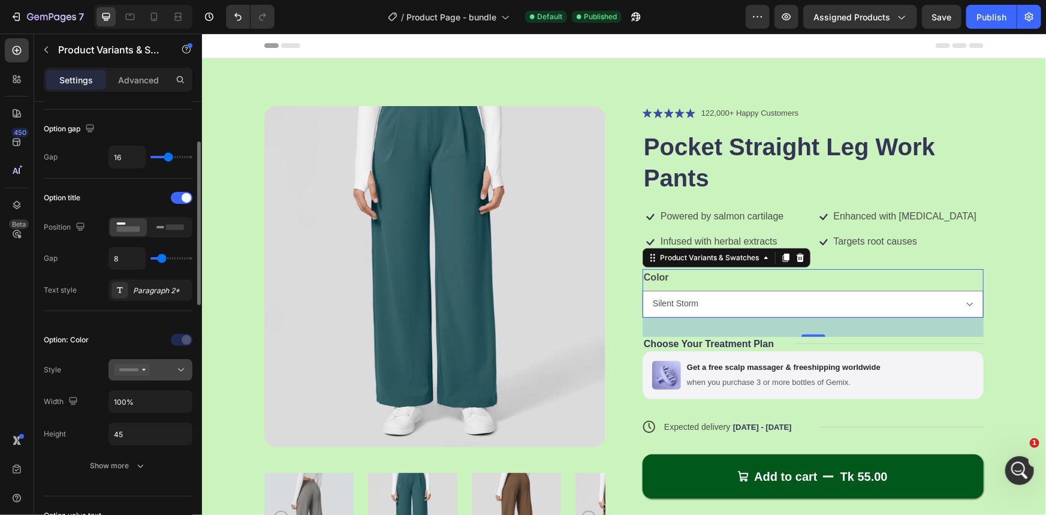
click at [160, 370] on div at bounding box center [150, 370] width 73 height 12
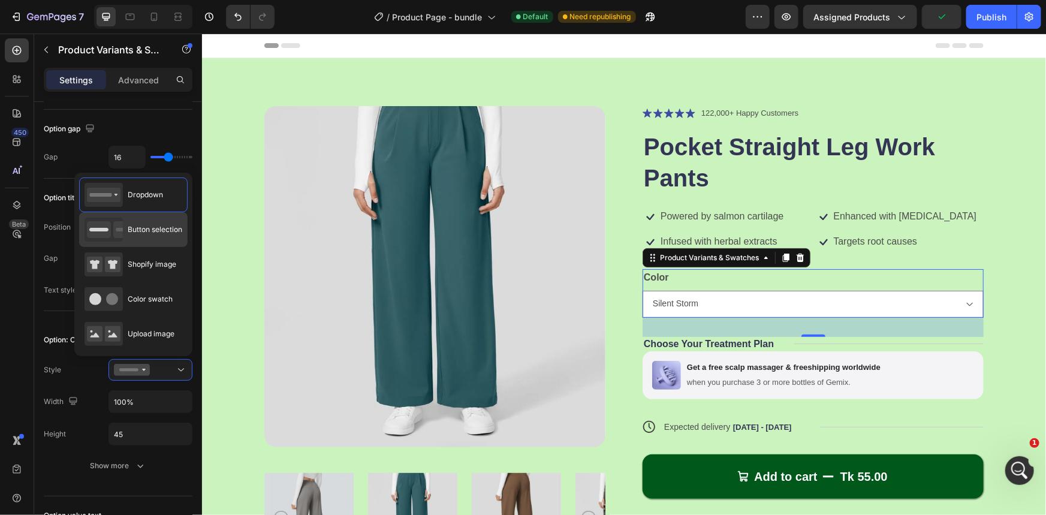
click at [153, 236] on div "Button selection" at bounding box center [134, 230] width 98 height 24
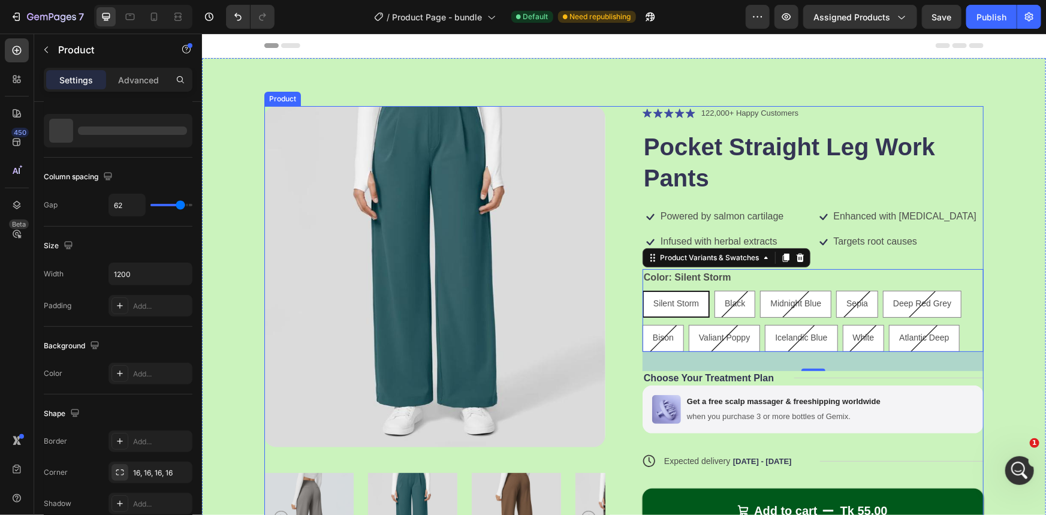
click at [616, 111] on div "Product Images Icon Icon Icon Icon Icon Icon List 122,000+ Happy Customers Text…" at bounding box center [623, 347] width 719 height 482
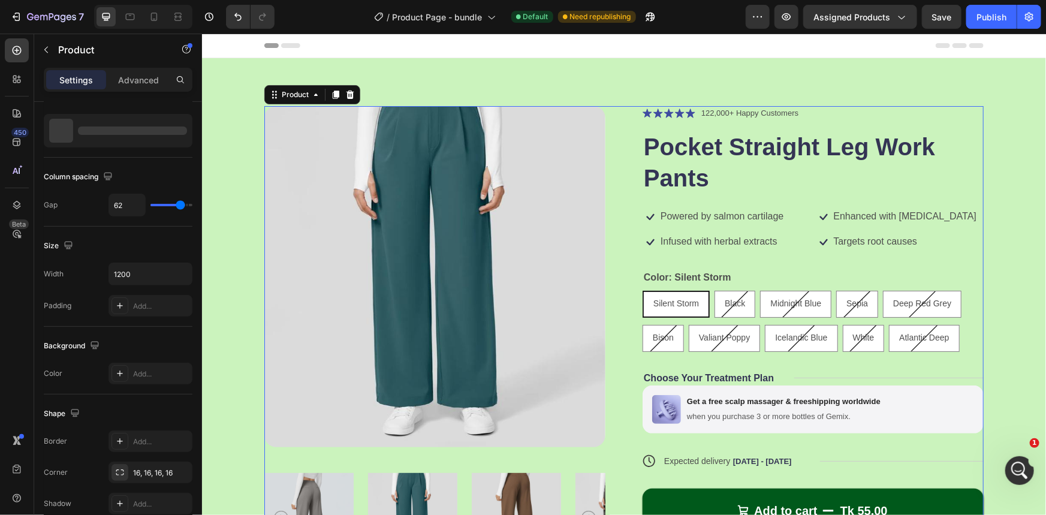
scroll to position [0, 0]
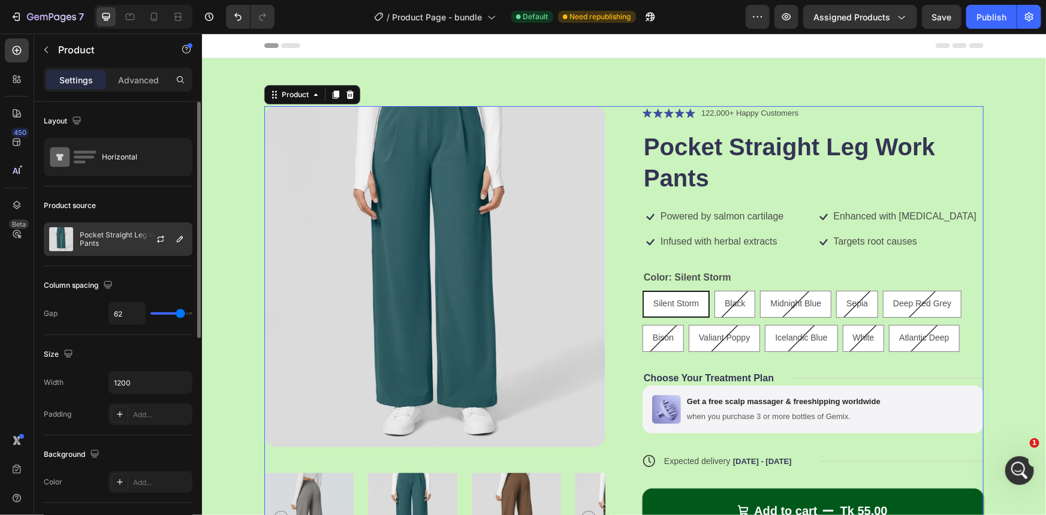
click at [137, 244] on div "Pocket Straight Leg Work Pants" at bounding box center [118, 239] width 149 height 34
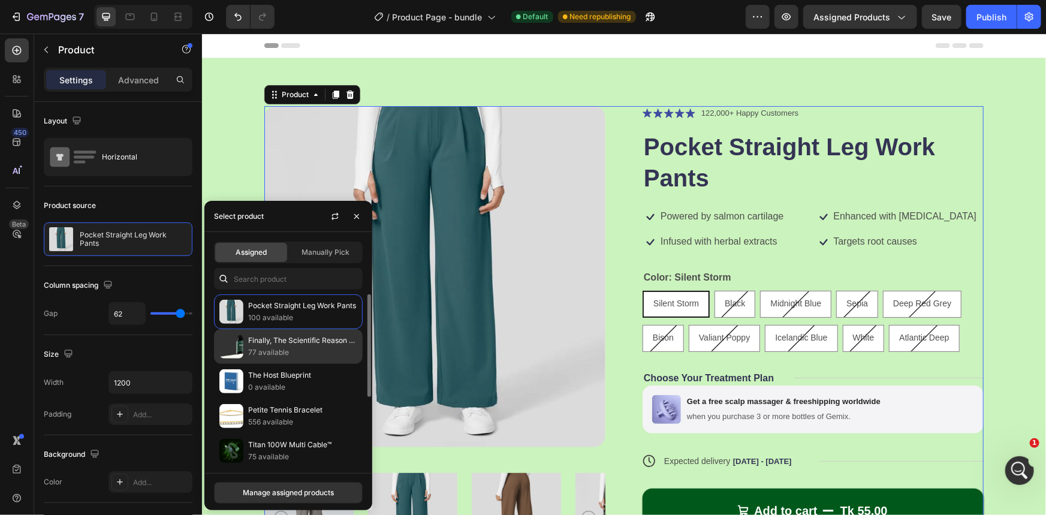
scroll to position [108, 0]
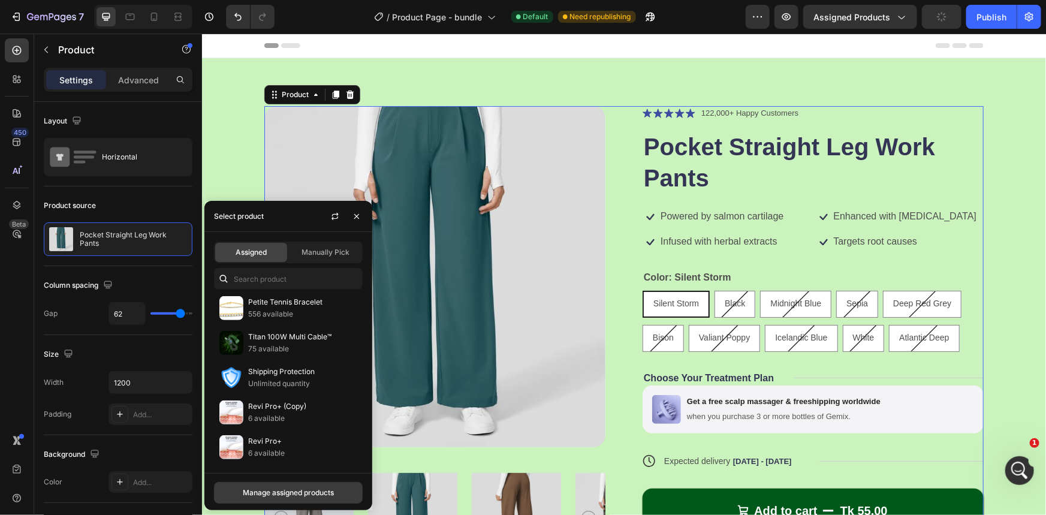
click at [307, 498] on div "Manage assigned products" at bounding box center [288, 492] width 91 height 11
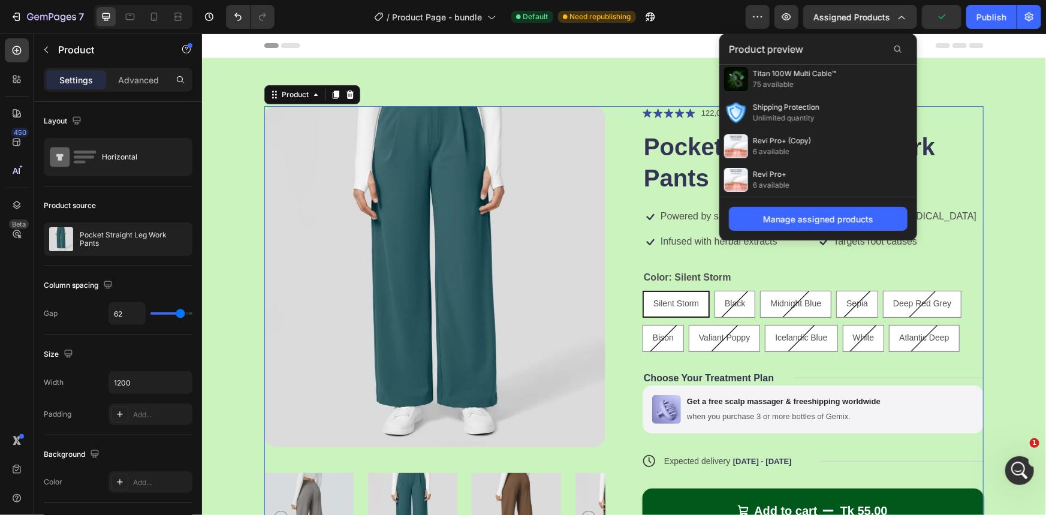
scroll to position [0, 0]
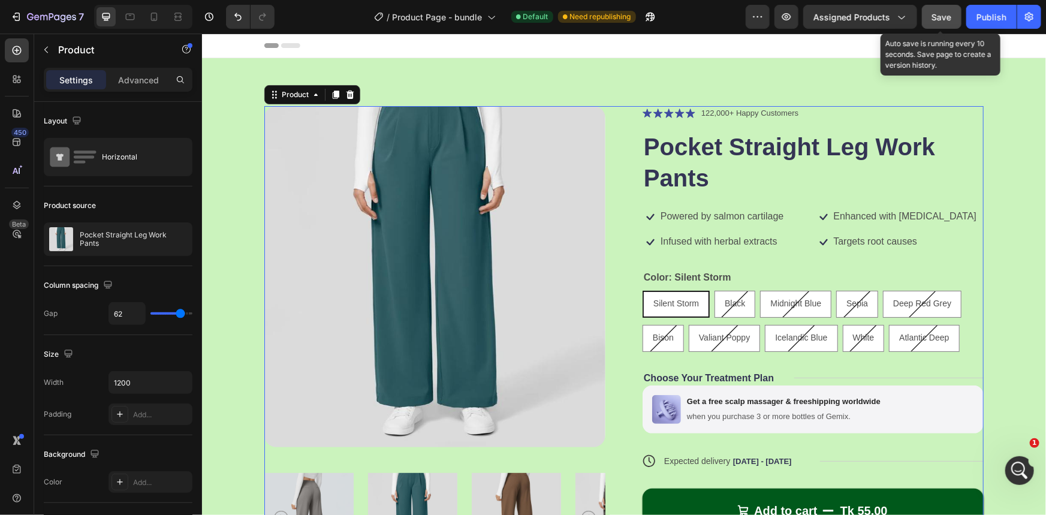
click at [944, 22] on div "Save" at bounding box center [942, 17] width 20 height 13
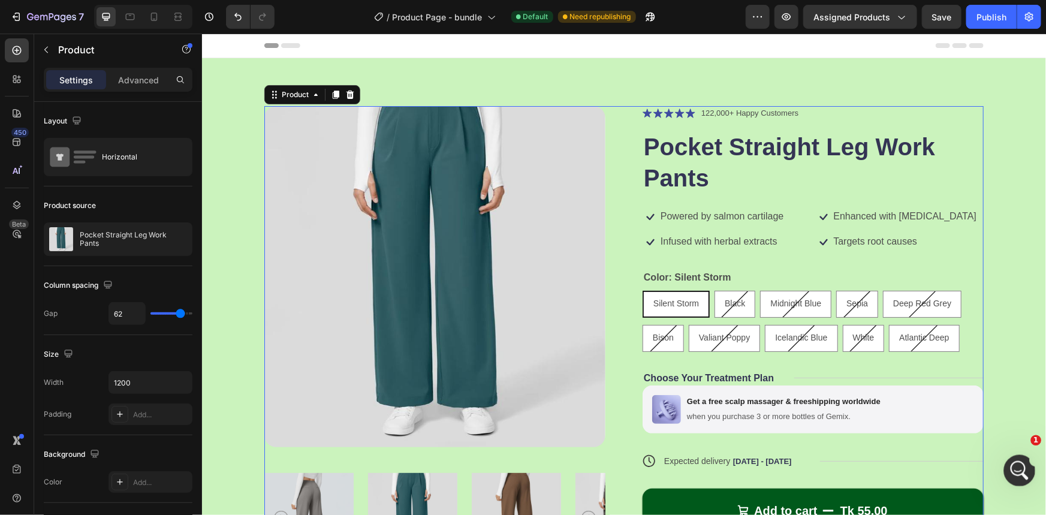
click at [1018, 459] on div "Open Intercom Messenger" at bounding box center [1018, 469] width 40 height 40
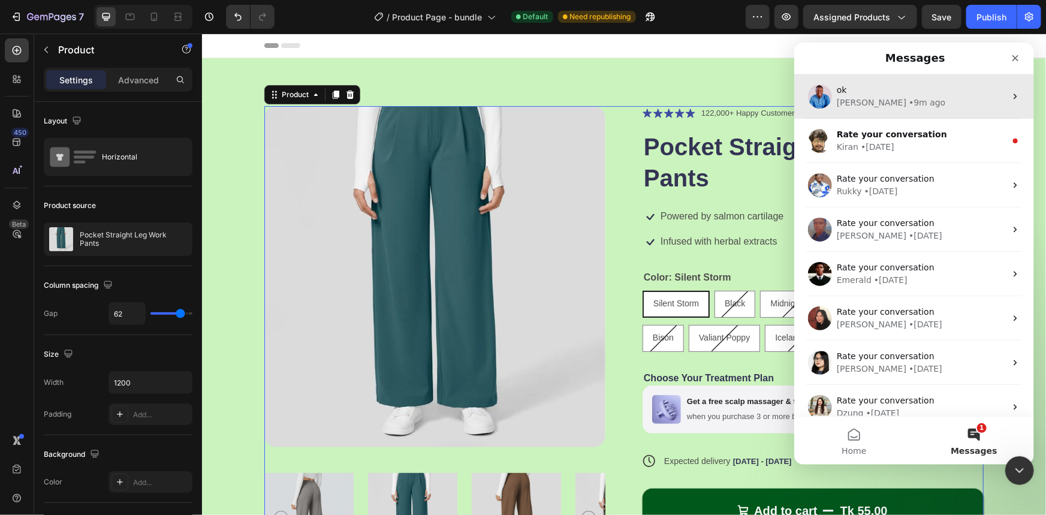
click at [845, 98] on div "[PERSON_NAME]" at bounding box center [871, 102] width 70 height 13
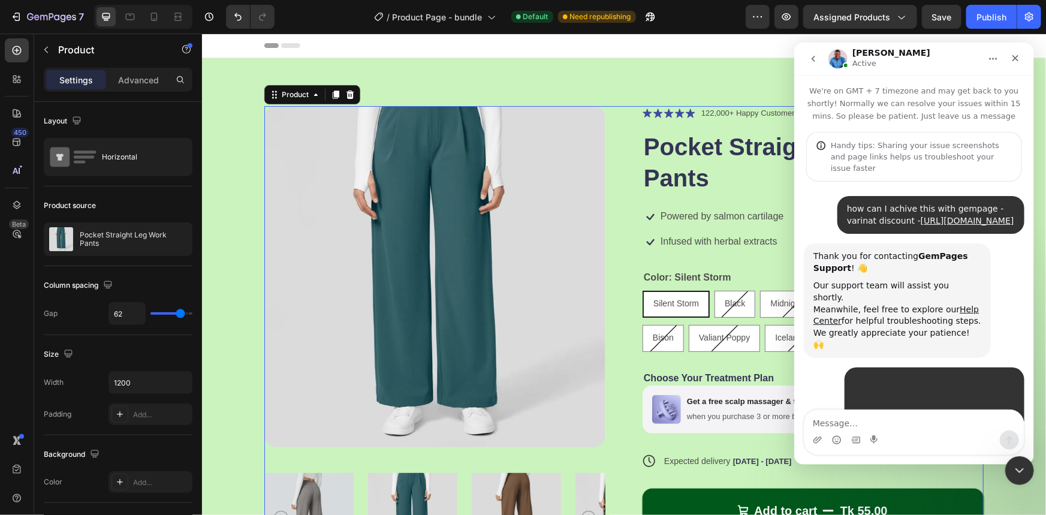
scroll to position [1170, 0]
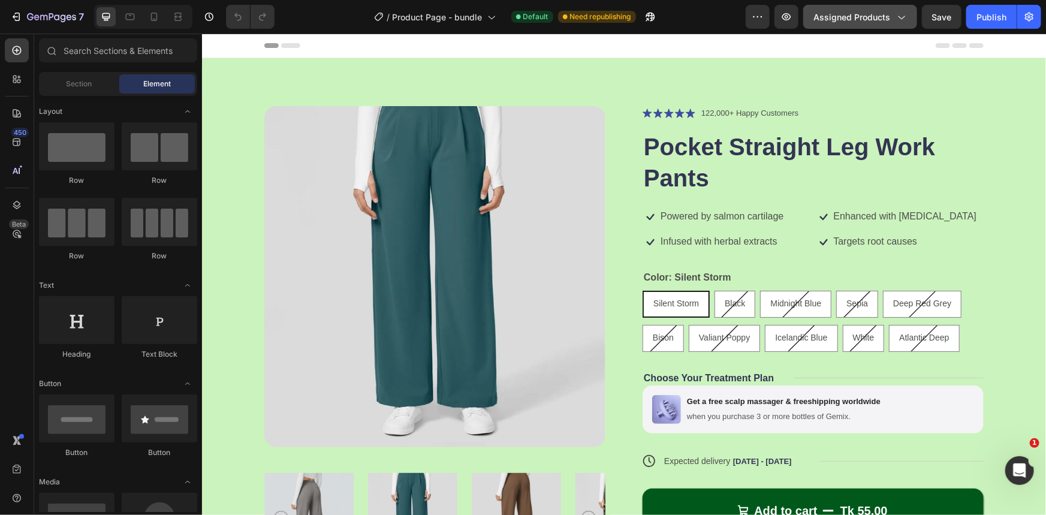
click at [841, 19] on span "Assigned Products" at bounding box center [851, 17] width 77 height 13
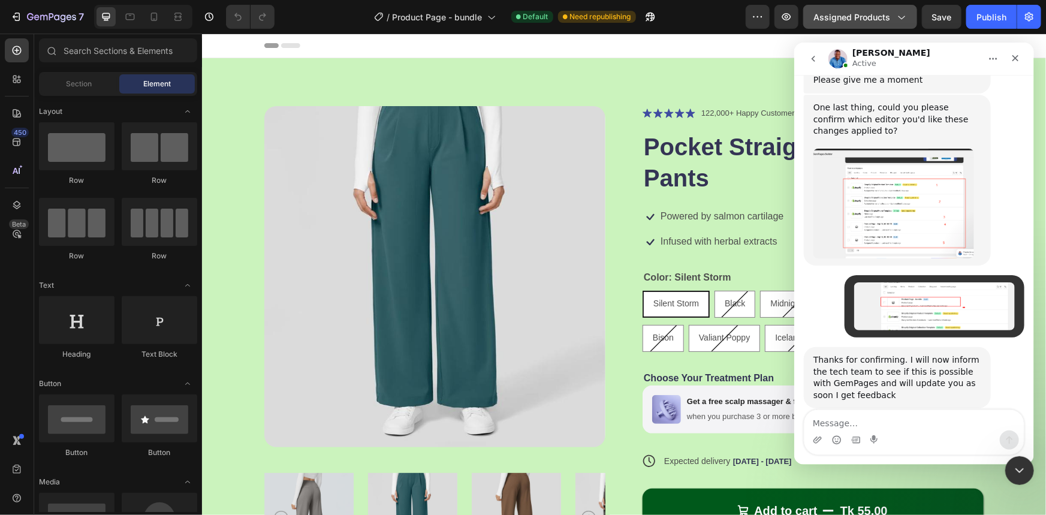
click at [827, 20] on span "Assigned Products" at bounding box center [851, 17] width 77 height 13
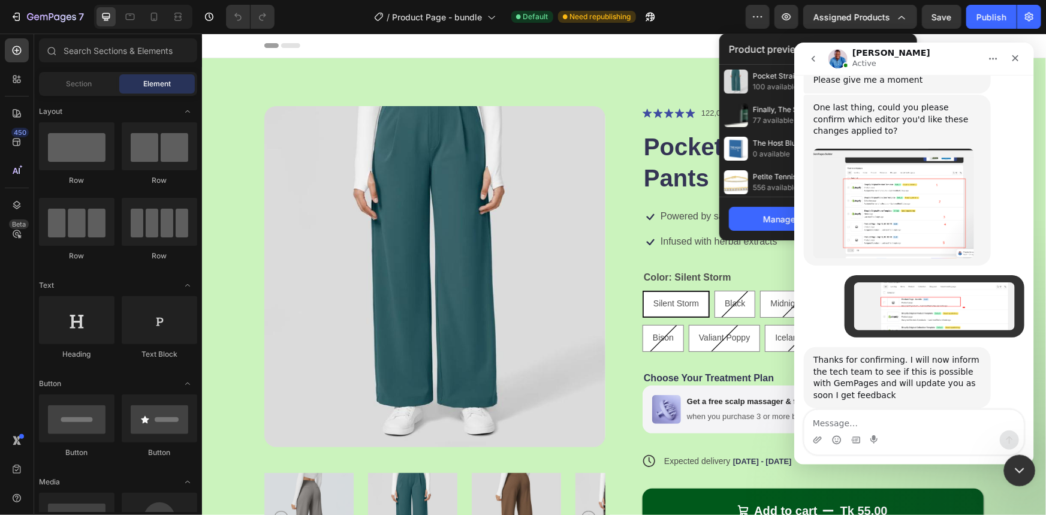
click at [1019, 466] on icon "Close Intercom Messenger" at bounding box center [1018, 469] width 14 height 14
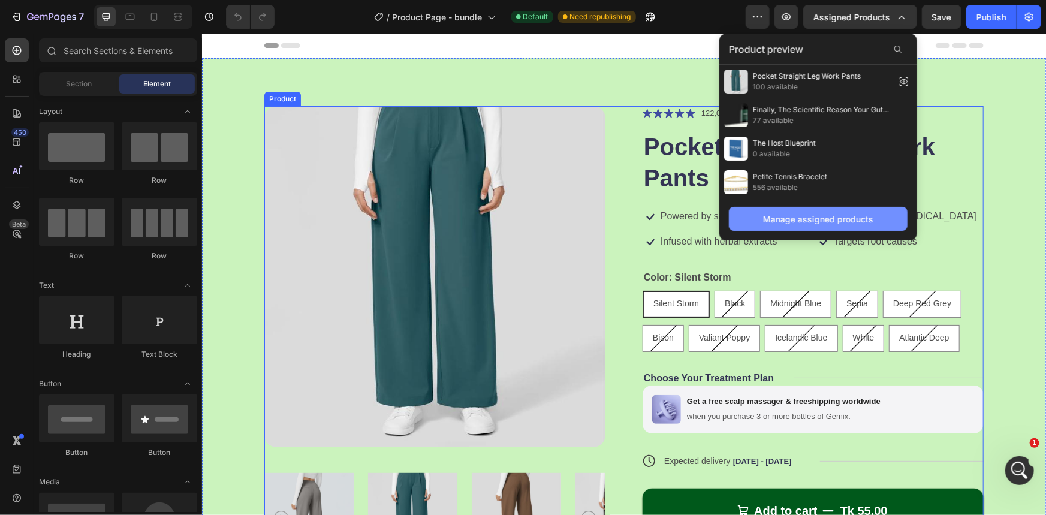
scroll to position [1170, 0]
click at [818, 215] on div "Manage assigned products" at bounding box center [818, 219] width 110 height 13
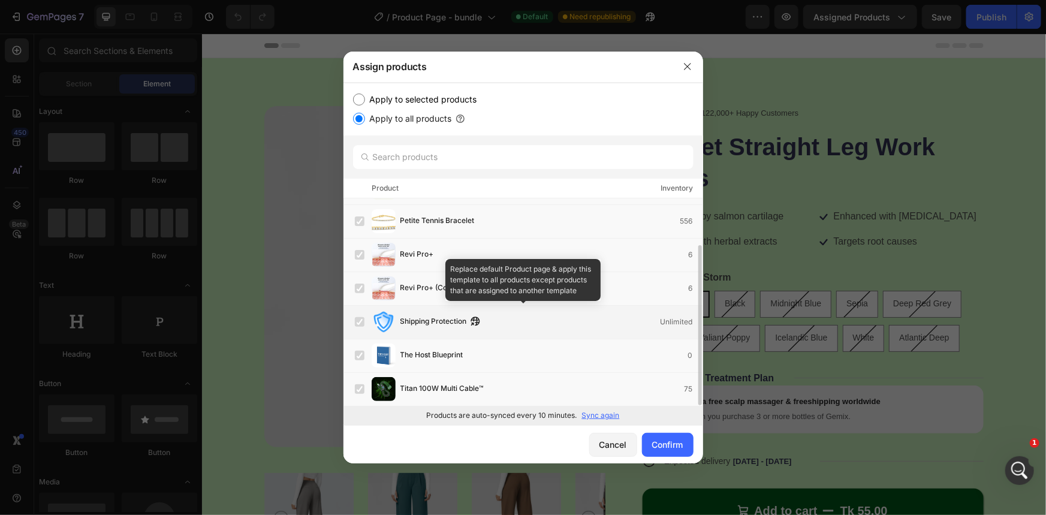
scroll to position [0, 0]
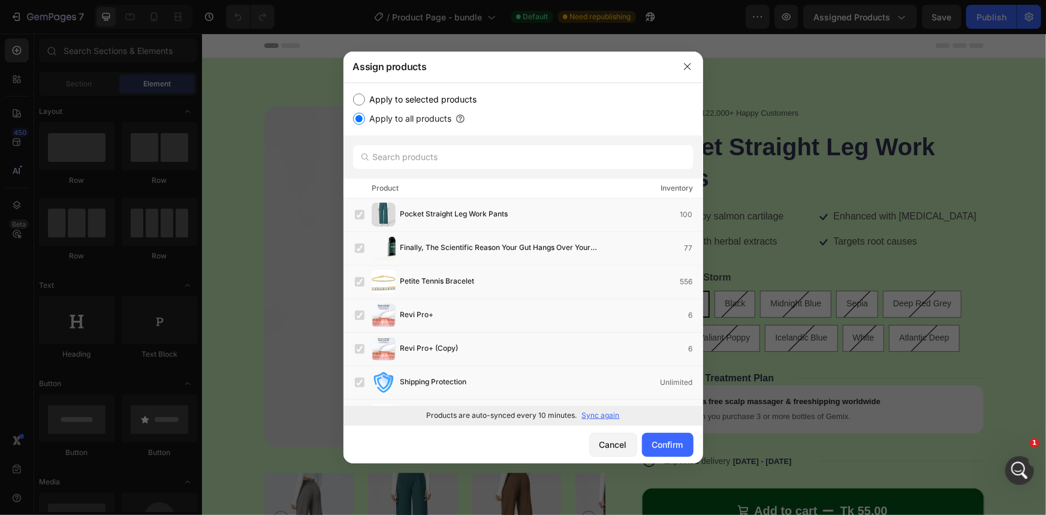
click at [610, 418] on p "Sync again" at bounding box center [601, 415] width 38 height 11
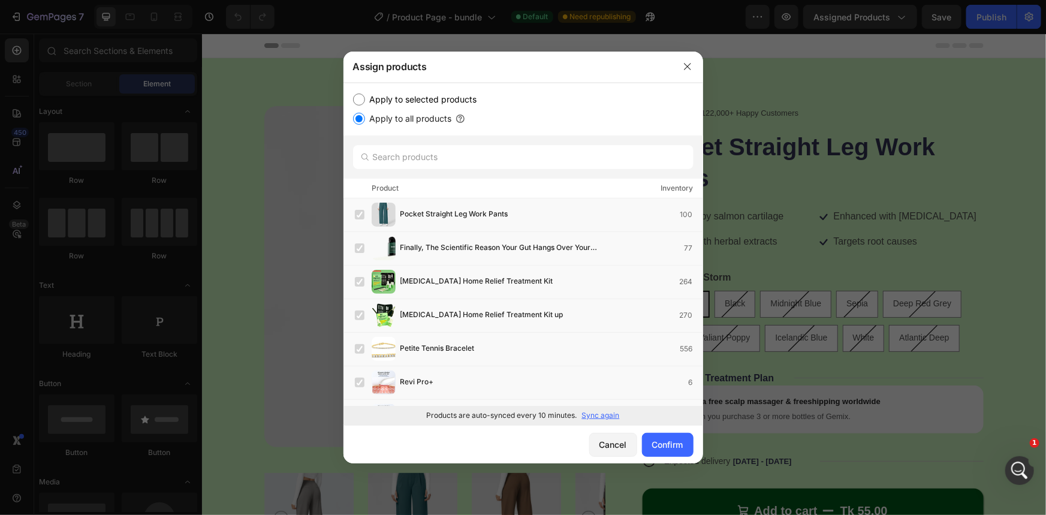
click at [358, 98] on input "Apply to selected products" at bounding box center [359, 100] width 12 height 12
radio input "true"
click at [358, 314] on label at bounding box center [360, 316] width 10 height 10
click at [357, 215] on label at bounding box center [360, 215] width 10 height 10
click at [357, 312] on label at bounding box center [360, 316] width 10 height 10
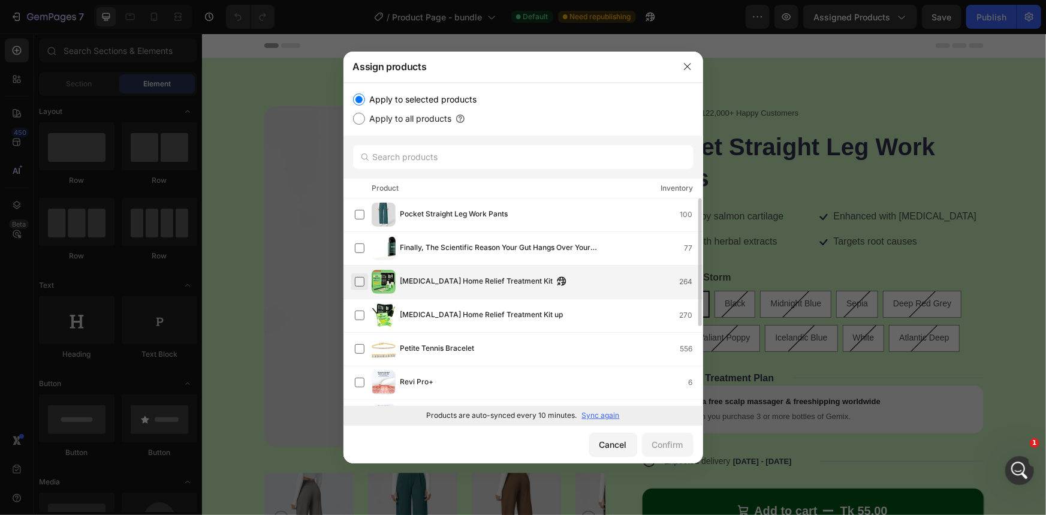
click at [360, 280] on label at bounding box center [360, 282] width 10 height 10
click at [668, 444] on div "Confirm" at bounding box center [667, 444] width 31 height 13
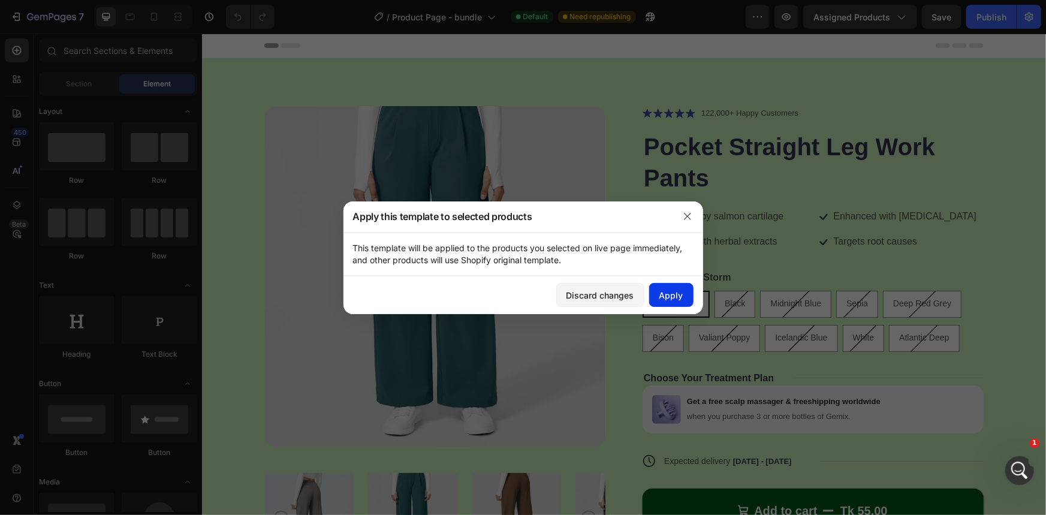
click at [680, 293] on div "Apply" at bounding box center [671, 295] width 24 height 13
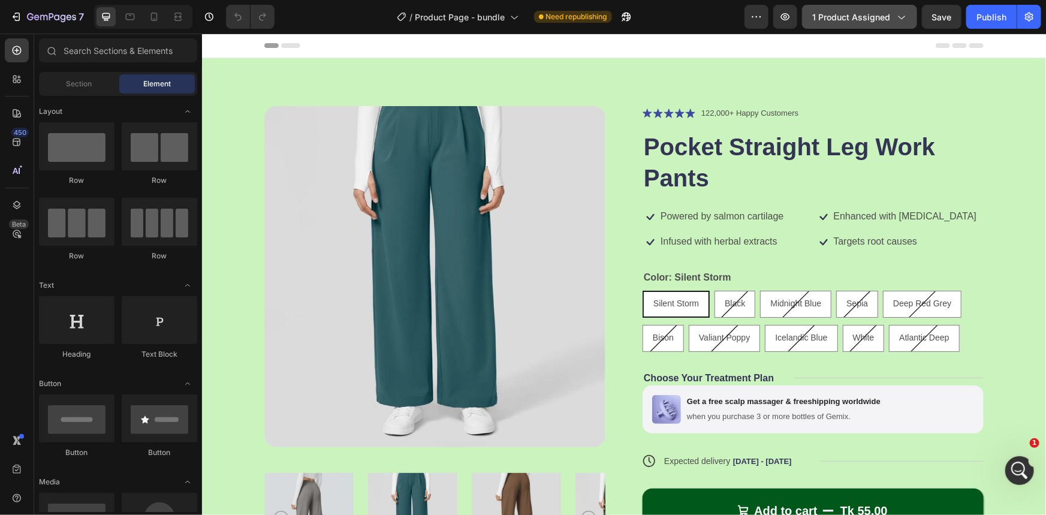
click at [849, 13] on span "1 product assigned" at bounding box center [851, 17] width 78 height 13
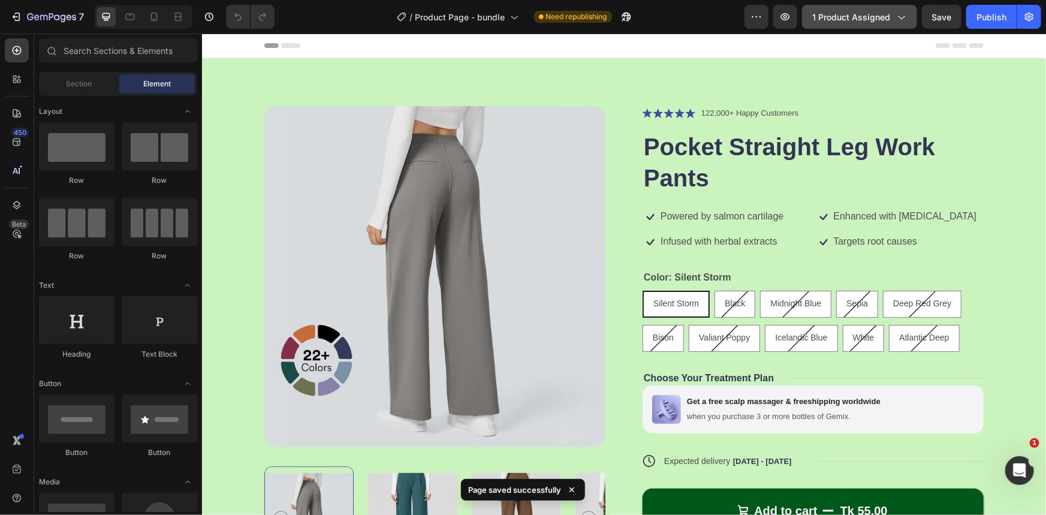
click at [858, 19] on span "1 product assigned" at bounding box center [851, 17] width 78 height 13
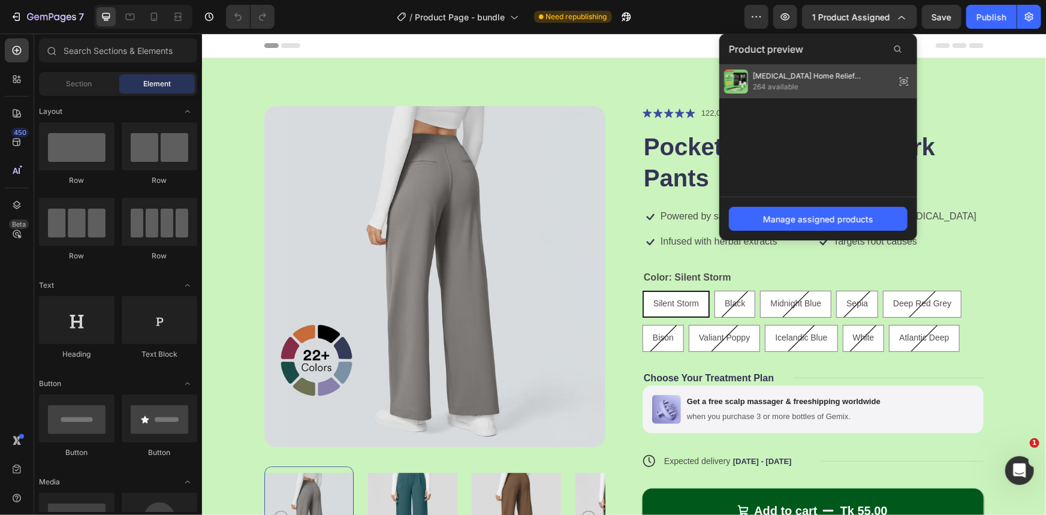
click at [773, 85] on span "264 available" at bounding box center [822, 87] width 138 height 11
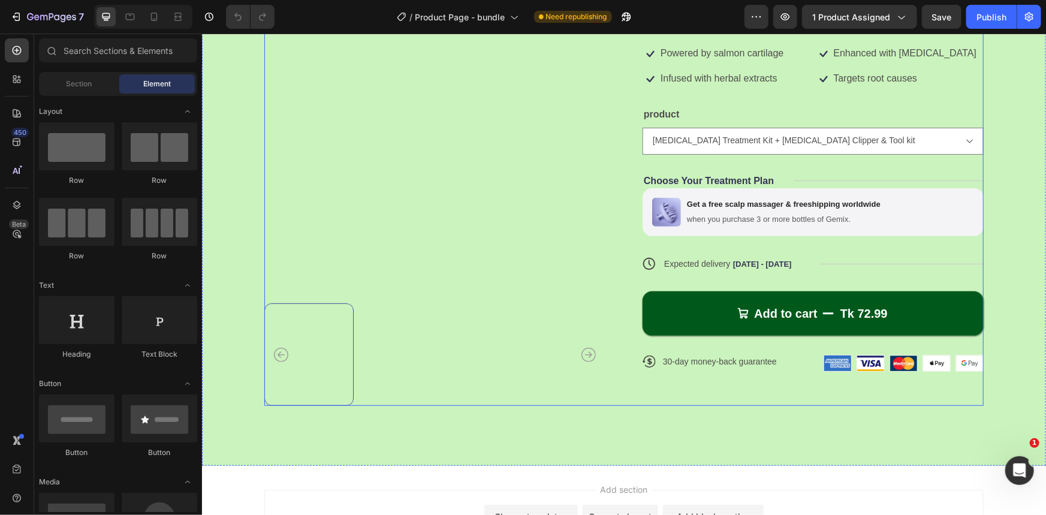
scroll to position [108, 0]
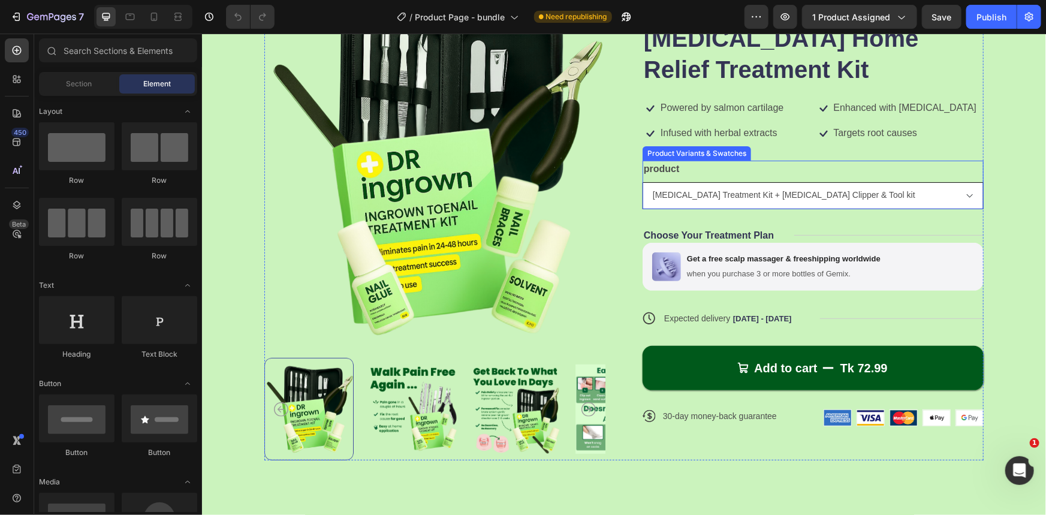
click at [689, 191] on select "Ingrown Toenail Treatment Kit + Ingrown Toenail Clipper & Tool kit Ingrown Toen…" at bounding box center [812, 195] width 341 height 27
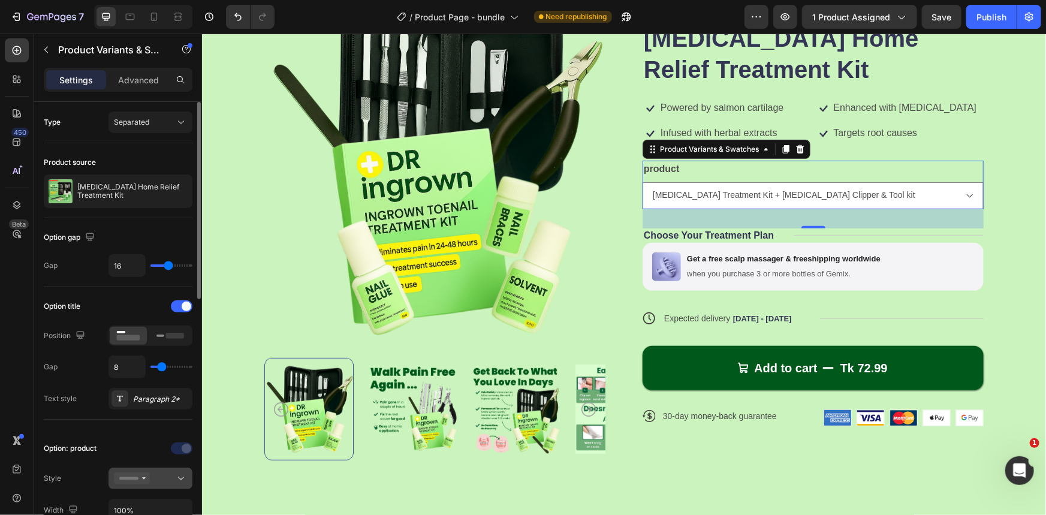
click at [137, 483] on icon at bounding box center [132, 478] width 36 height 12
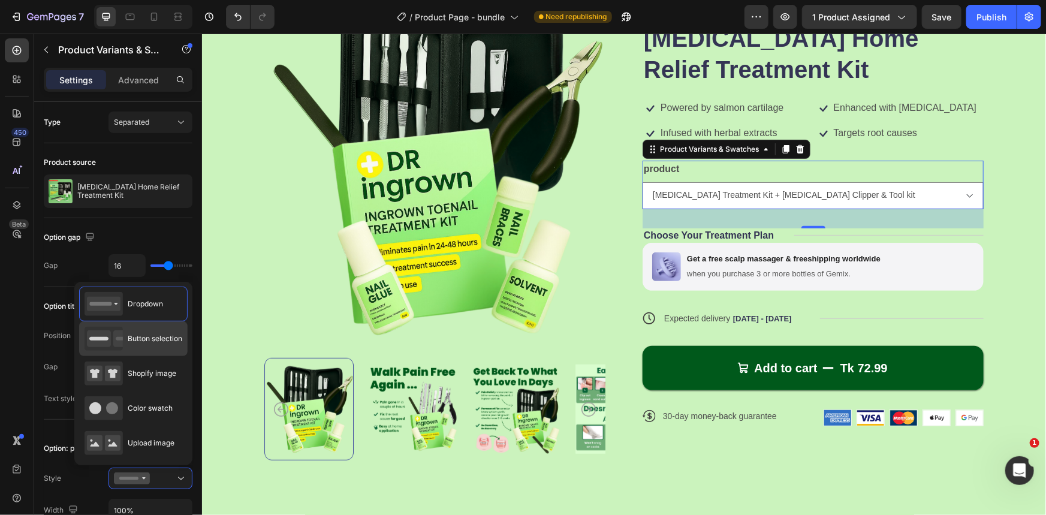
click at [165, 337] on span "Button selection" at bounding box center [155, 338] width 55 height 11
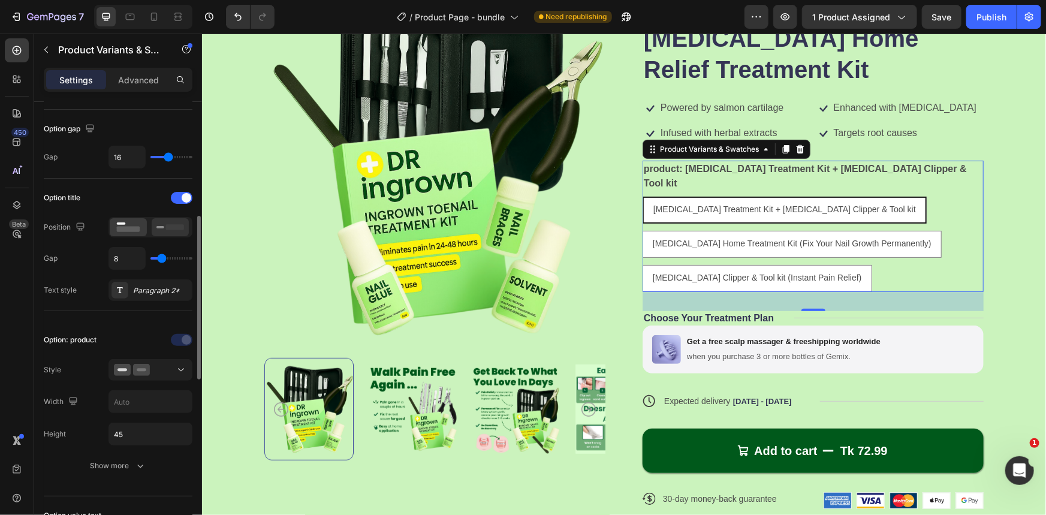
scroll to position [163, 0]
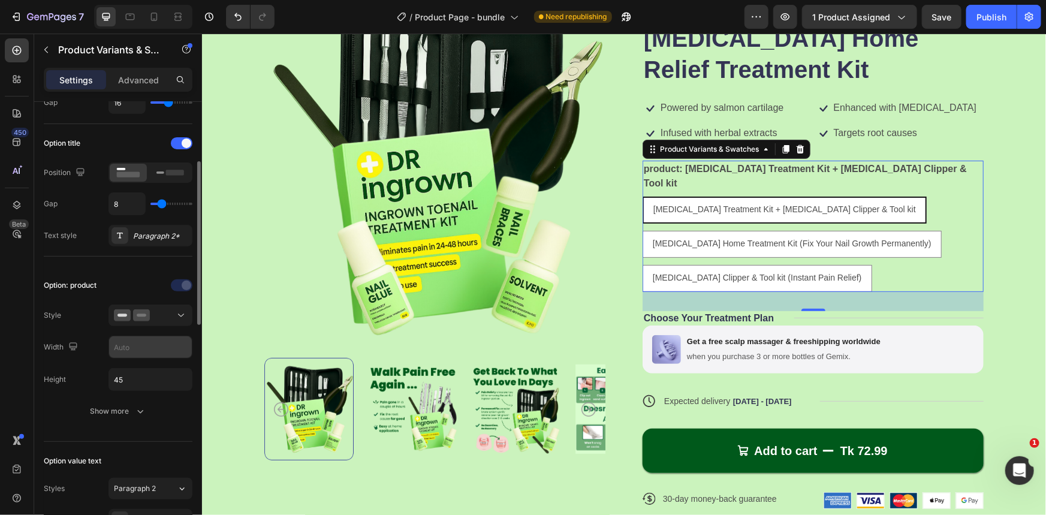
click at [145, 343] on input "text" at bounding box center [150, 347] width 83 height 22
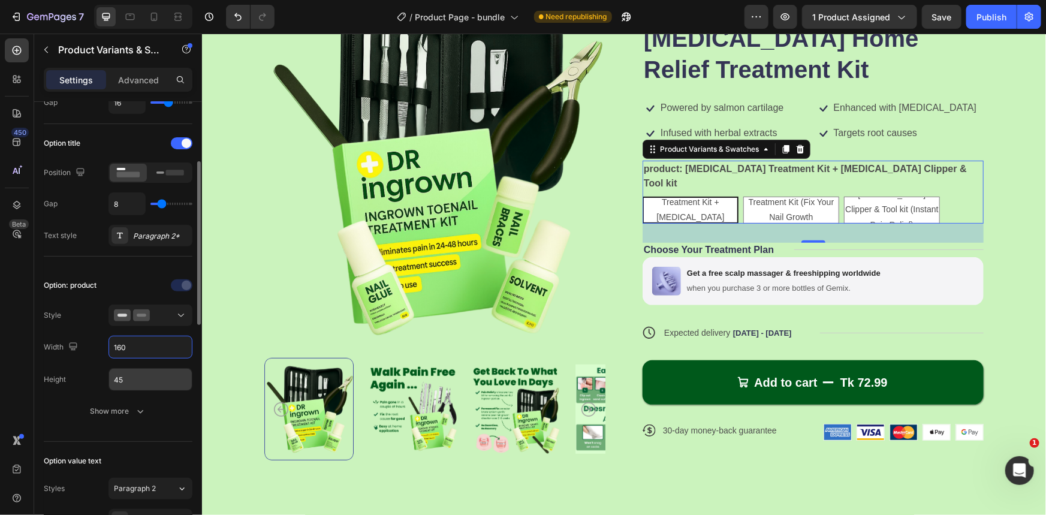
type input "160"
click at [137, 382] on input "45" at bounding box center [150, 380] width 83 height 22
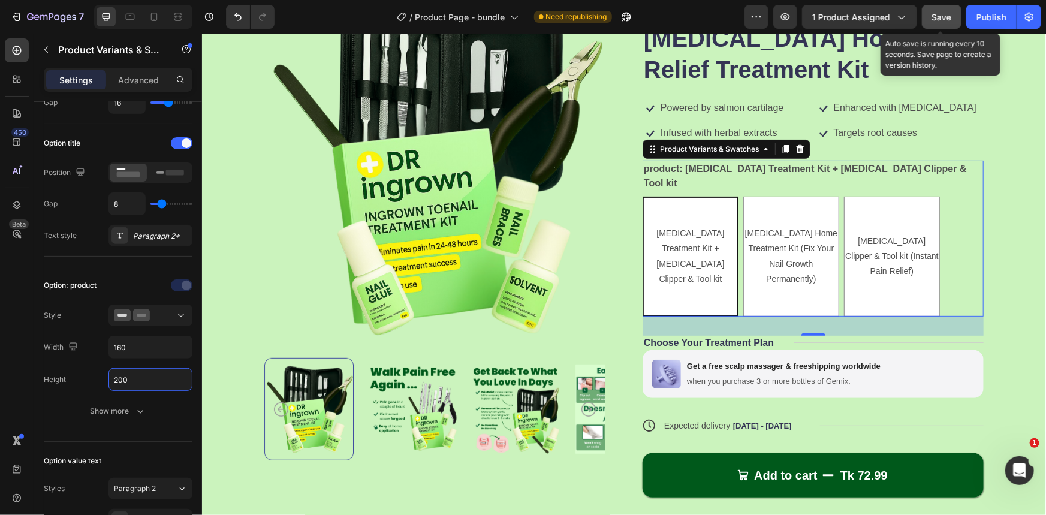
type input "200"
click at [951, 17] on span "Save" at bounding box center [942, 17] width 20 height 10
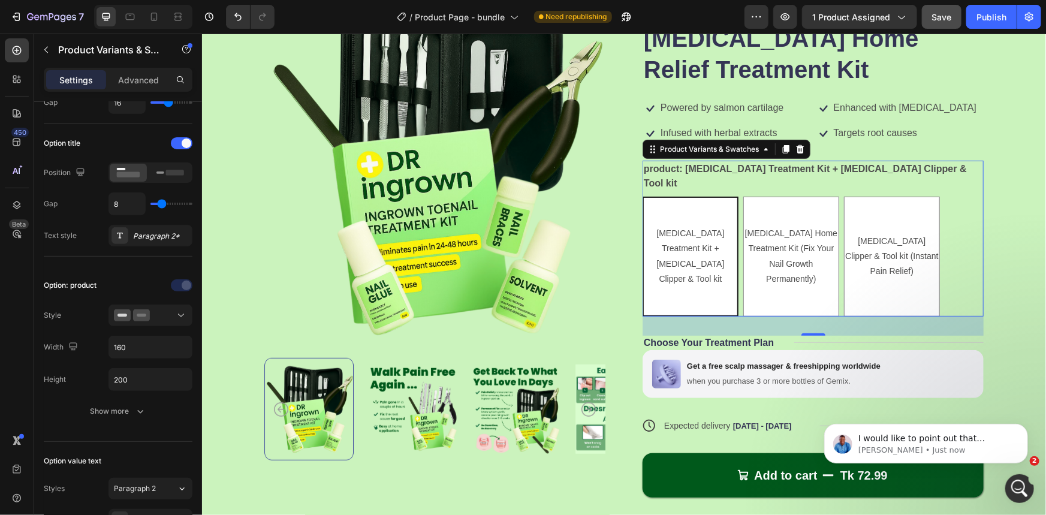
scroll to position [0, 0]
click at [951, 439] on span "I would like to point out that GemPages offers a Product Bundle Discount elemen…" at bounding box center [930, 456] width 145 height 46
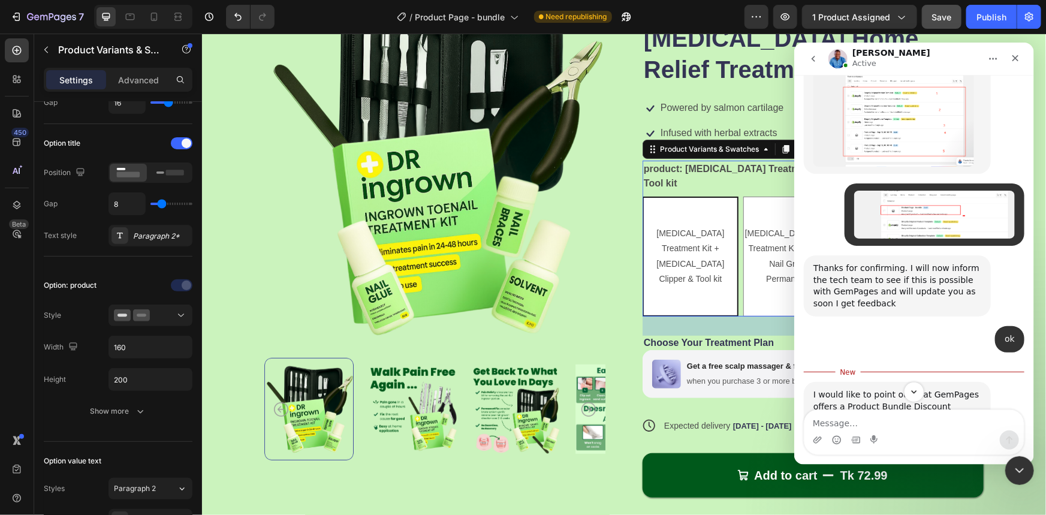
scroll to position [1261, 0]
click at [862, 423] on textarea "Message…" at bounding box center [913, 419] width 219 height 20
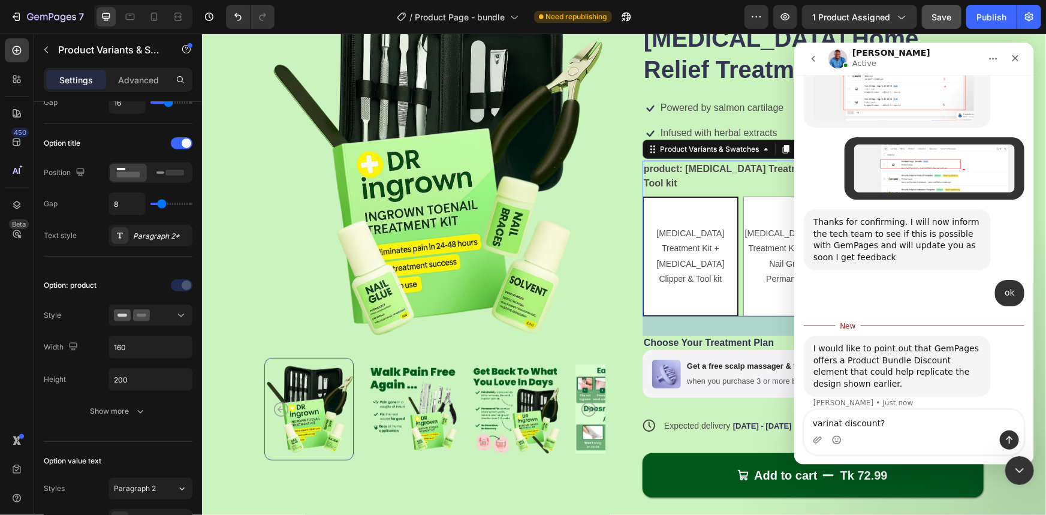
scroll to position [1307, 0]
type textarea "varinat discount? I need the varinat discount."
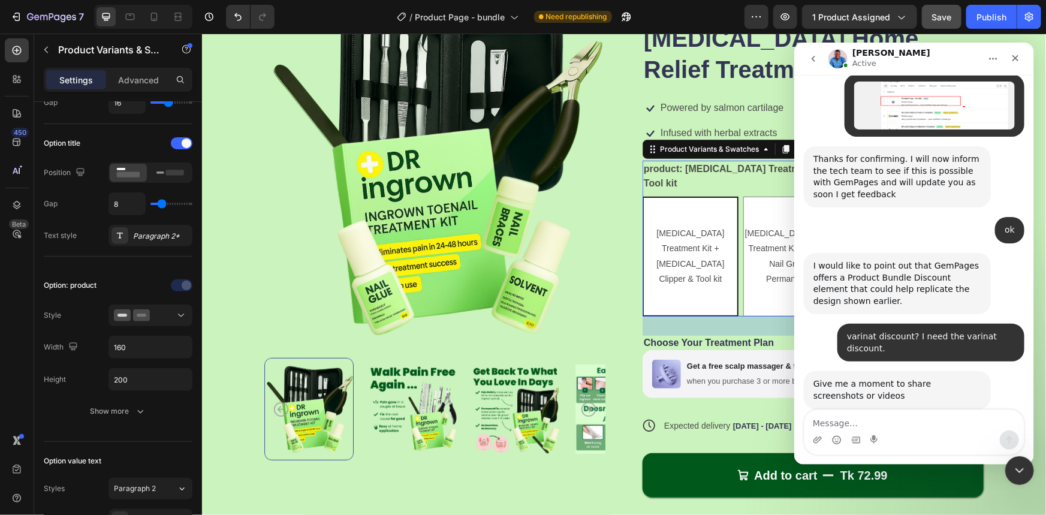
scroll to position [1371, 0]
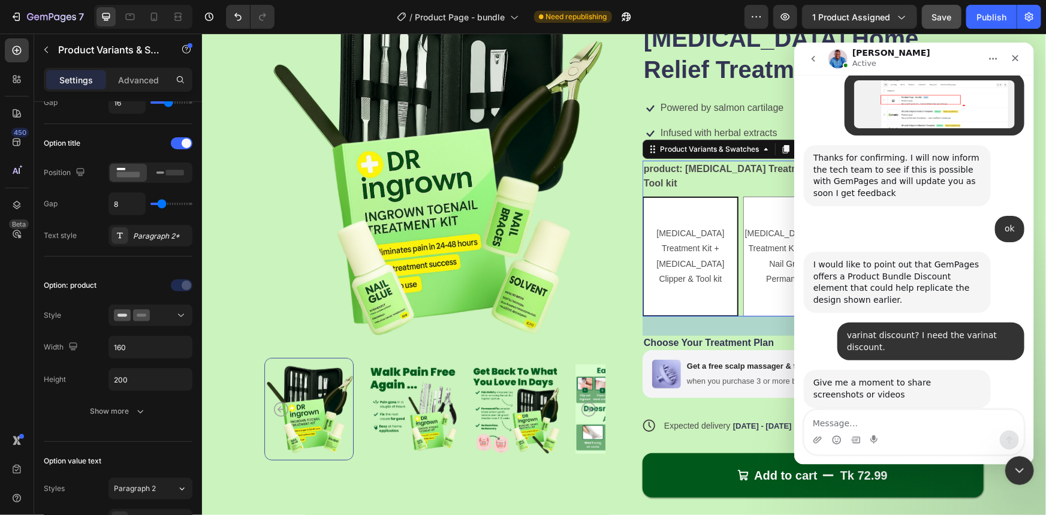
click at [837, 426] on textarea "Message…" at bounding box center [913, 419] width 219 height 20
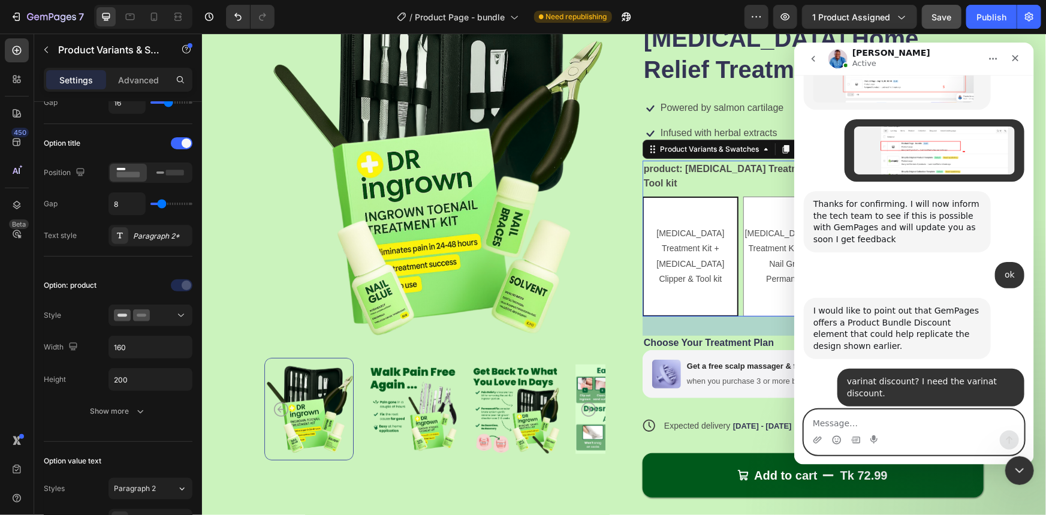
click at [828, 421] on textarea "Message…" at bounding box center [913, 419] width 219 height 20
type textarea "ok"
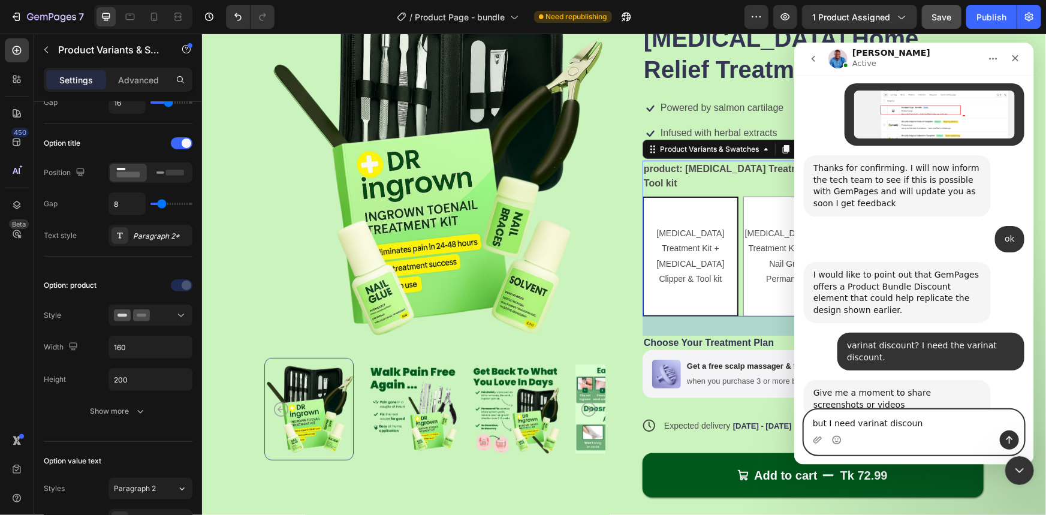
type textarea "but I need varinat discount"
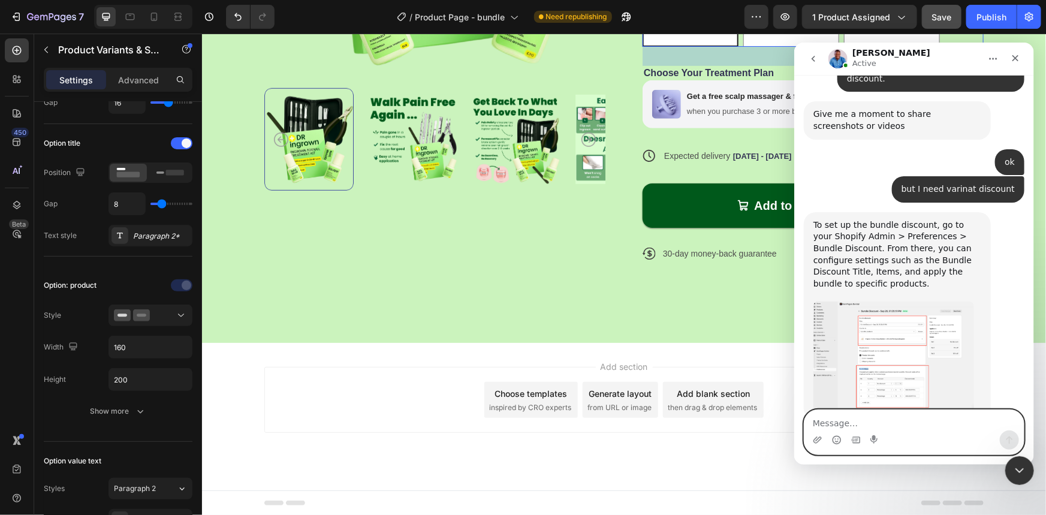
scroll to position [1605, 0]
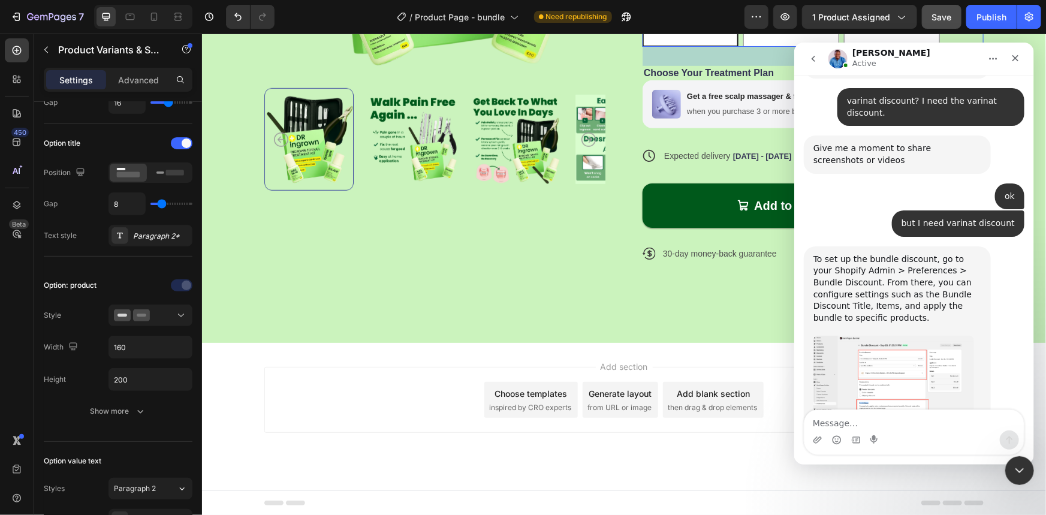
click at [894, 335] on img "Noah says…" at bounding box center [893, 390] width 161 height 111
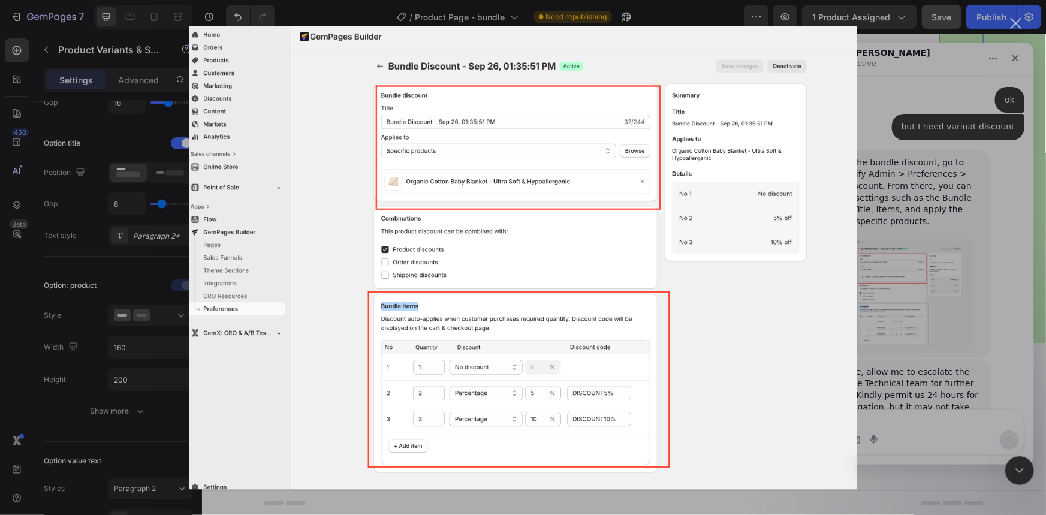
scroll to position [1703, 0]
click at [897, 74] on div "Intercom messenger" at bounding box center [523, 257] width 1046 height 515
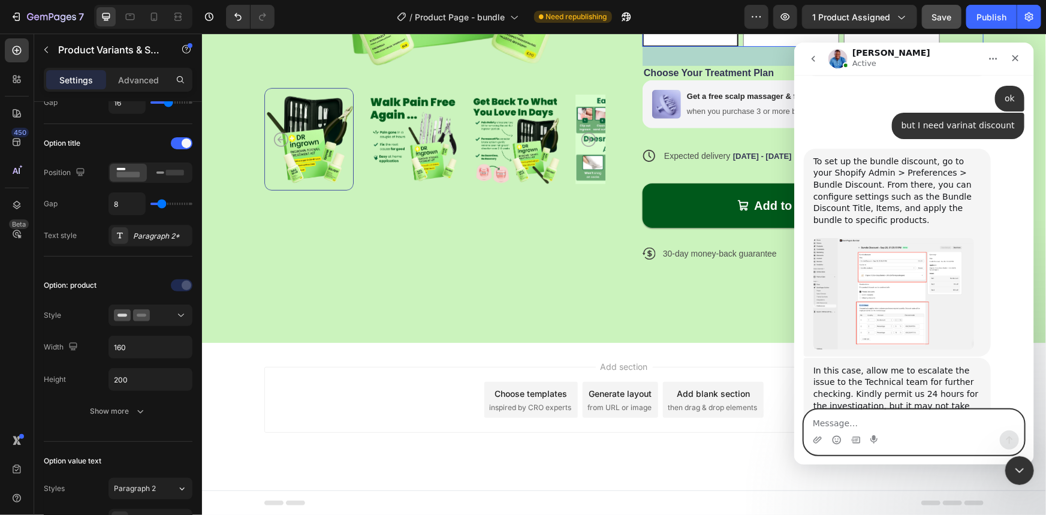
click at [836, 422] on textarea "Message…" at bounding box center [913, 419] width 219 height 20
type textarea "ok"
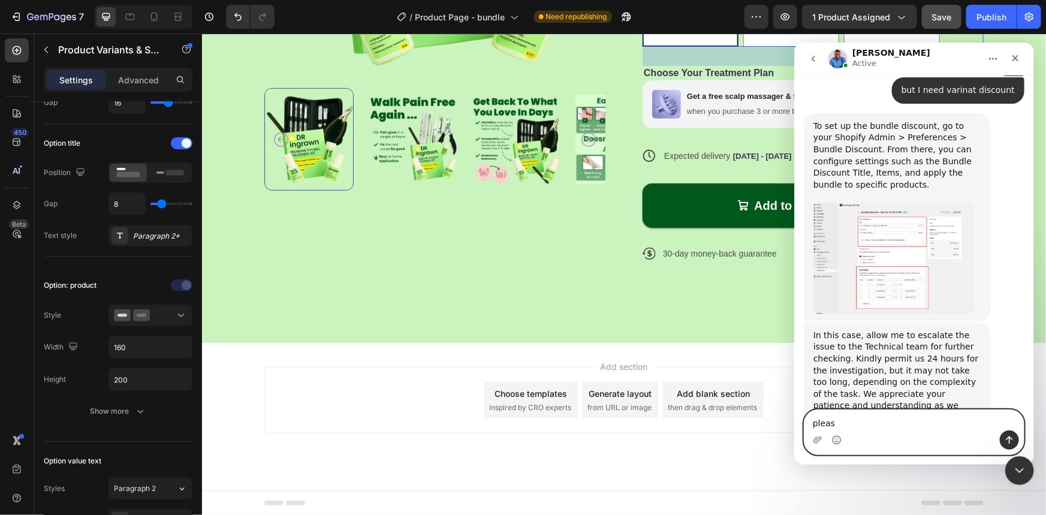
type textarea "please"
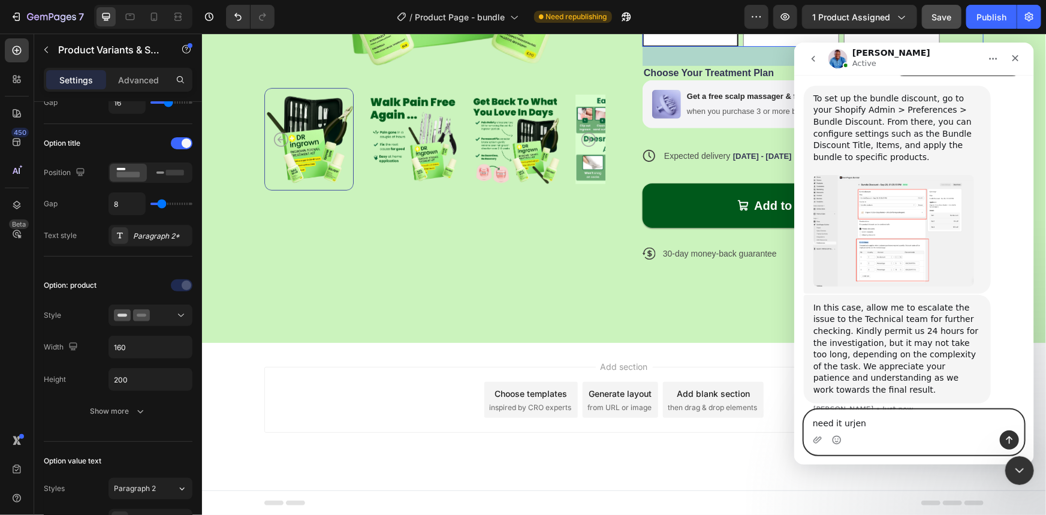
type textarea "need it urjent"
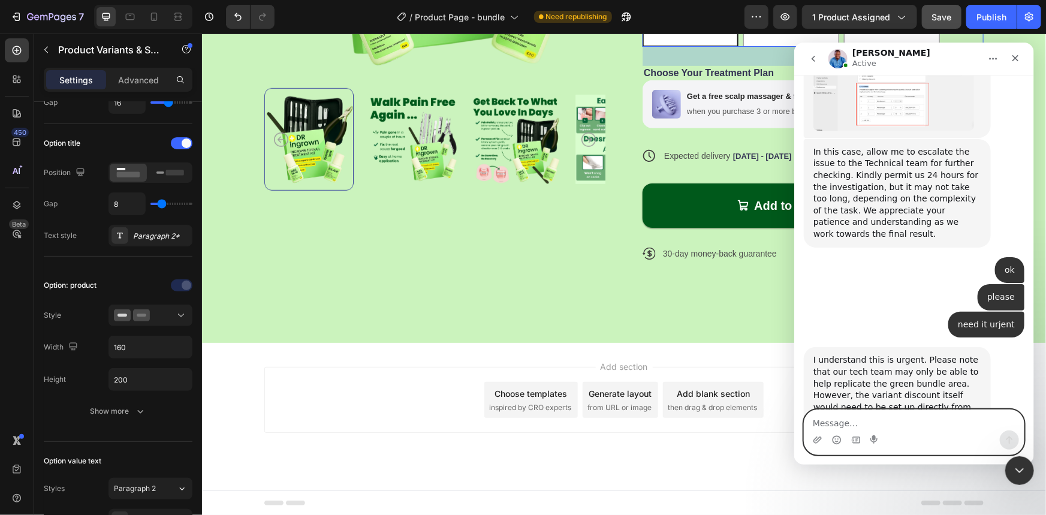
scroll to position [1922, 0]
click at [843, 421] on textarea "Message…" at bounding box center [913, 419] width 219 height 20
type textarea "yes"
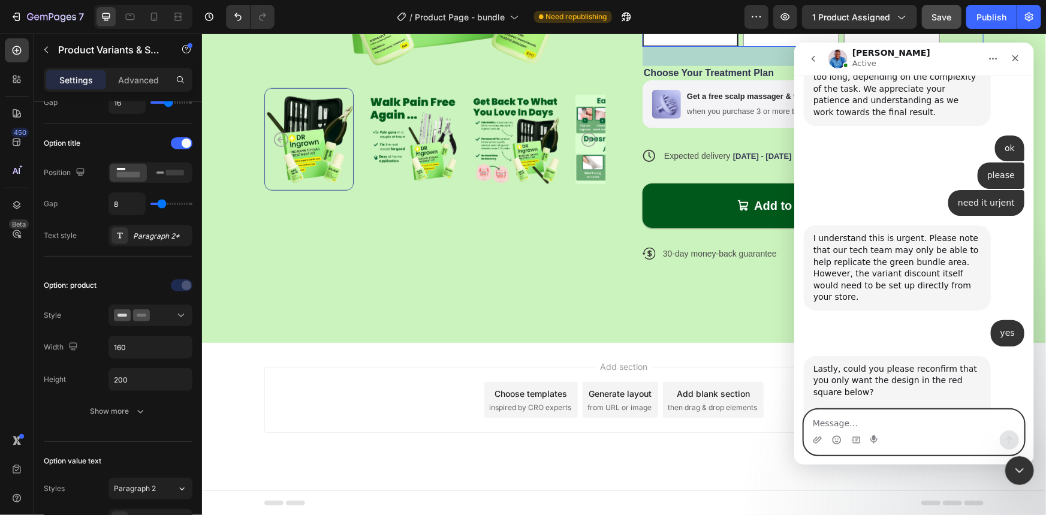
scroll to position [2055, 0]
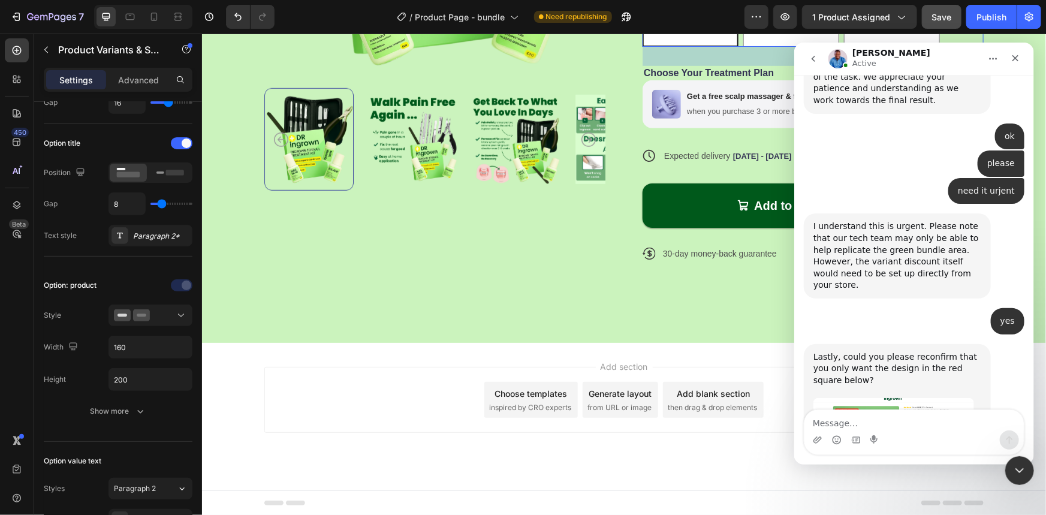
click at [928, 397] on img "Noah says…" at bounding box center [893, 433] width 161 height 73
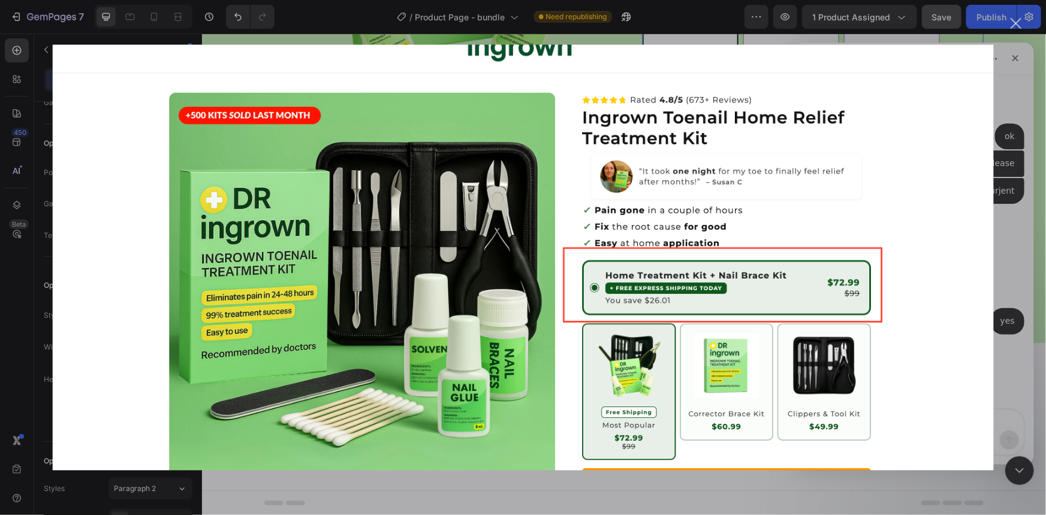
click at [1008, 26] on div "Intercom messenger" at bounding box center [523, 257] width 1046 height 515
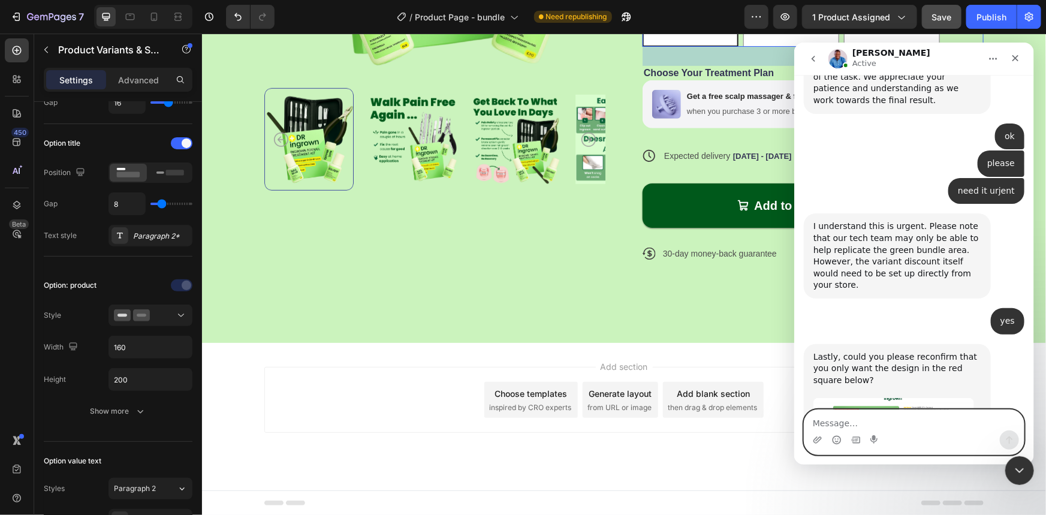
click at [858, 421] on textarea "Message…" at bounding box center [913, 419] width 219 height 20
type textarea "I just need this part -"
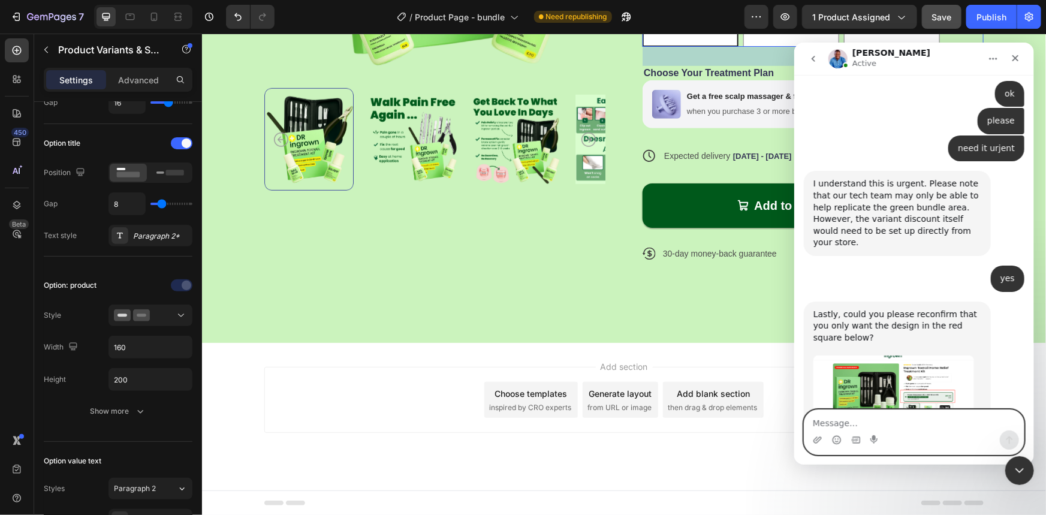
scroll to position [2175, 0]
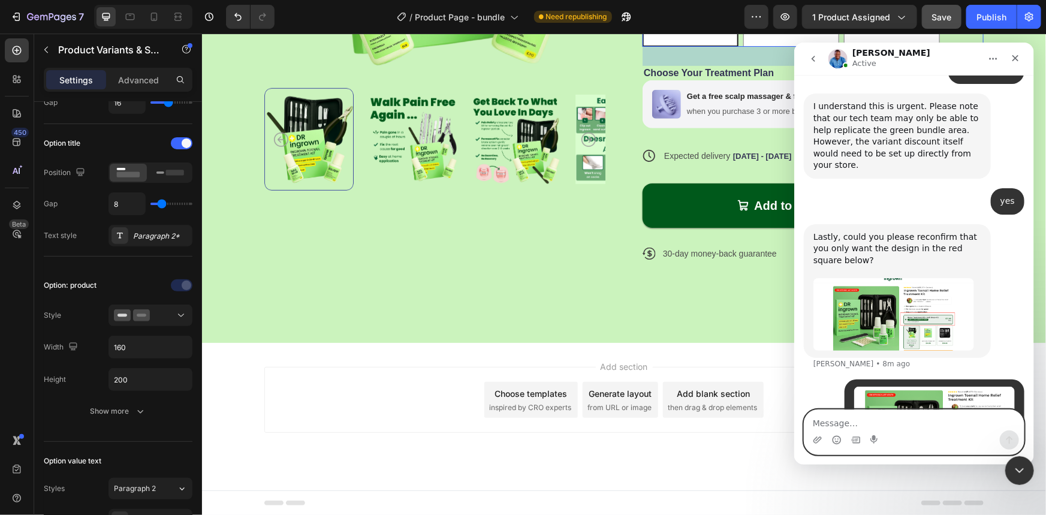
click at [846, 415] on textarea "Message…" at bounding box center [913, 419] width 219 height 20
type textarea "blue part"
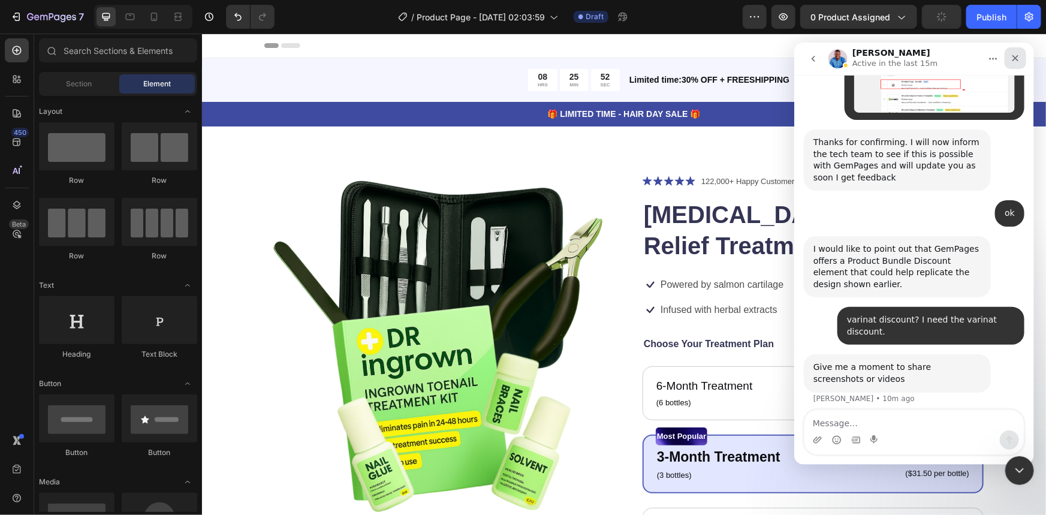
click at [1018, 59] on icon "Close" at bounding box center [1015, 58] width 10 height 10
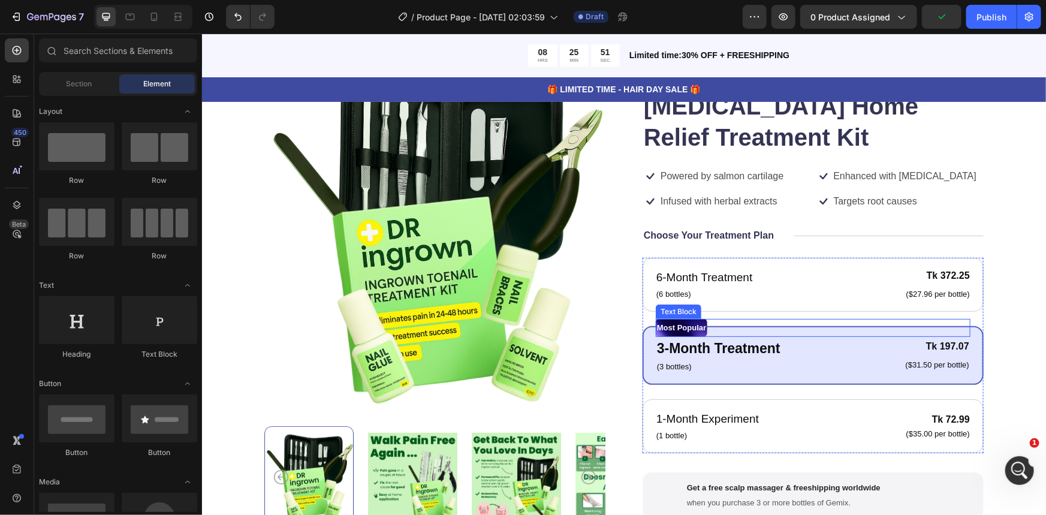
scroll to position [1388, 0]
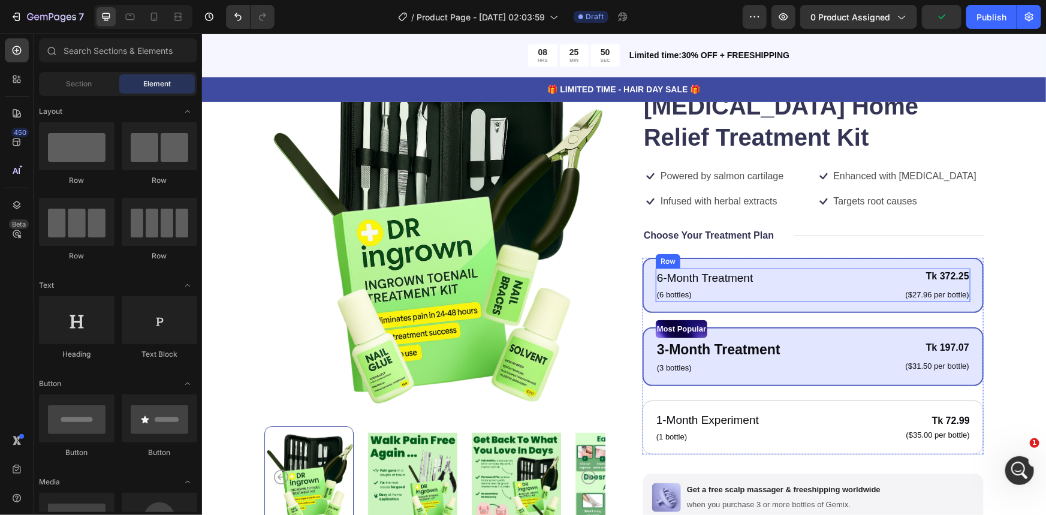
click at [799, 282] on div "6-Month Treatment Text Block (6 bottles) Text Block Tk 372.25 Product Price Pro…" at bounding box center [812, 285] width 315 height 34
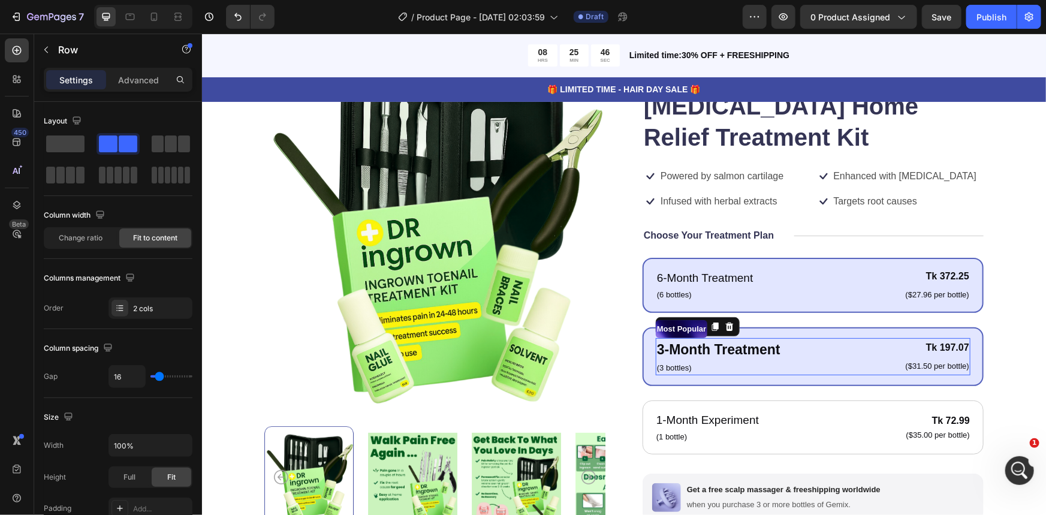
click at [790, 366] on div "3-Month Treatment Text Block (3 bottles) Text Block Tk 197.07 Product Price Pro…" at bounding box center [812, 355] width 315 height 37
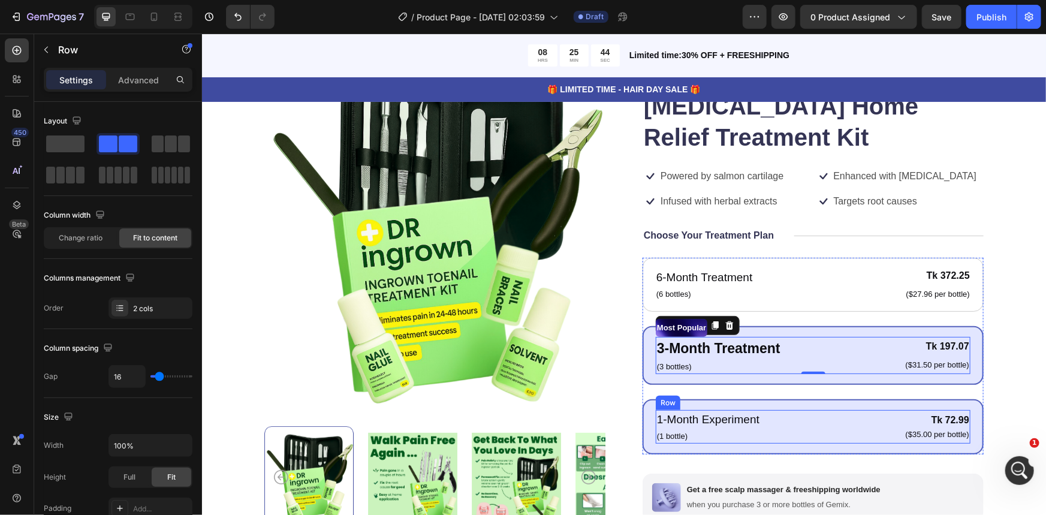
click at [797, 424] on div "1-Month Experiment Text Block (1 bottle) Text Block Tk 72.99 Product Price Prod…" at bounding box center [812, 426] width 315 height 34
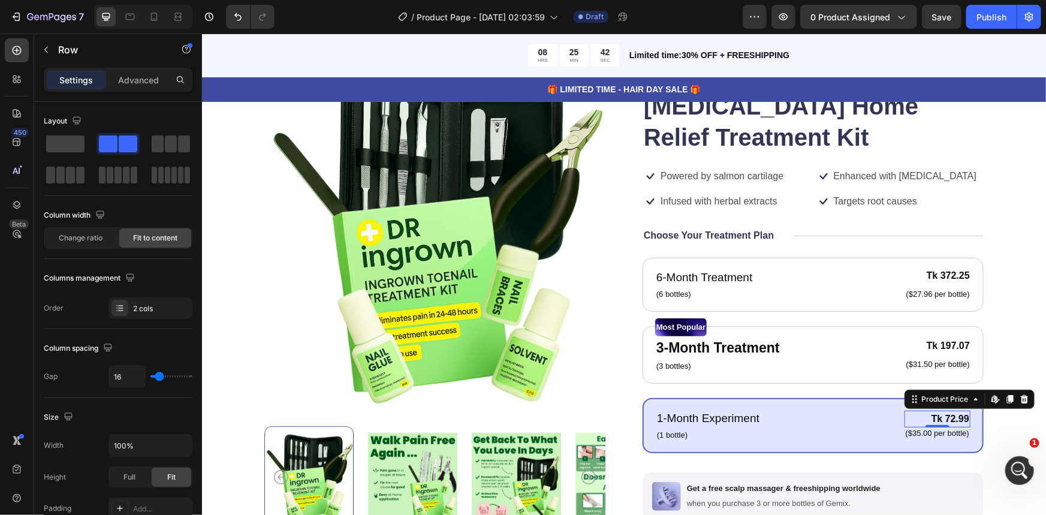
click at [935, 414] on div "Tk 72.99" at bounding box center [937, 418] width 66 height 17
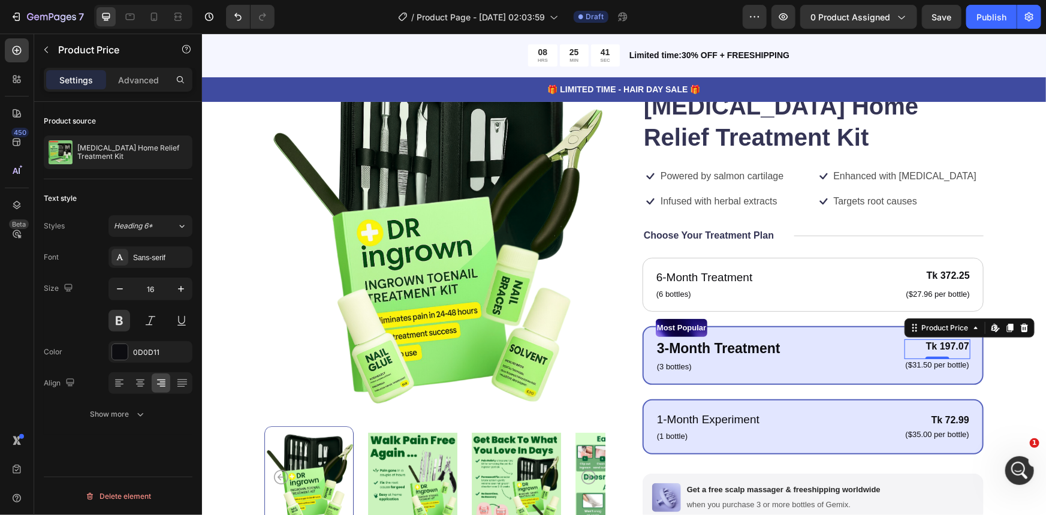
click at [952, 343] on div "Tk 197.07" at bounding box center [937, 346] width 66 height 15
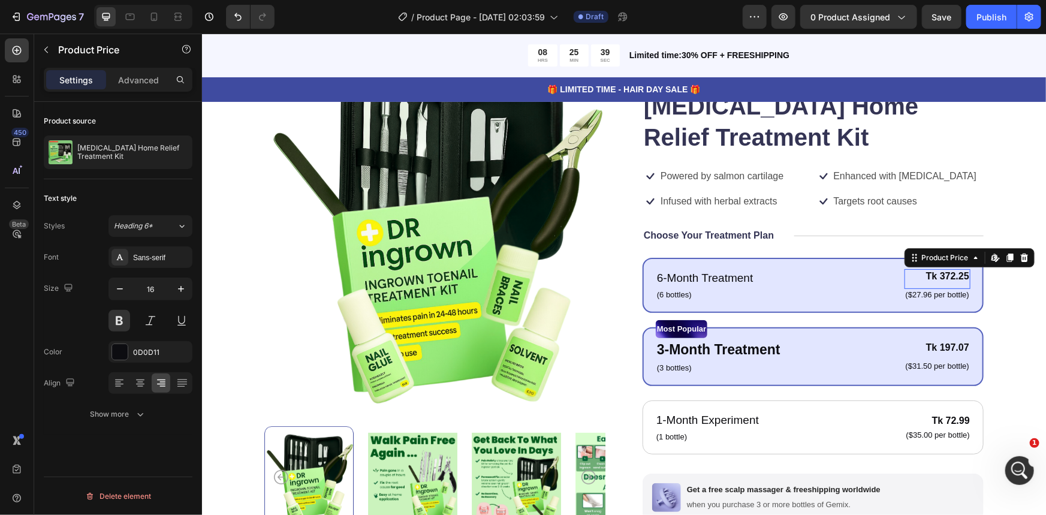
click at [947, 279] on div "Tk 372.25" at bounding box center [937, 276] width 66 height 15
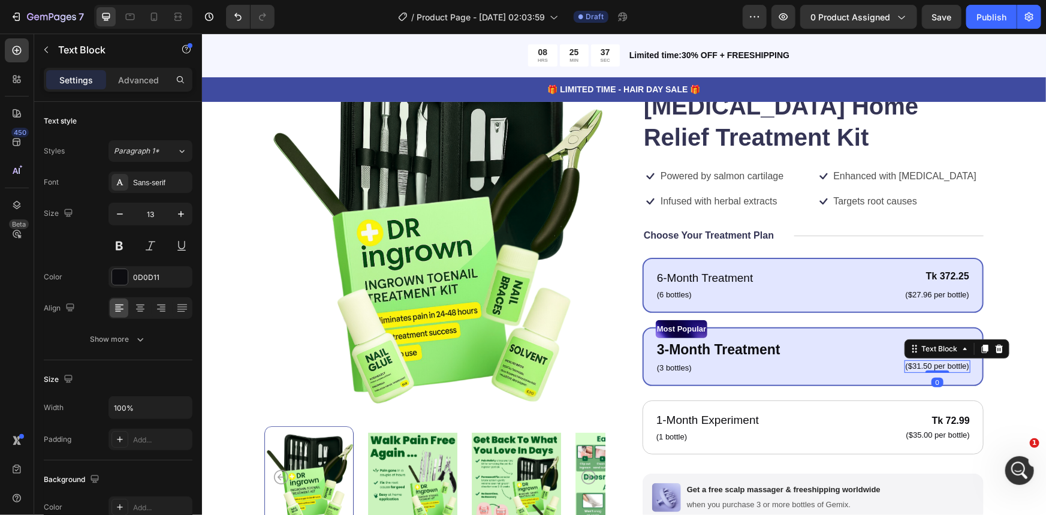
click at [937, 367] on p "($31.50 per bottle)" at bounding box center [937, 366] width 64 height 10
